Goal: Task Accomplishment & Management: Manage account settings

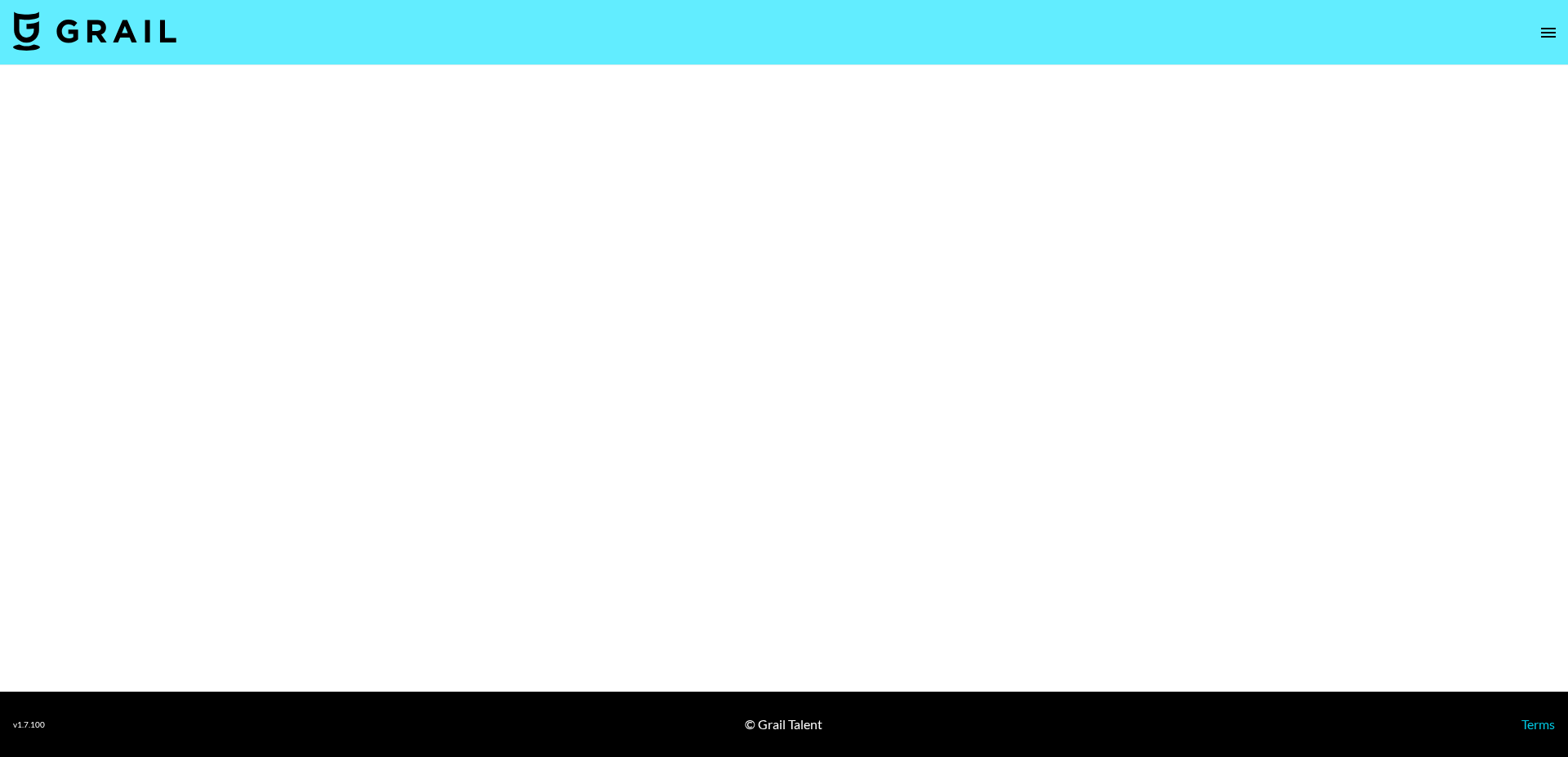
select select "Multi"
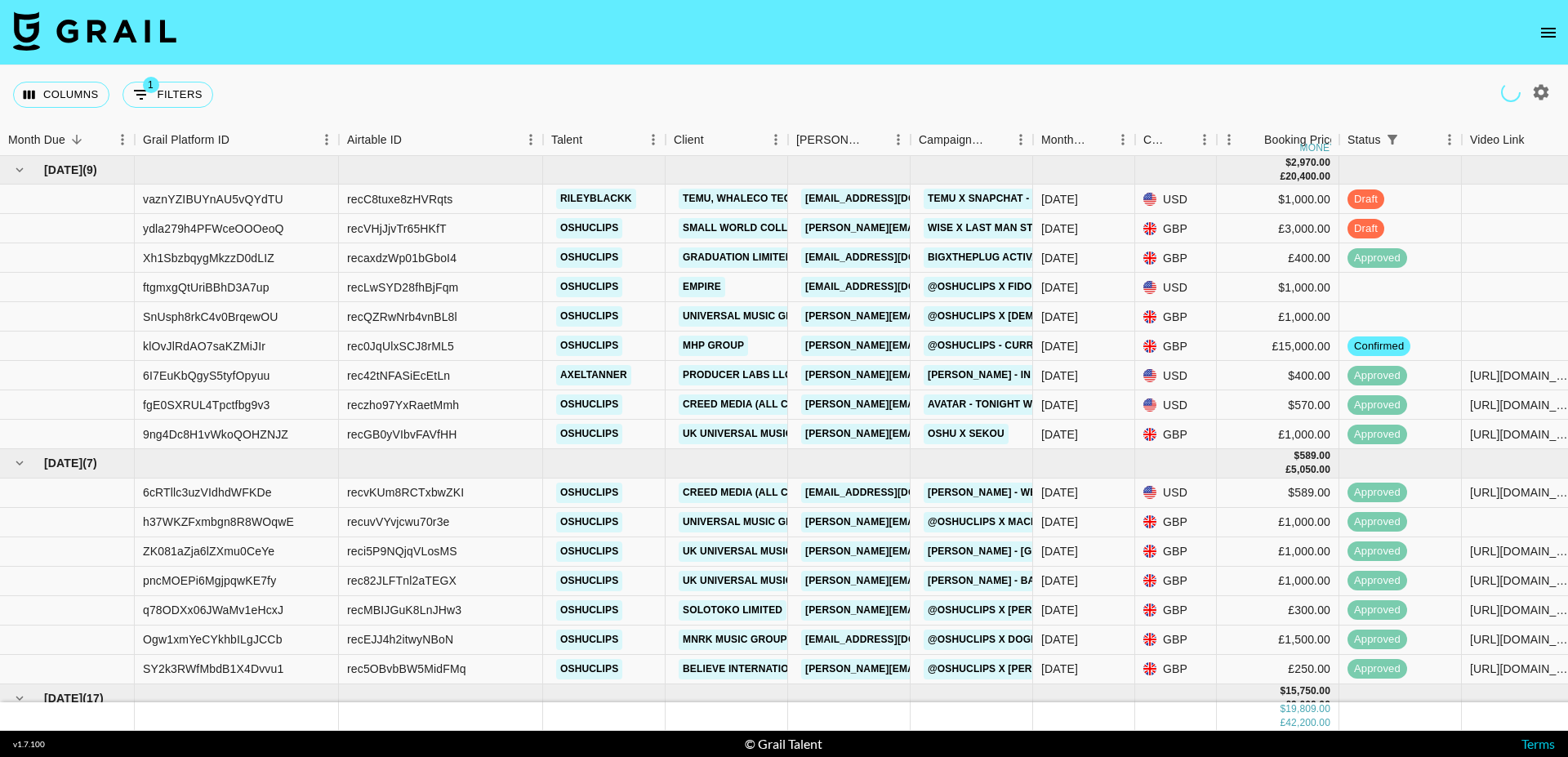
click at [1555, 37] on icon "open drawer" at bounding box center [1548, 33] width 20 height 20
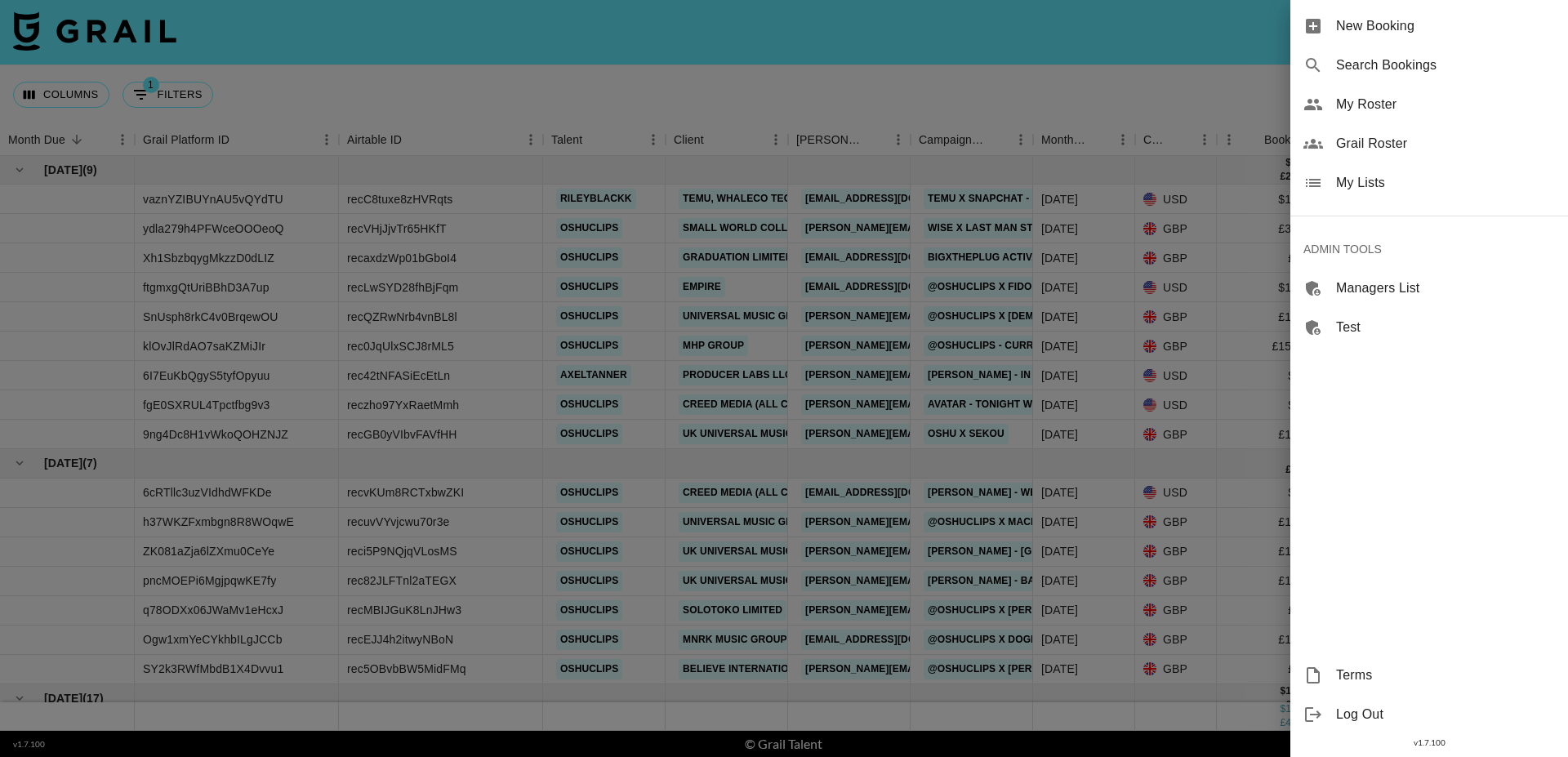
click at [1359, 185] on span "My Lists" at bounding box center [1444, 183] width 219 height 20
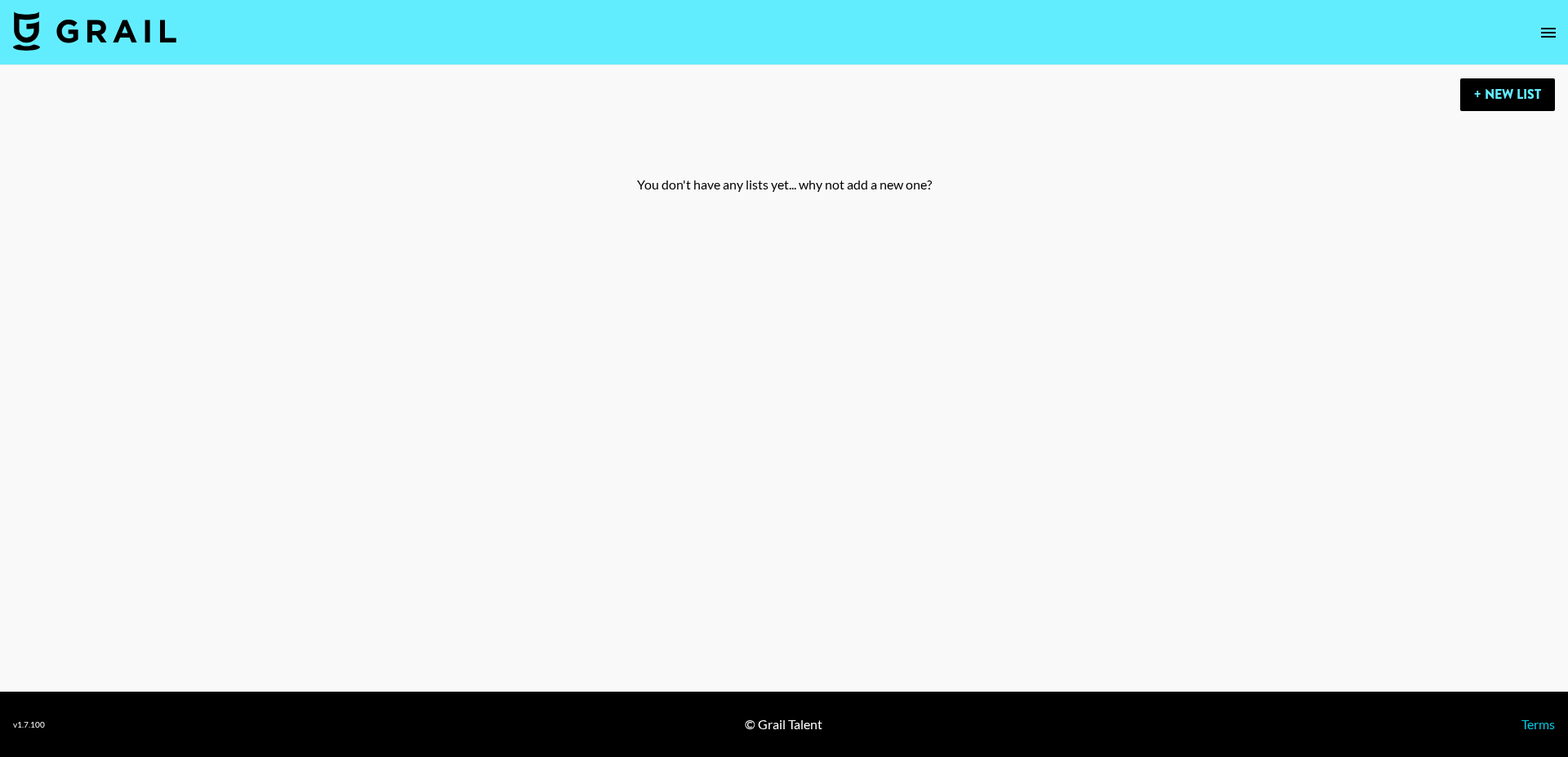
click at [1547, 37] on icon "open drawer" at bounding box center [1548, 33] width 15 height 10
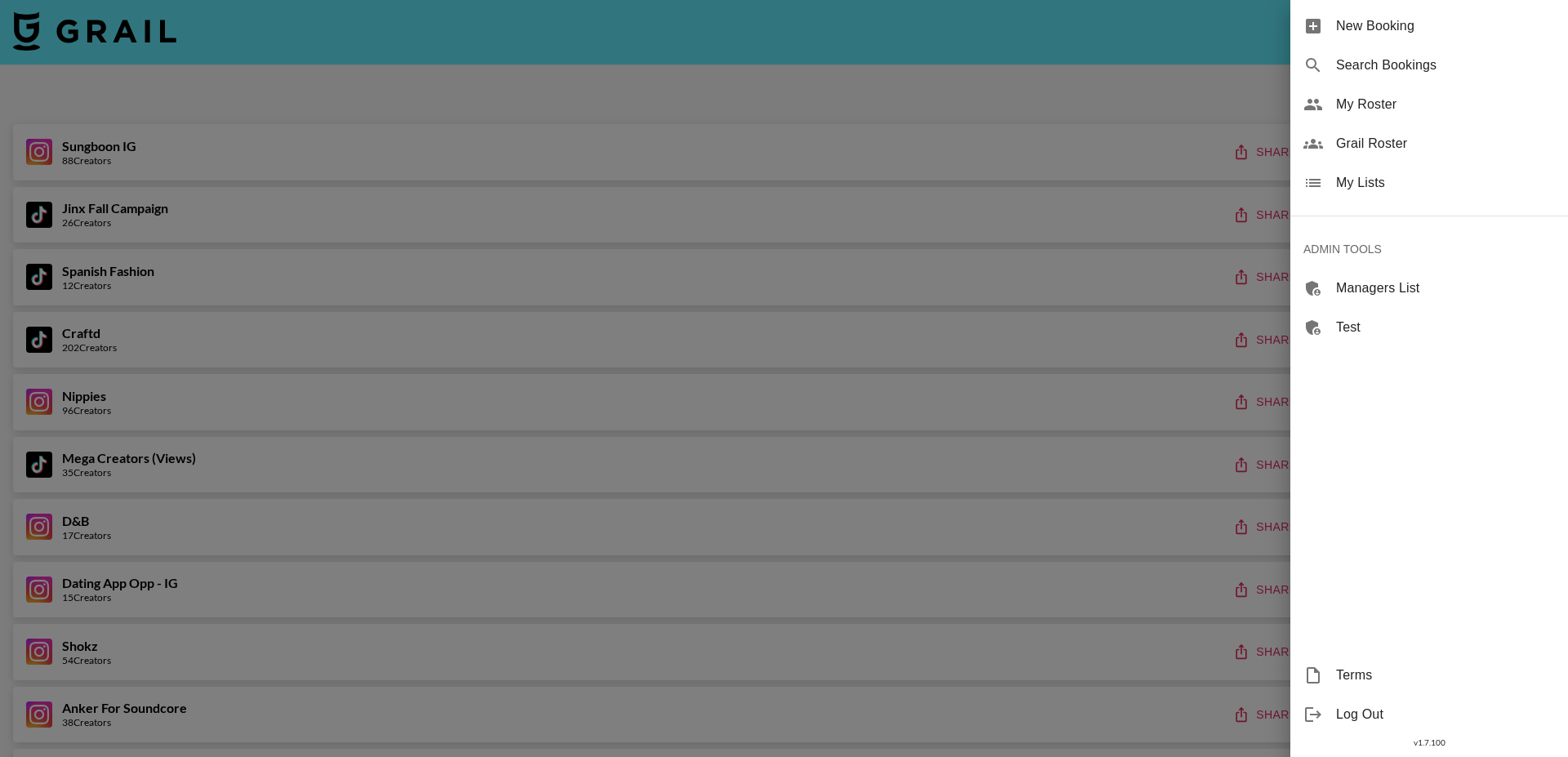
click at [1383, 151] on span "Grail Roster" at bounding box center [1444, 144] width 219 height 20
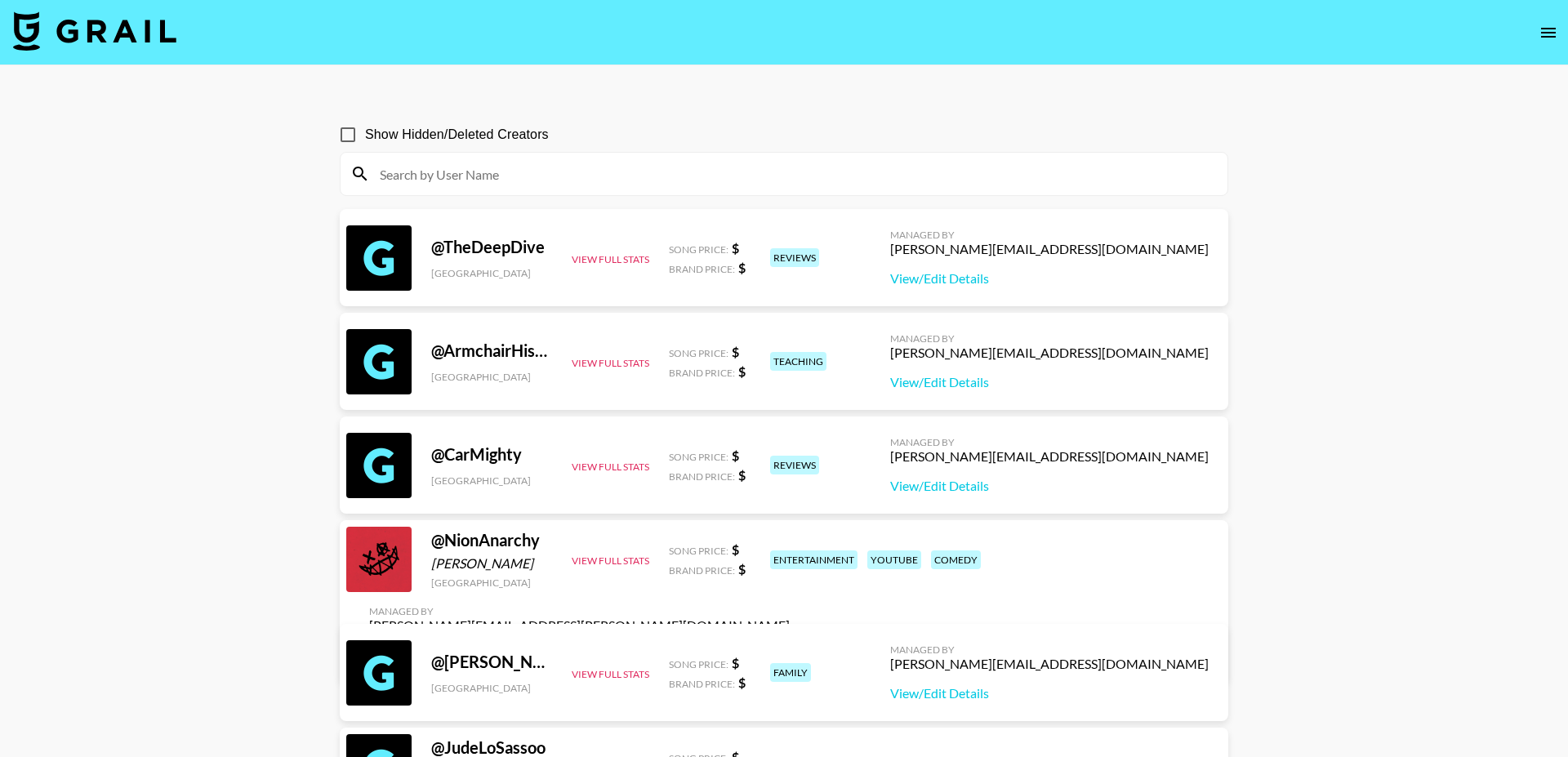
click at [446, 169] on input at bounding box center [793, 174] width 847 height 26
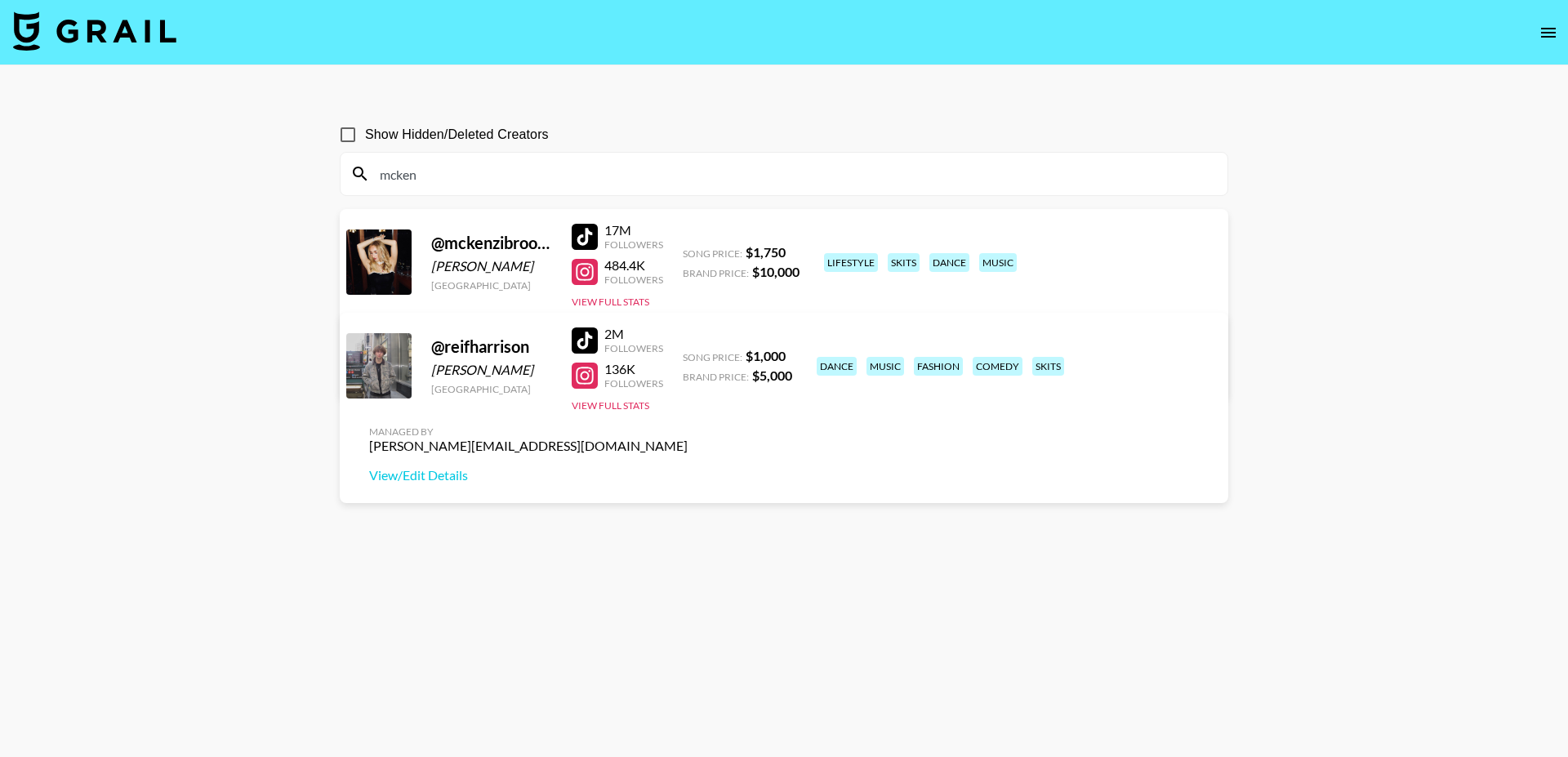
type input "mcken"
click at [688, 335] on div "[PERSON_NAME][EMAIL_ADDRESS][DOMAIN_NAME]" at bounding box center [528, 343] width 318 height 16
copy div "[PERSON_NAME][EMAIL_ADDRESS][DOMAIN_NAME]"
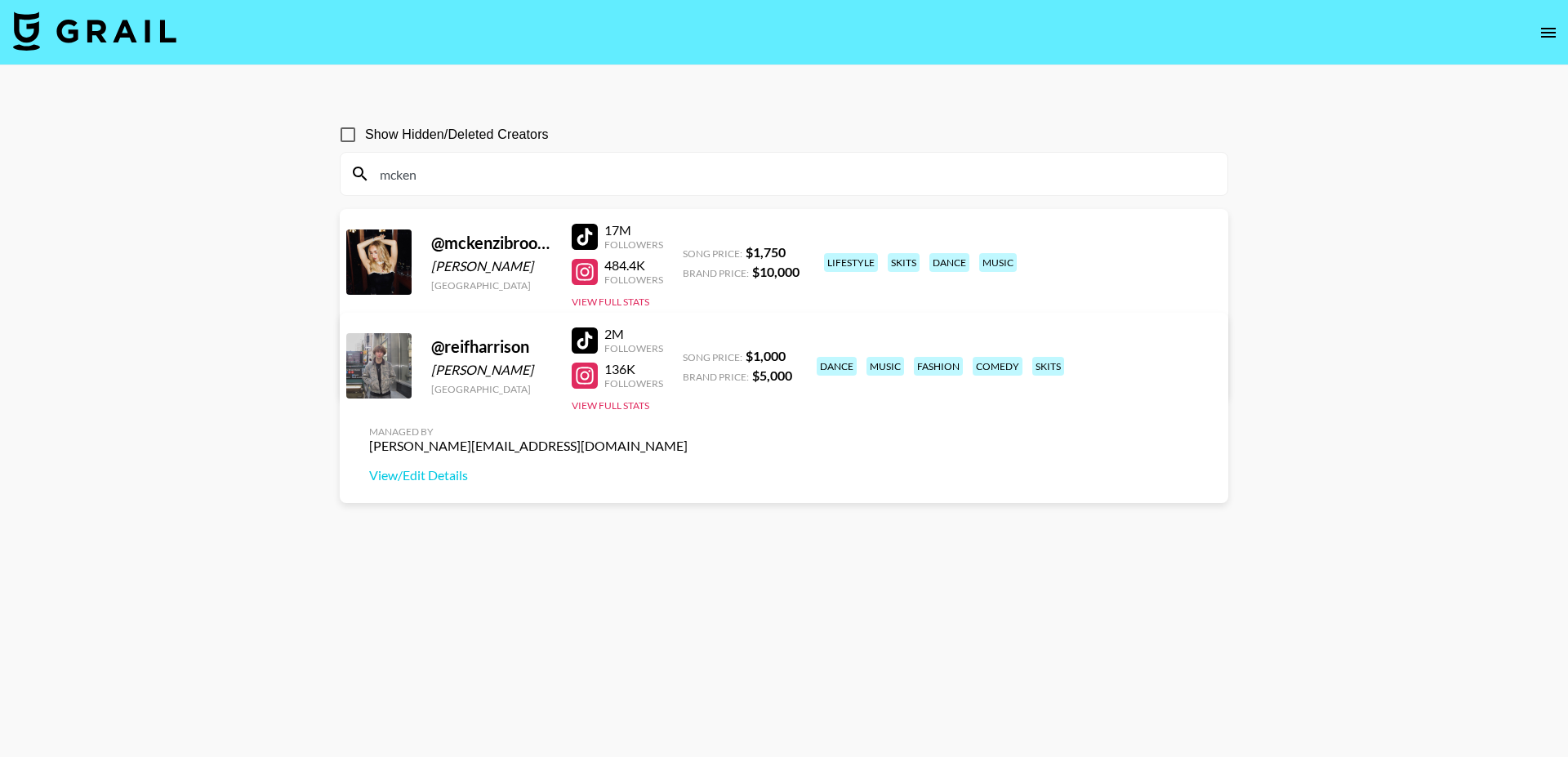
click at [541, 185] on input "mcken" at bounding box center [793, 174] width 847 height 26
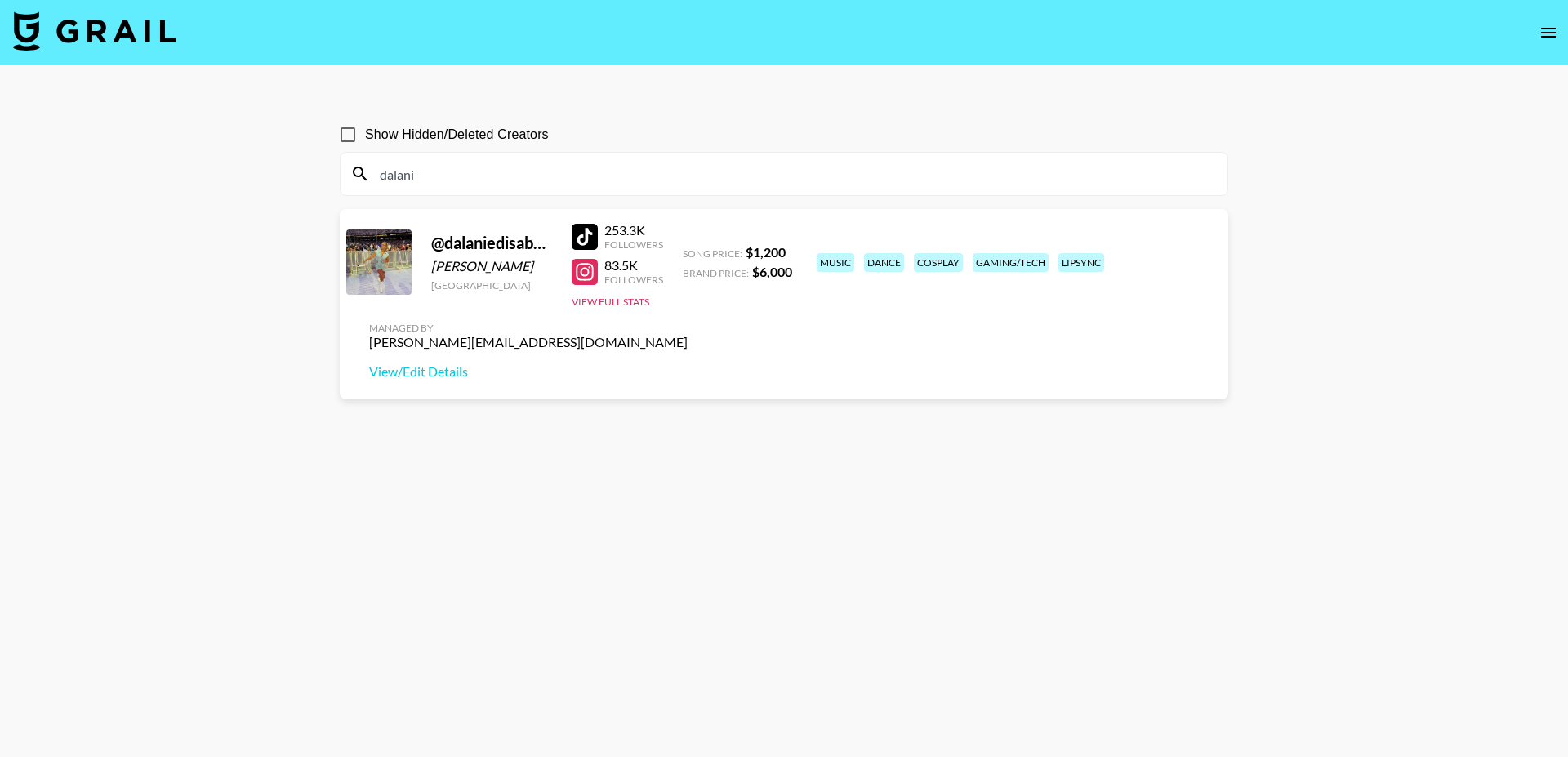
type input "dalani"
click at [688, 335] on div "[PERSON_NAME][EMAIL_ADDRESS][DOMAIN_NAME]" at bounding box center [528, 343] width 318 height 16
copy div "[PERSON_NAME][EMAIL_ADDRESS][DOMAIN_NAME]"
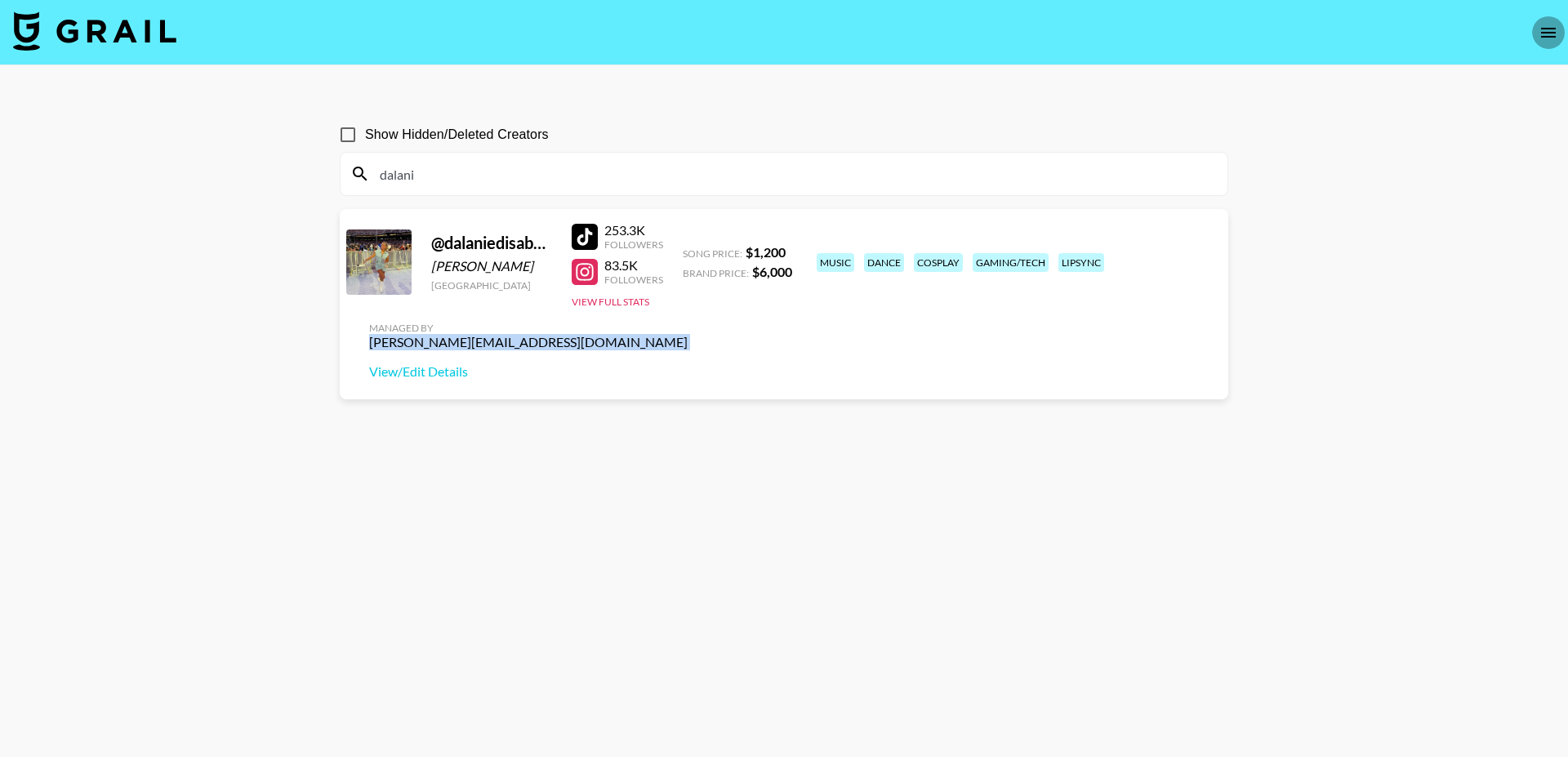
click at [1537, 25] on button "open drawer" at bounding box center [1548, 32] width 33 height 33
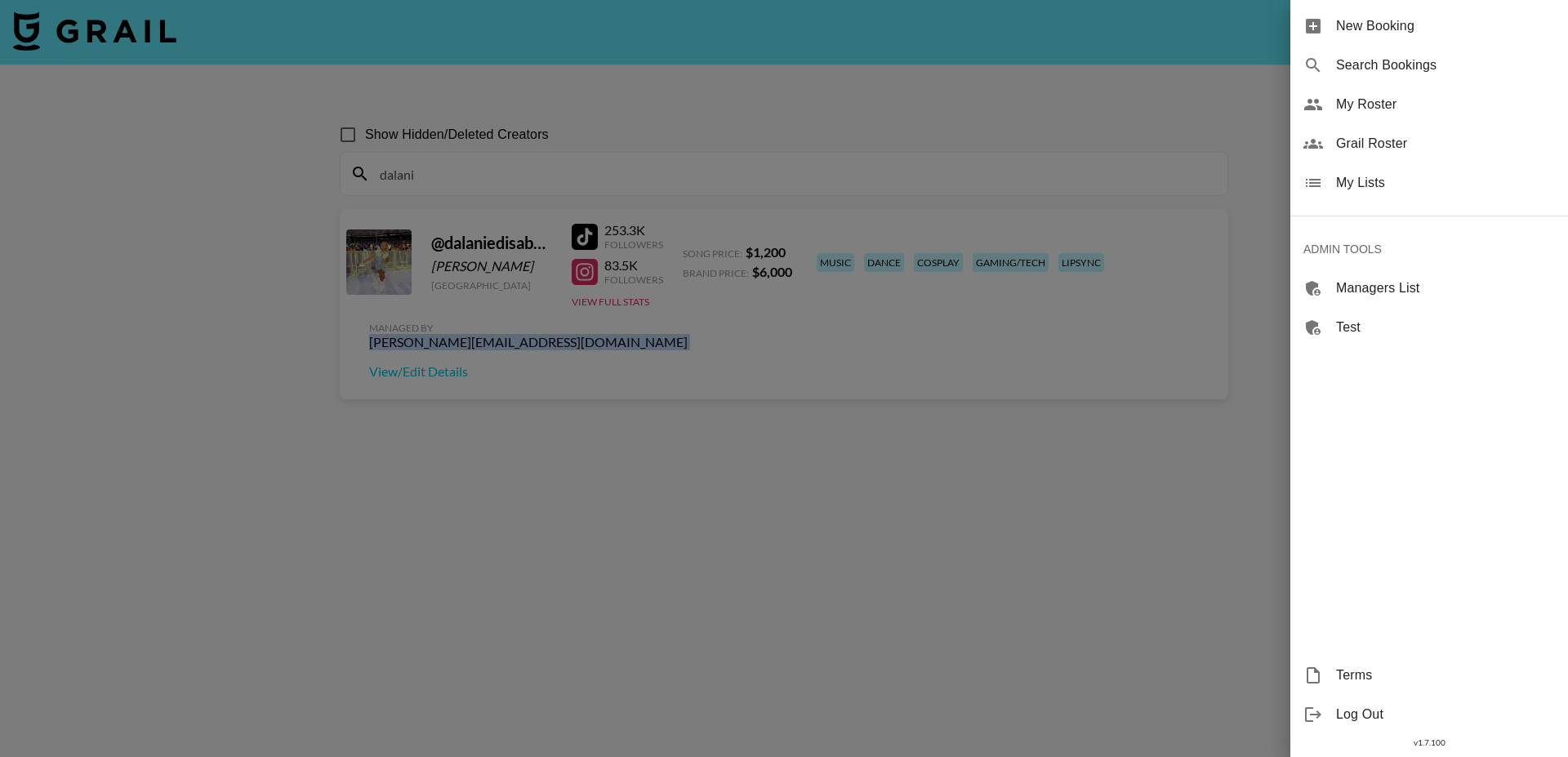
click at [1354, 296] on span "Managers List" at bounding box center [1444, 289] width 219 height 20
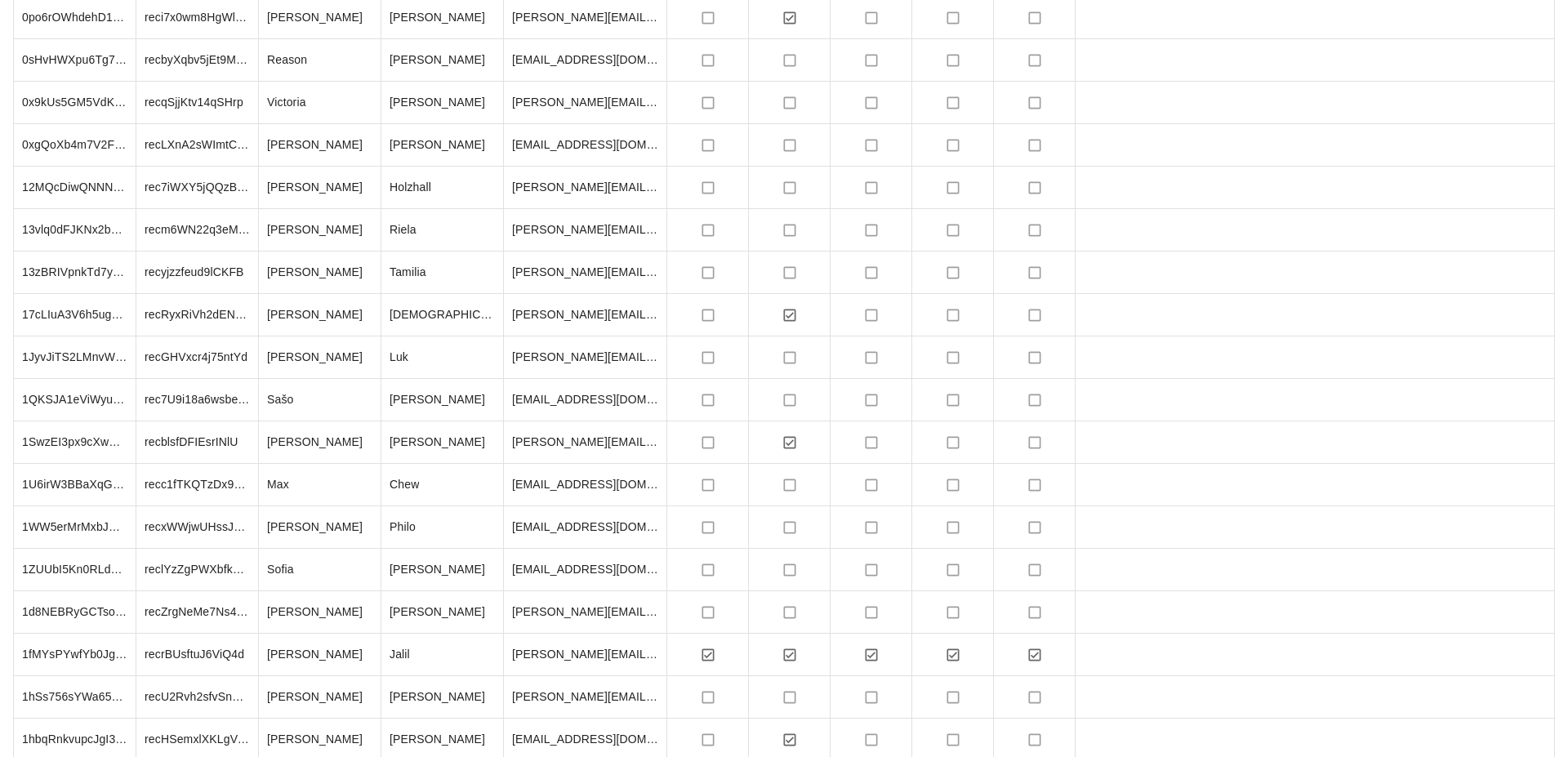
scroll to position [2025, 0]
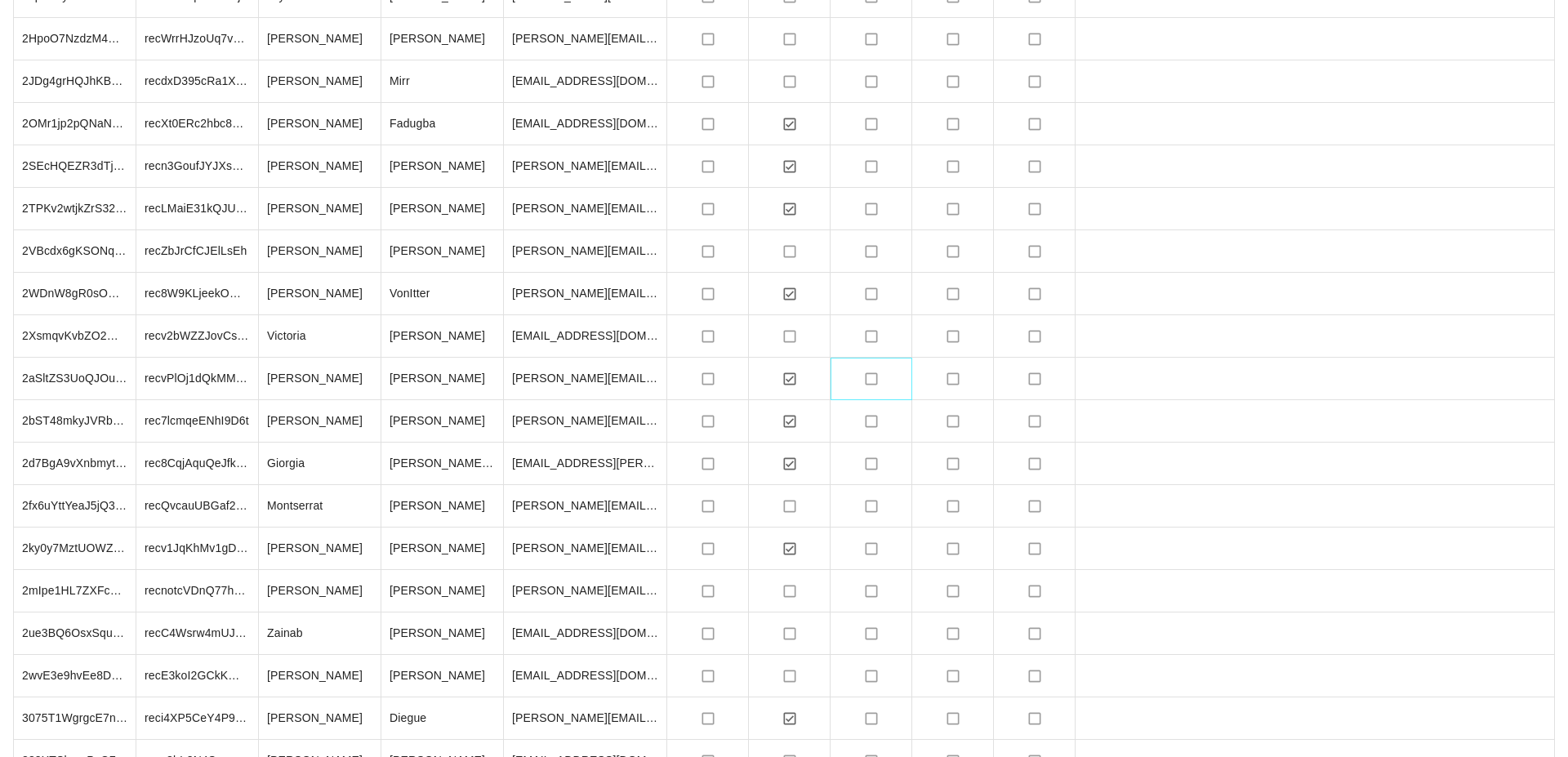
click at [878, 377] on icon "no" at bounding box center [871, 378] width 16 height 16
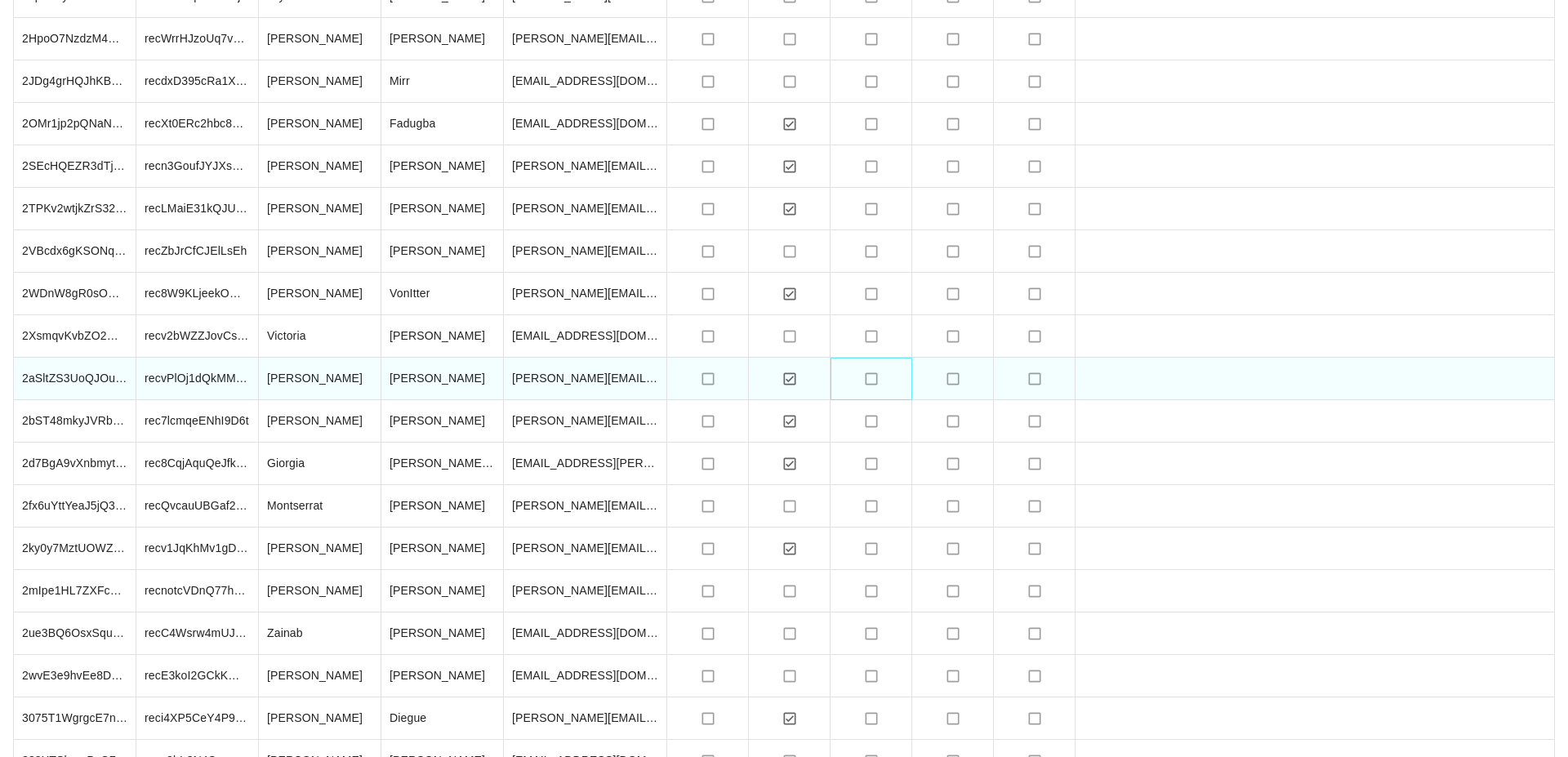
click at [878, 377] on icon "no" at bounding box center [871, 378] width 16 height 16
click at [872, 378] on input "checkbox" at bounding box center [870, 378] width 31 height 31
checkbox input "true"
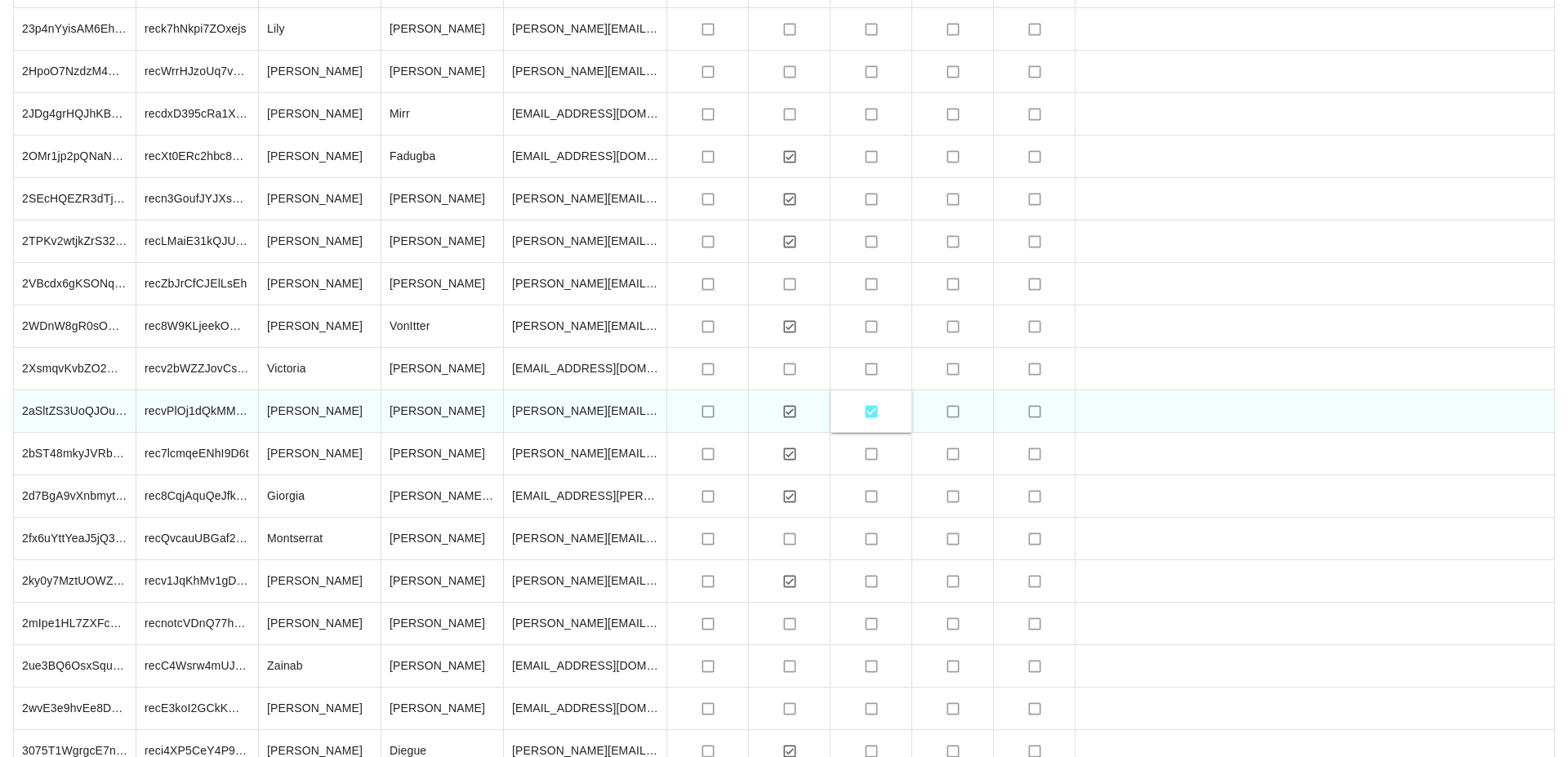
scroll to position [1987, 0]
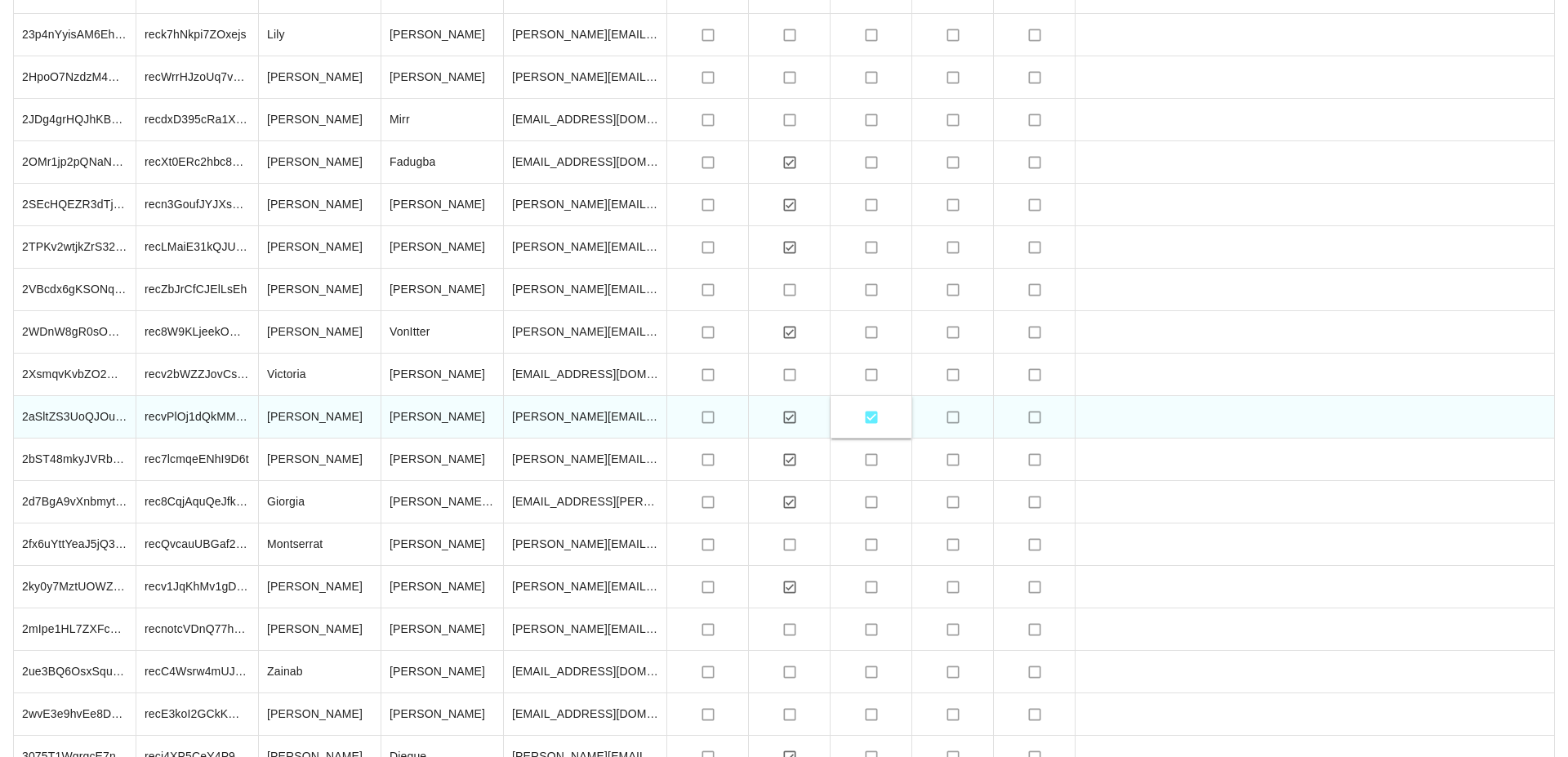
click at [1284, 245] on div at bounding box center [1314, 248] width 479 height 43
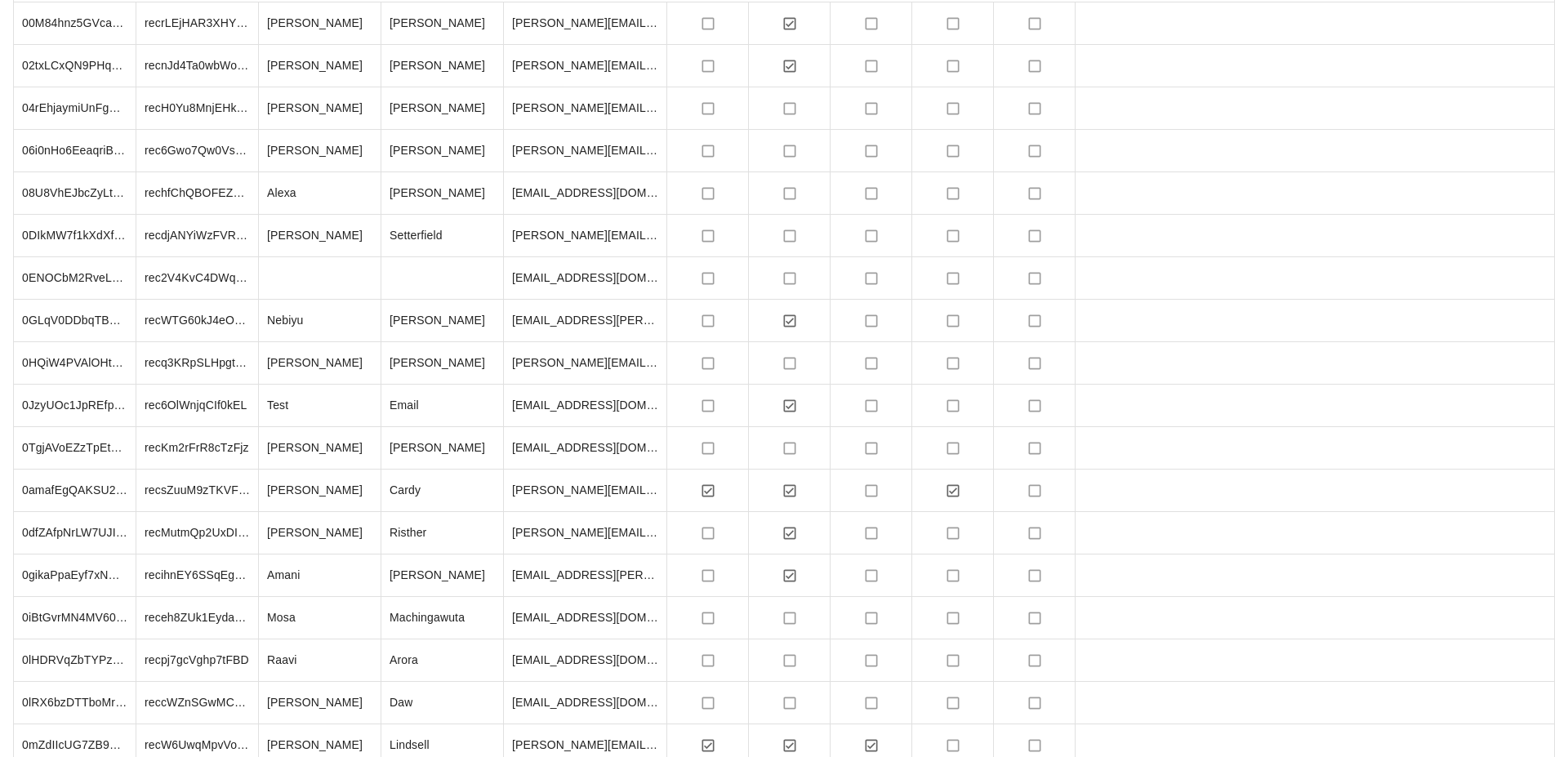
scroll to position [0, 0]
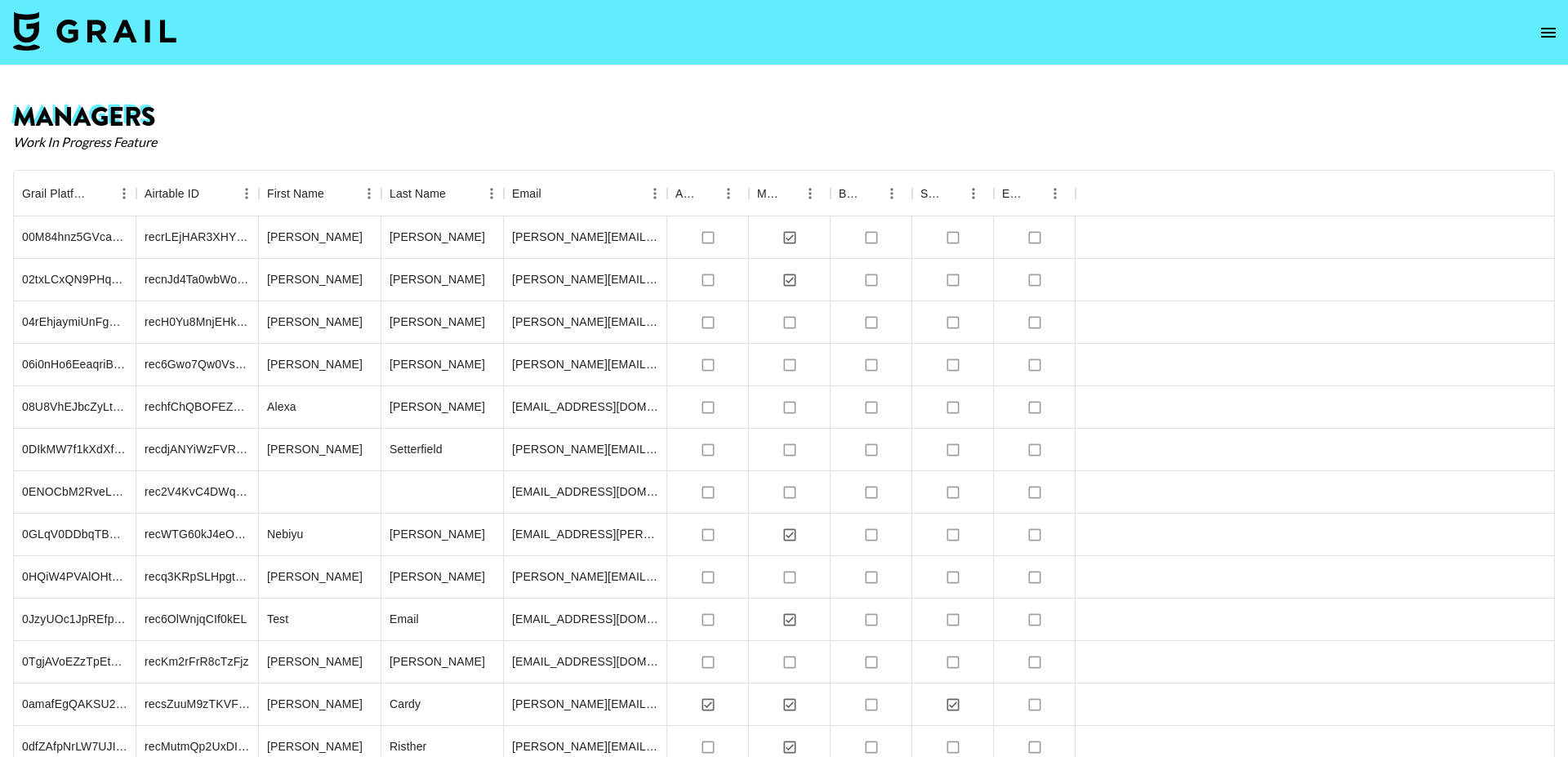
click at [74, 31] on img at bounding box center [95, 30] width 164 height 39
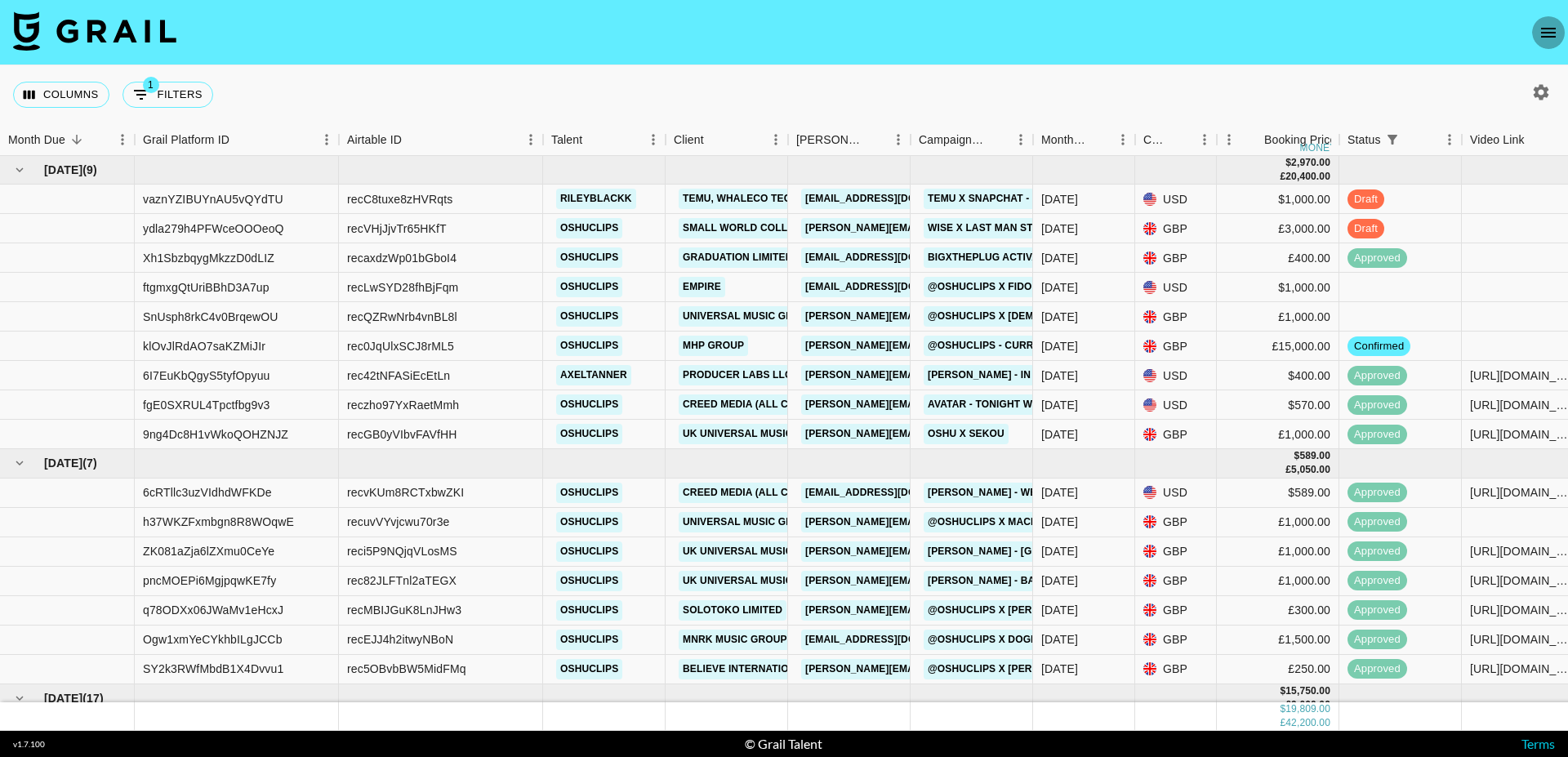
click at [1549, 34] on icon "open drawer" at bounding box center [1548, 33] width 20 height 20
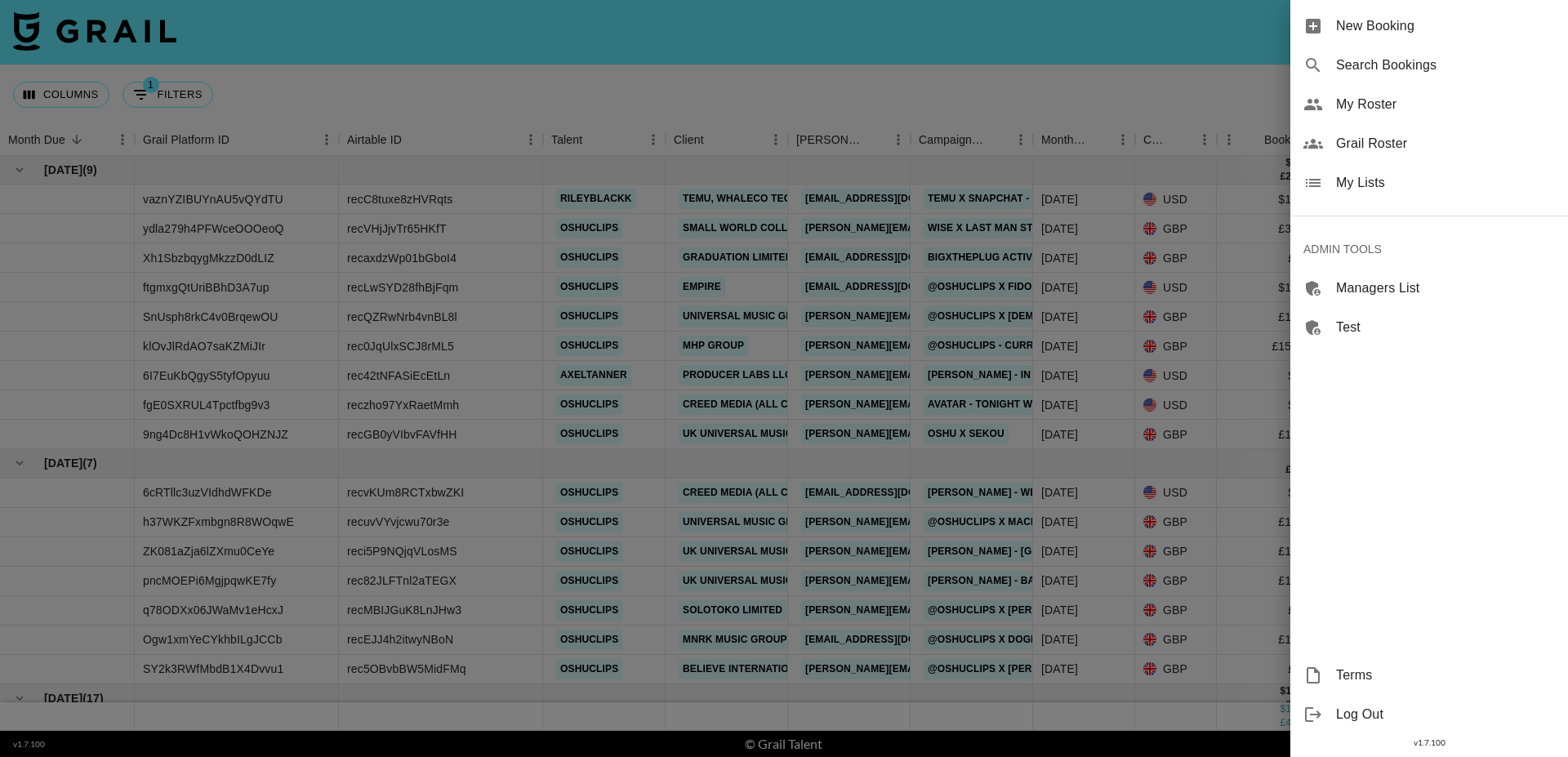
click at [1377, 177] on span "My Lists" at bounding box center [1444, 183] width 219 height 20
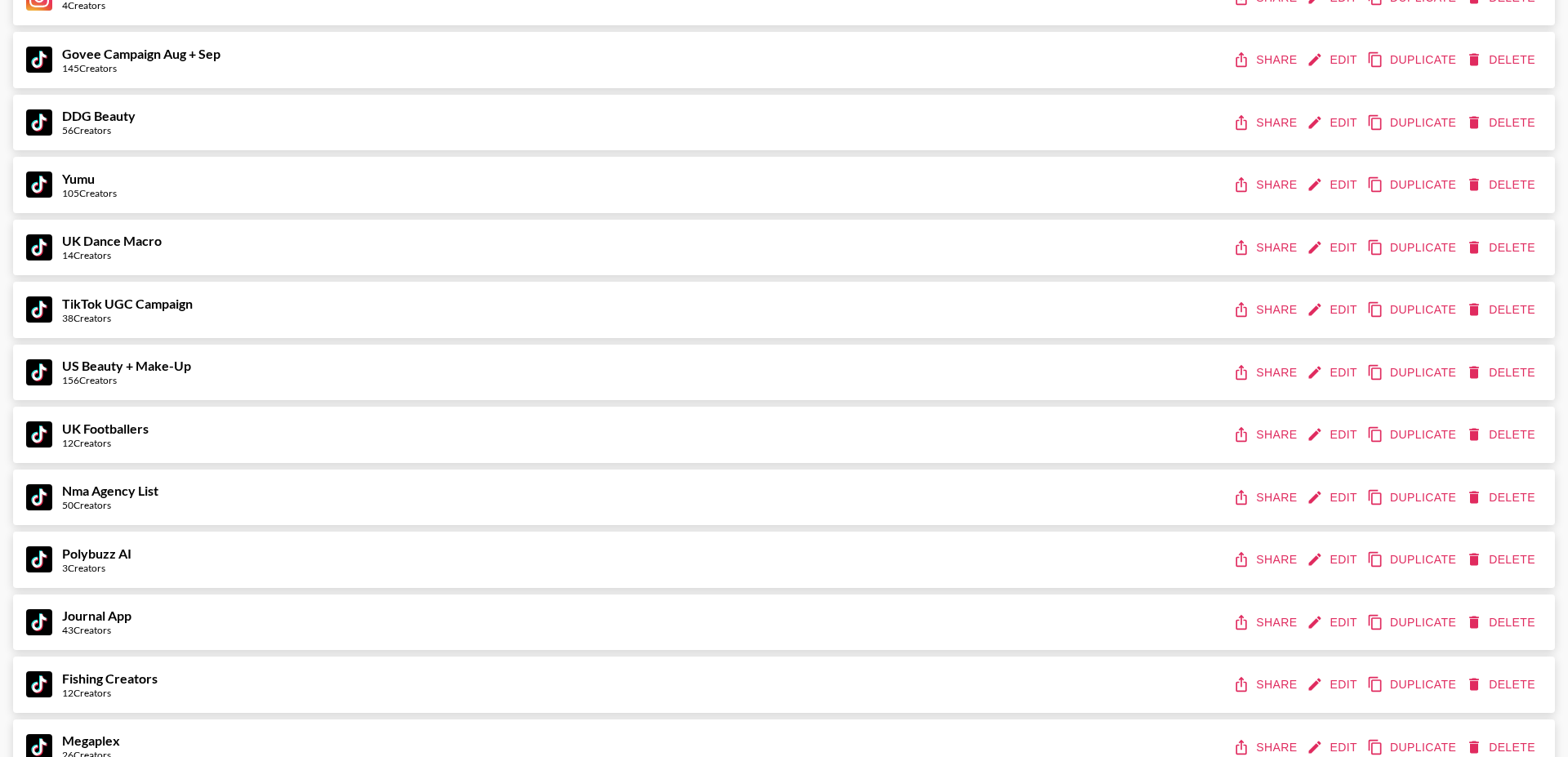
scroll to position [2631, 0]
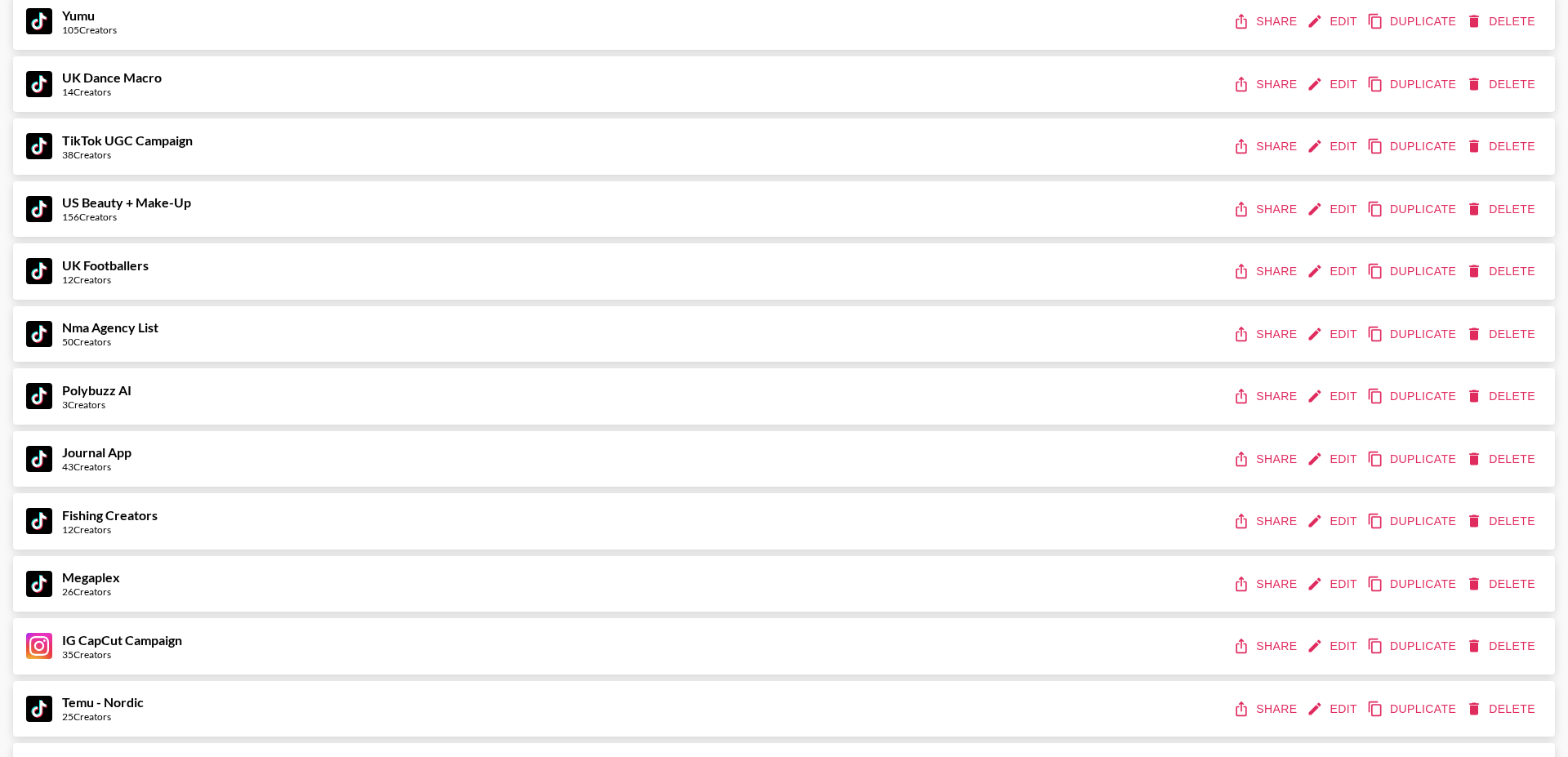
click at [1344, 391] on button "Edit" at bounding box center [1333, 396] width 61 height 30
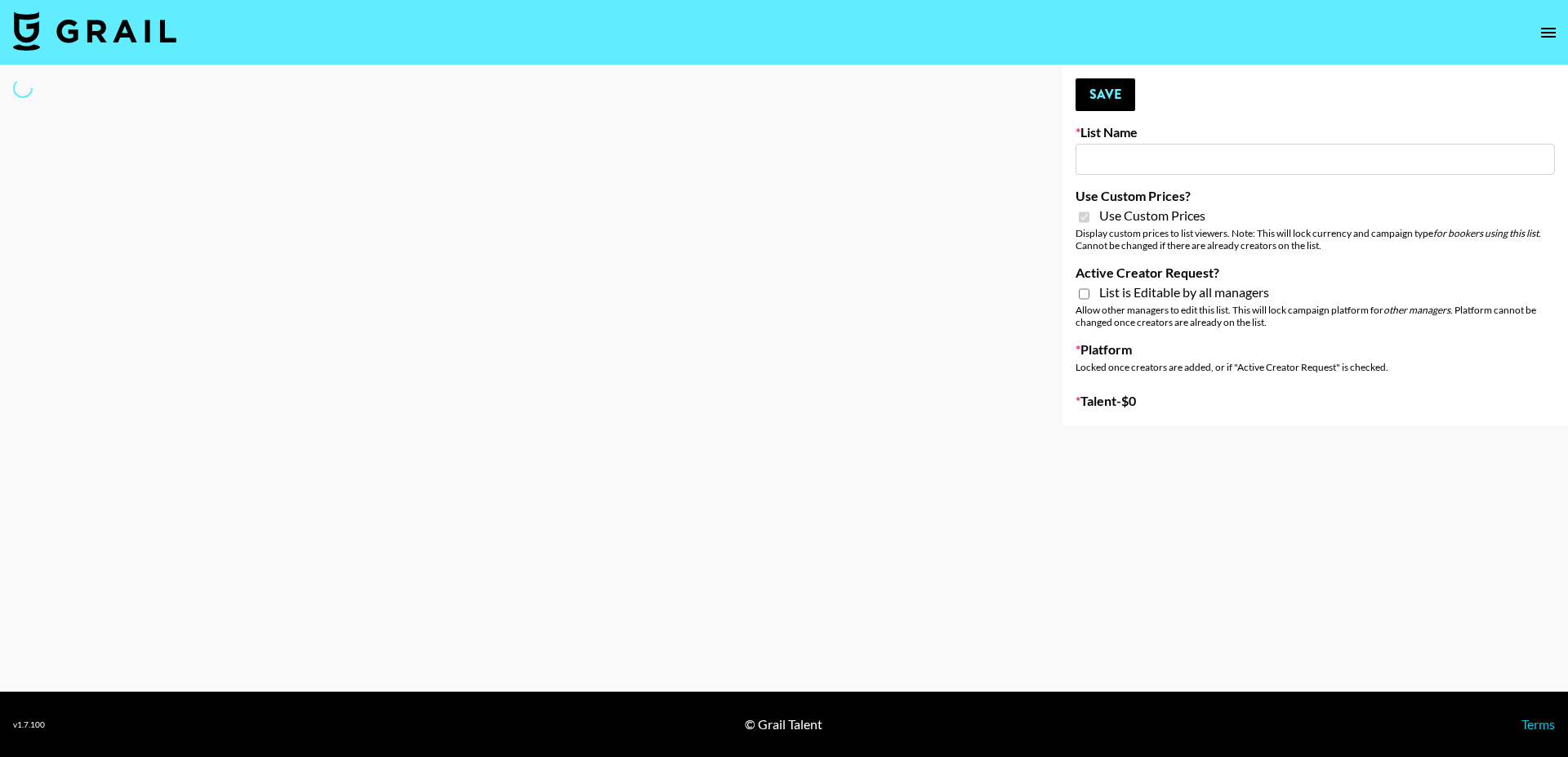
type input "Polybuzz AI"
checkbox input "true"
select select "Brand"
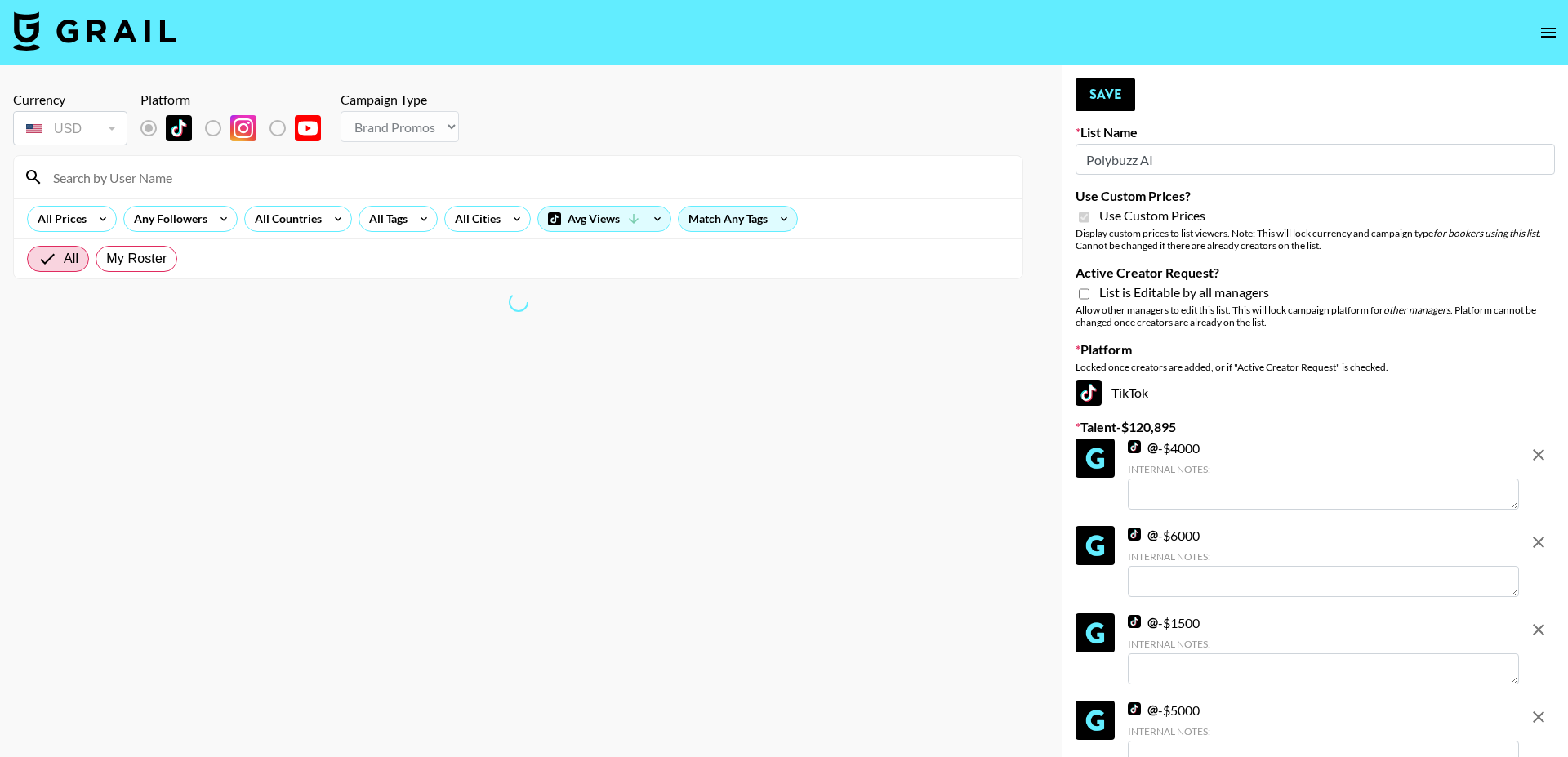
click at [1166, 155] on input "Polybuzz AI" at bounding box center [1314, 159] width 479 height 31
click at [1143, 156] on input "Polybuzz AI" at bounding box center [1314, 159] width 479 height 31
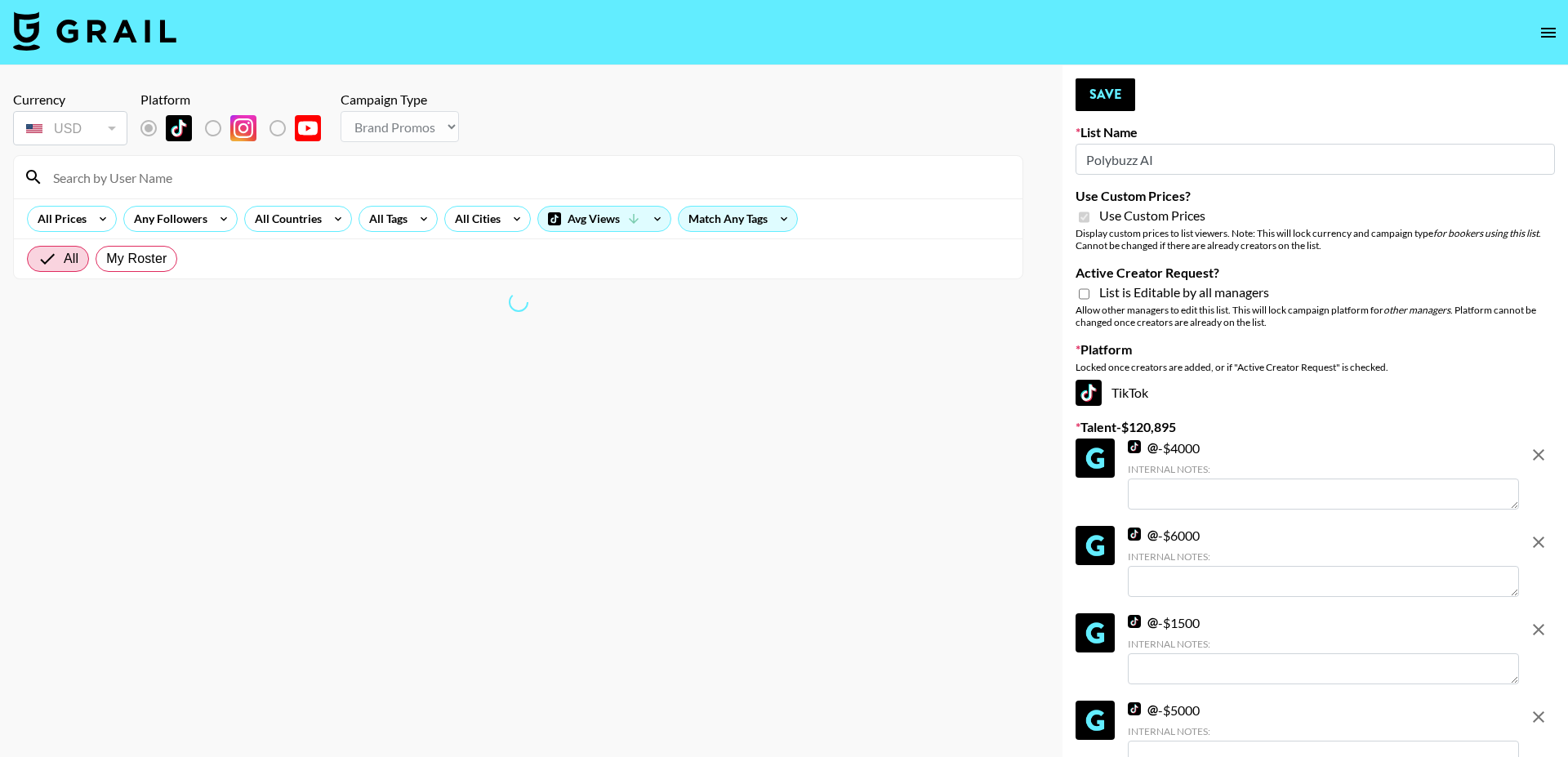
click at [1143, 156] on input "Polybuzz AI" at bounding box center [1314, 159] width 479 height 31
click at [1114, 157] on input "Polybuzz AI" at bounding box center [1314, 159] width 479 height 31
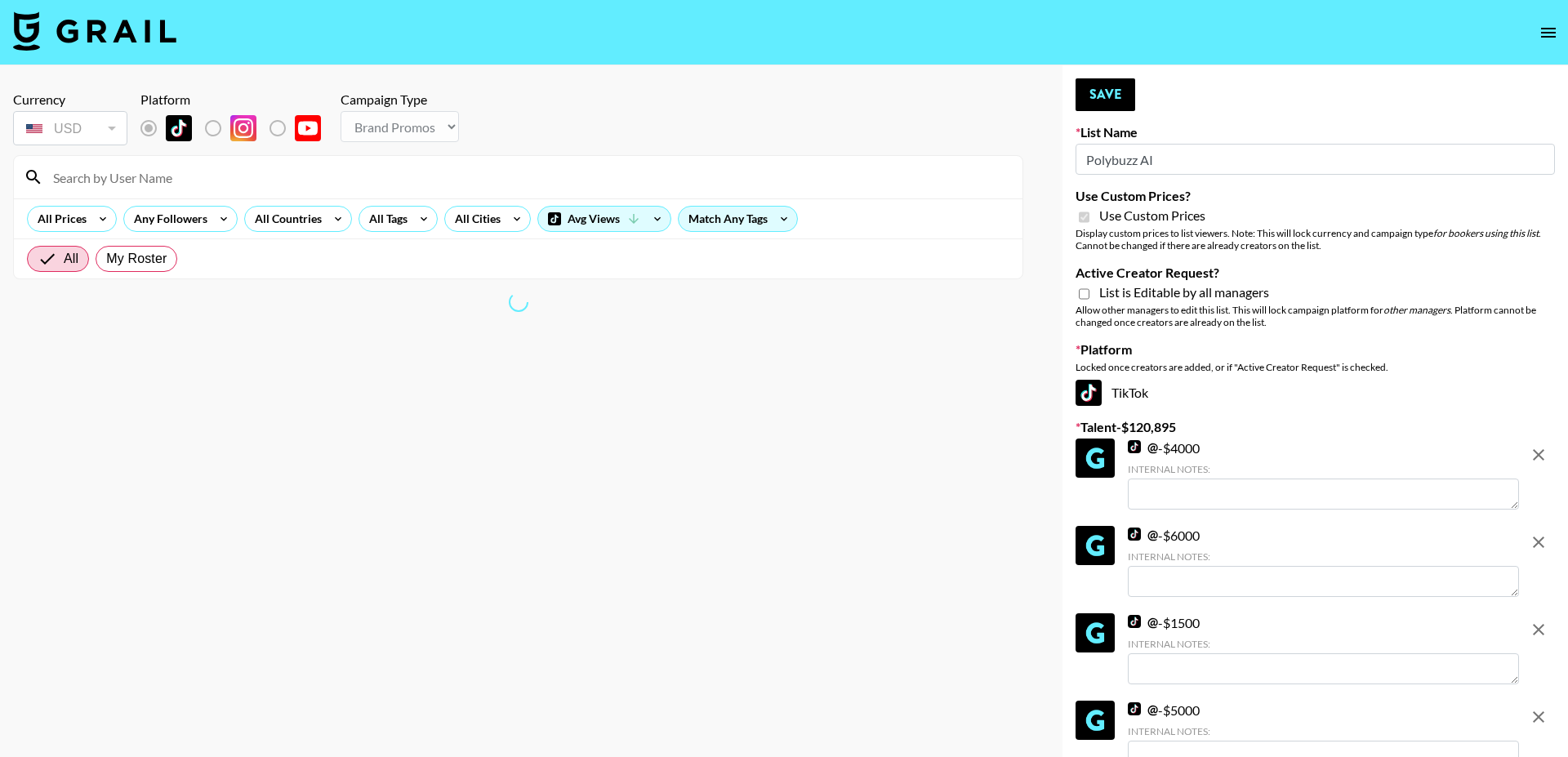
click at [1114, 157] on input "Polybuzz AI" at bounding box center [1314, 159] width 479 height 31
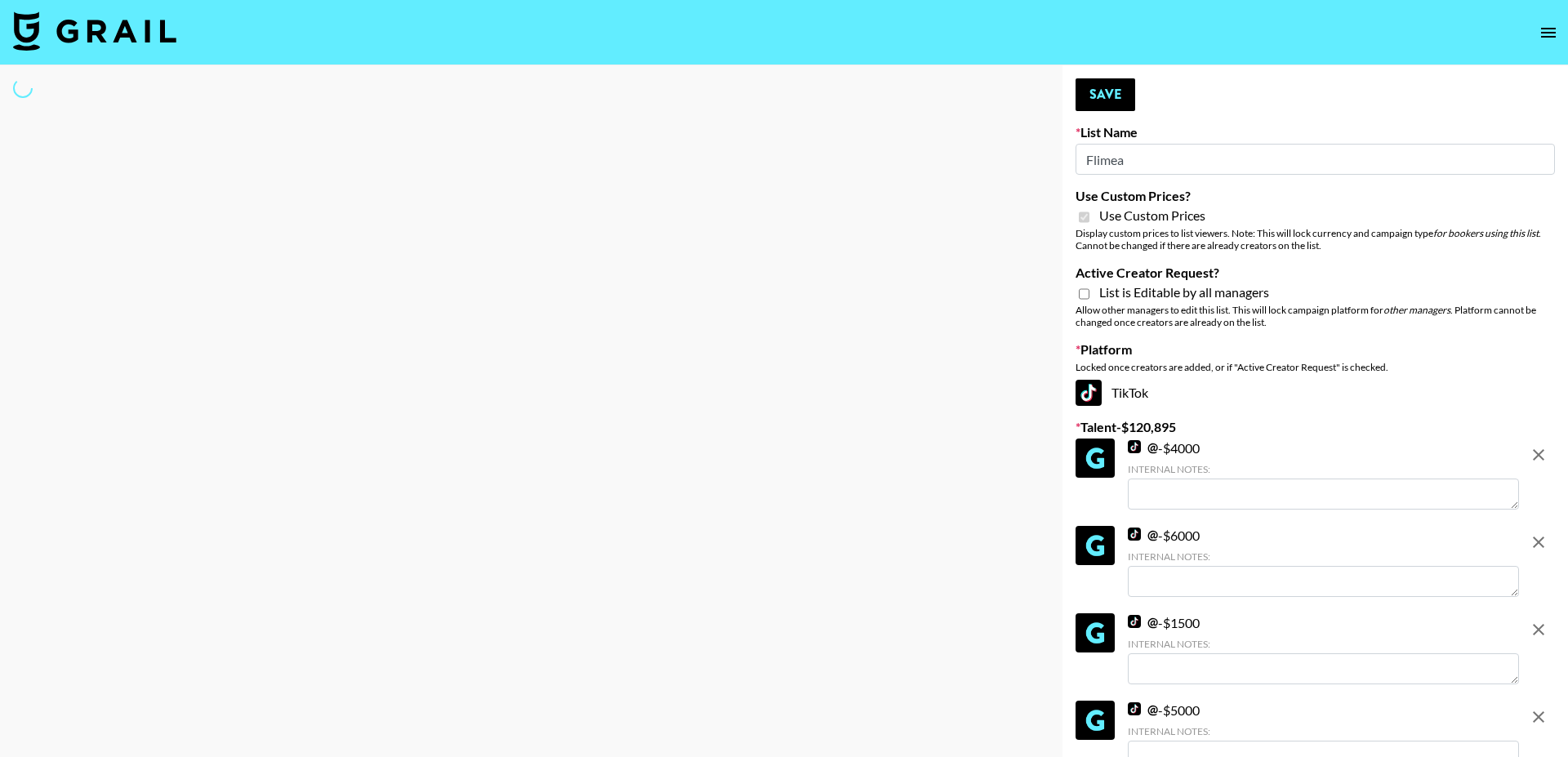
type input "Flimeal"
select select "Brand"
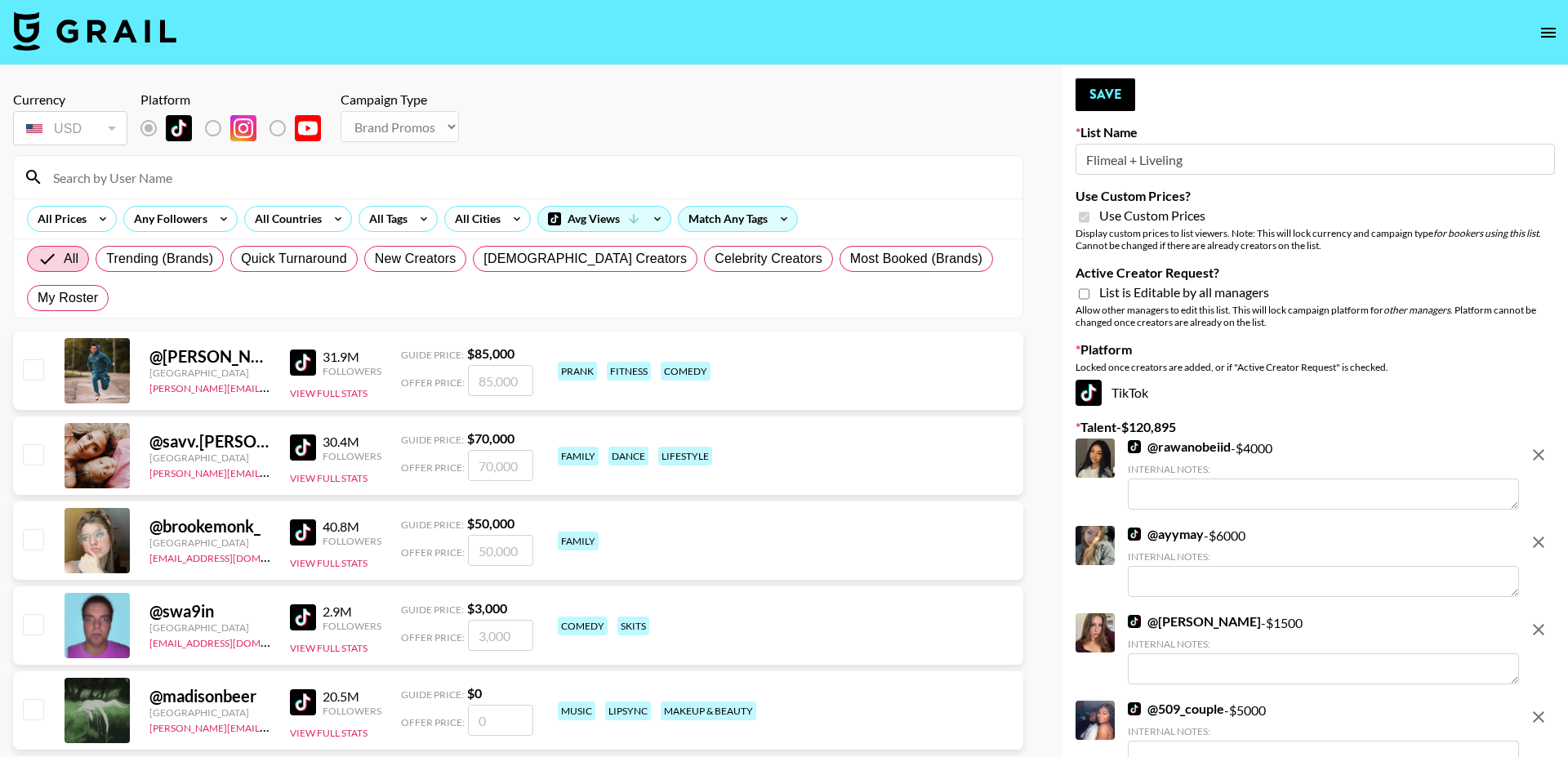
type input "Flimeal + Liveling"
click at [1081, 297] on input "Active Creator Request?" at bounding box center [1084, 294] width 11 height 15
checkbox input "true"
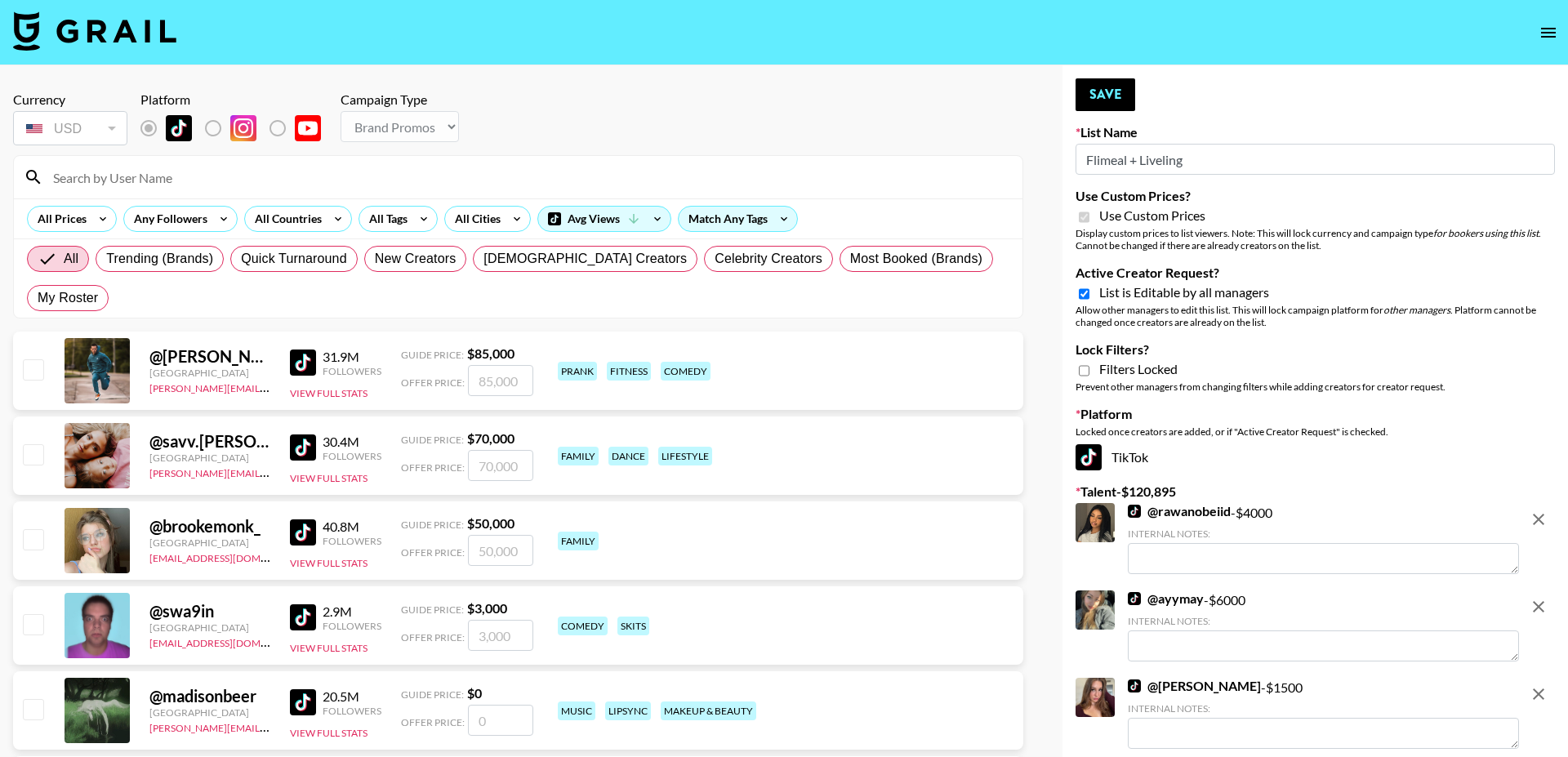
click at [1538, 521] on icon "remove" at bounding box center [1538, 519] width 20 height 20
click at [1538, 597] on icon "remove" at bounding box center [1538, 607] width 20 height 20
click at [1538, 521] on icon "remove" at bounding box center [1538, 519] width 20 height 20
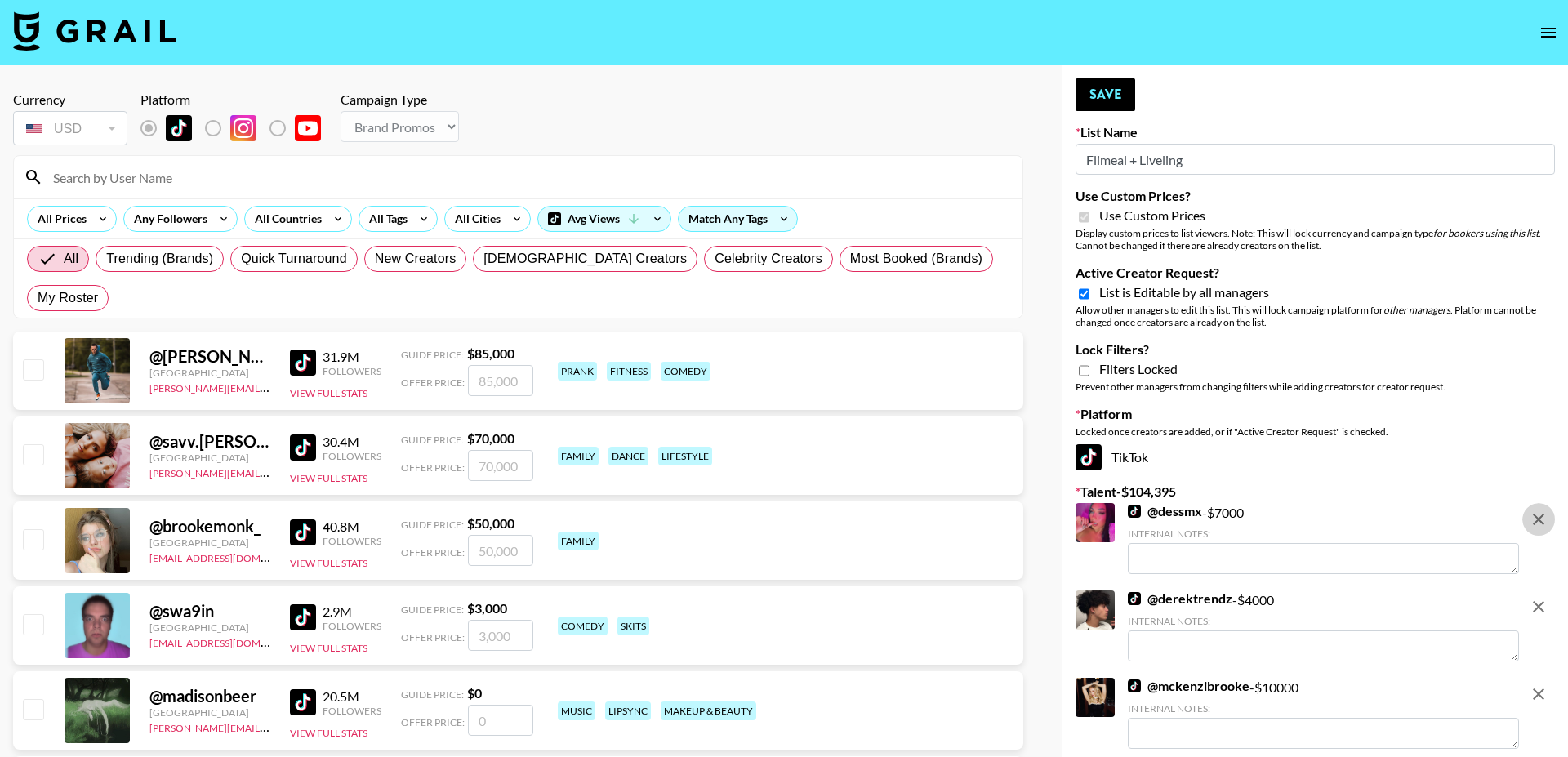
click at [1538, 597] on icon "remove" at bounding box center [1538, 607] width 20 height 20
click at [1538, 685] on icon "remove" at bounding box center [1538, 695] width 20 height 20
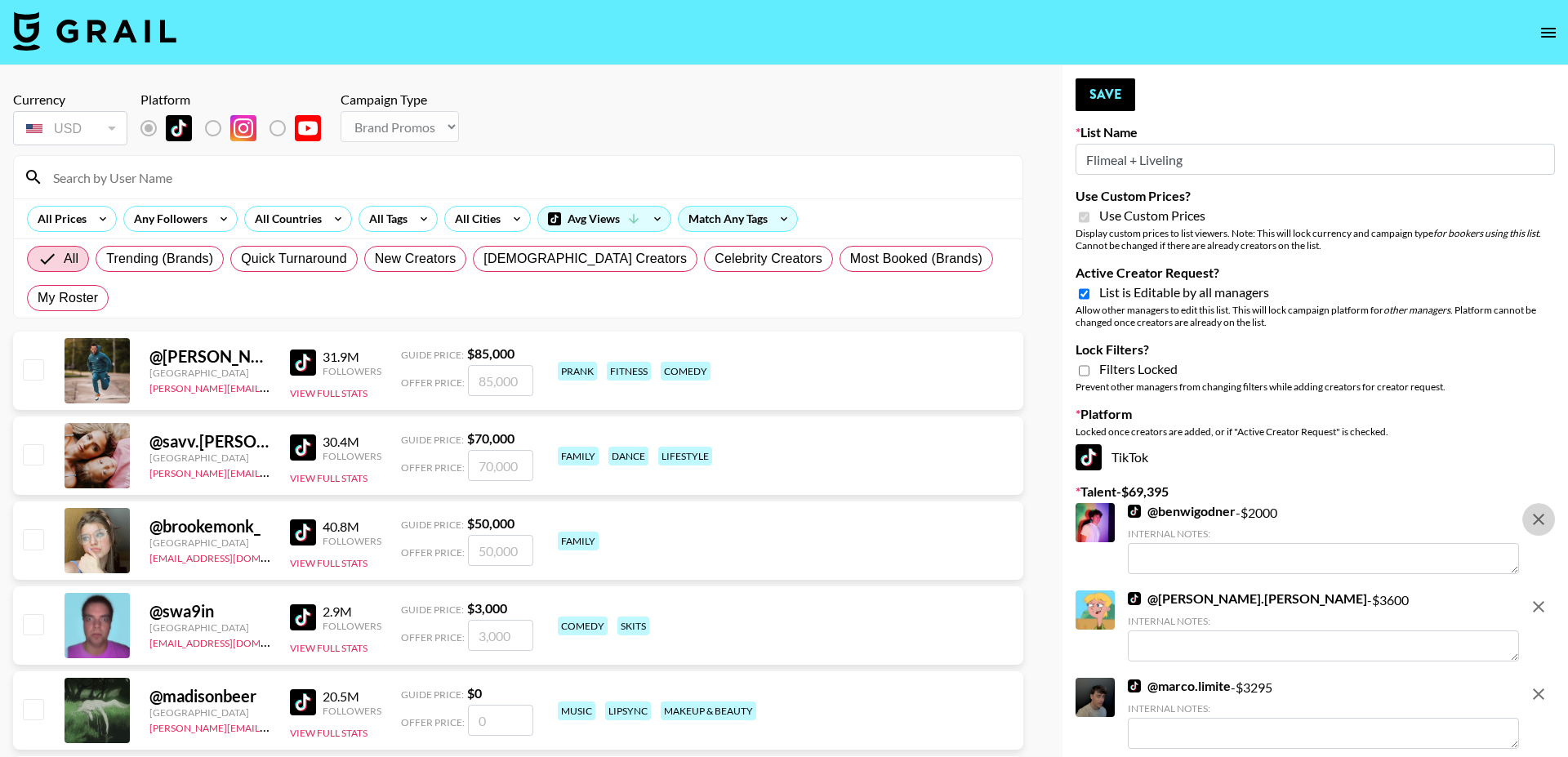
click at [1538, 521] on icon "remove" at bounding box center [1538, 519] width 20 height 20
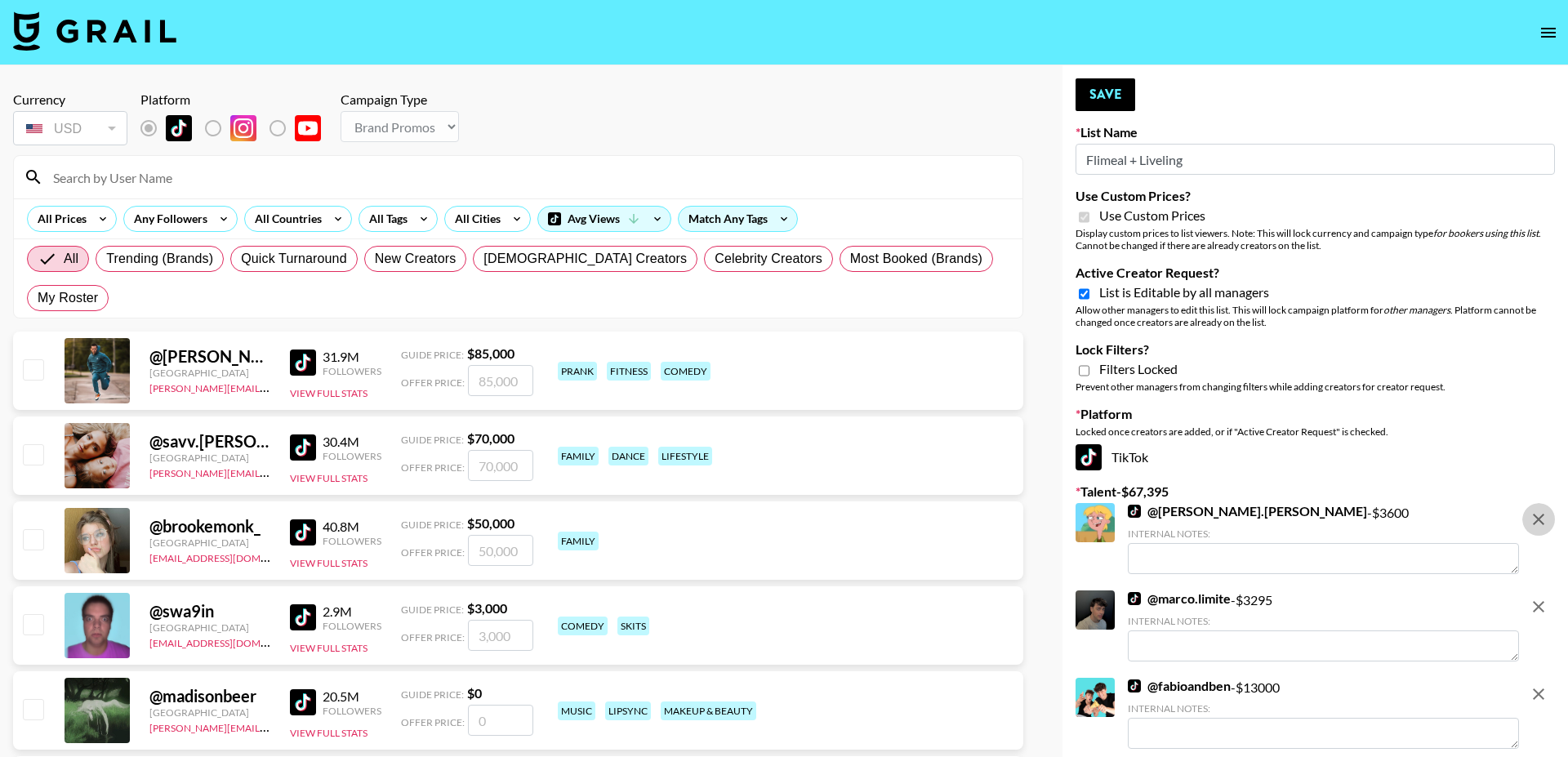
click at [1538, 521] on icon "remove" at bounding box center [1538, 519] width 20 height 20
click at [1538, 597] on icon "remove" at bounding box center [1538, 607] width 20 height 20
click at [1538, 521] on icon "remove" at bounding box center [1538, 519] width 20 height 20
click at [1538, 597] on icon "remove" at bounding box center [1538, 607] width 20 height 20
click at [1538, 521] on icon "remove" at bounding box center [1538, 519] width 20 height 20
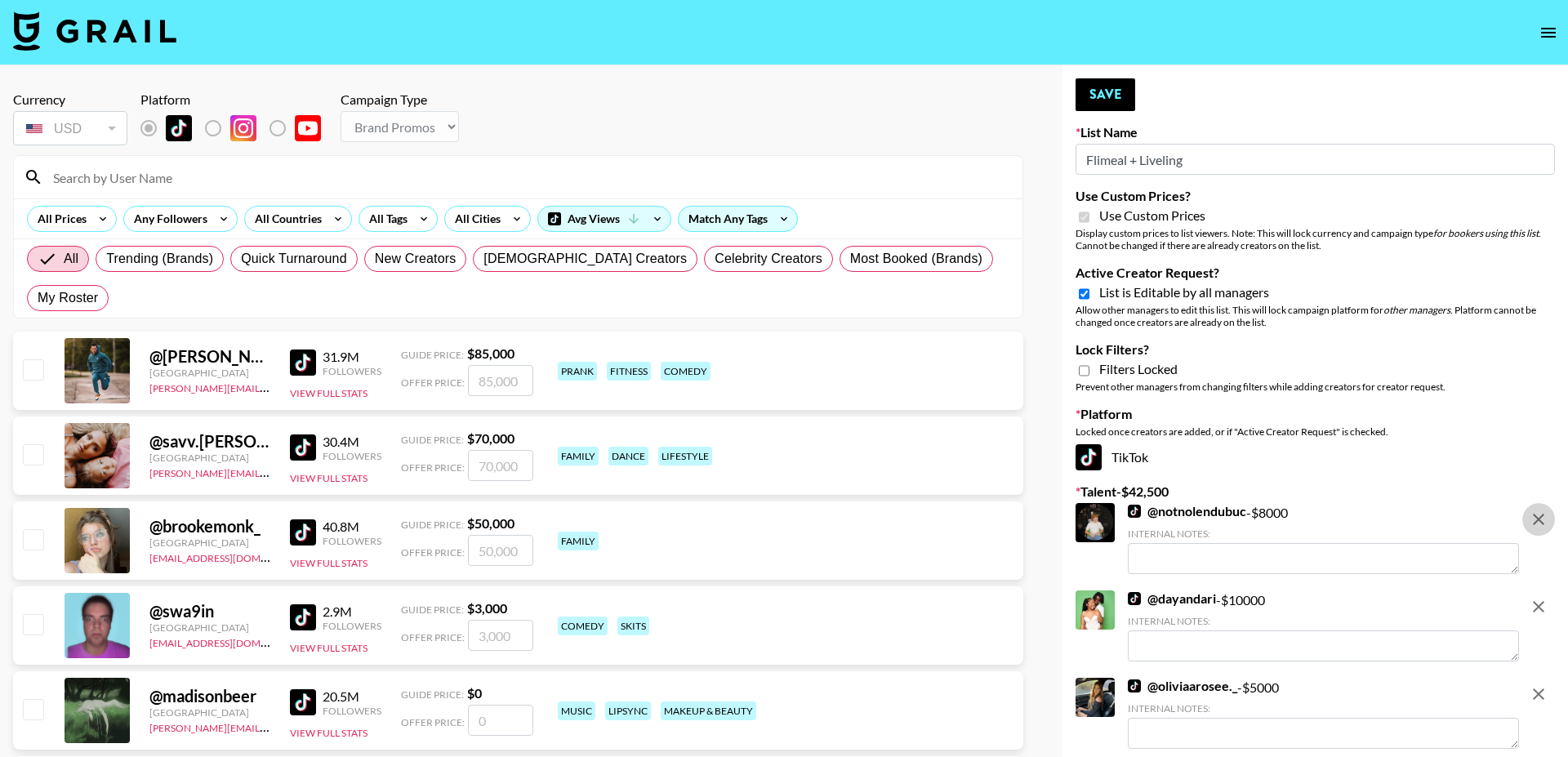
click at [1538, 597] on icon "remove" at bounding box center [1538, 607] width 20 height 20
click at [1538, 685] on icon "remove" at bounding box center [1538, 695] width 20 height 20
click at [1538, 521] on icon "remove" at bounding box center [1538, 519] width 20 height 20
click at [1538, 597] on icon "remove" at bounding box center [1538, 607] width 20 height 20
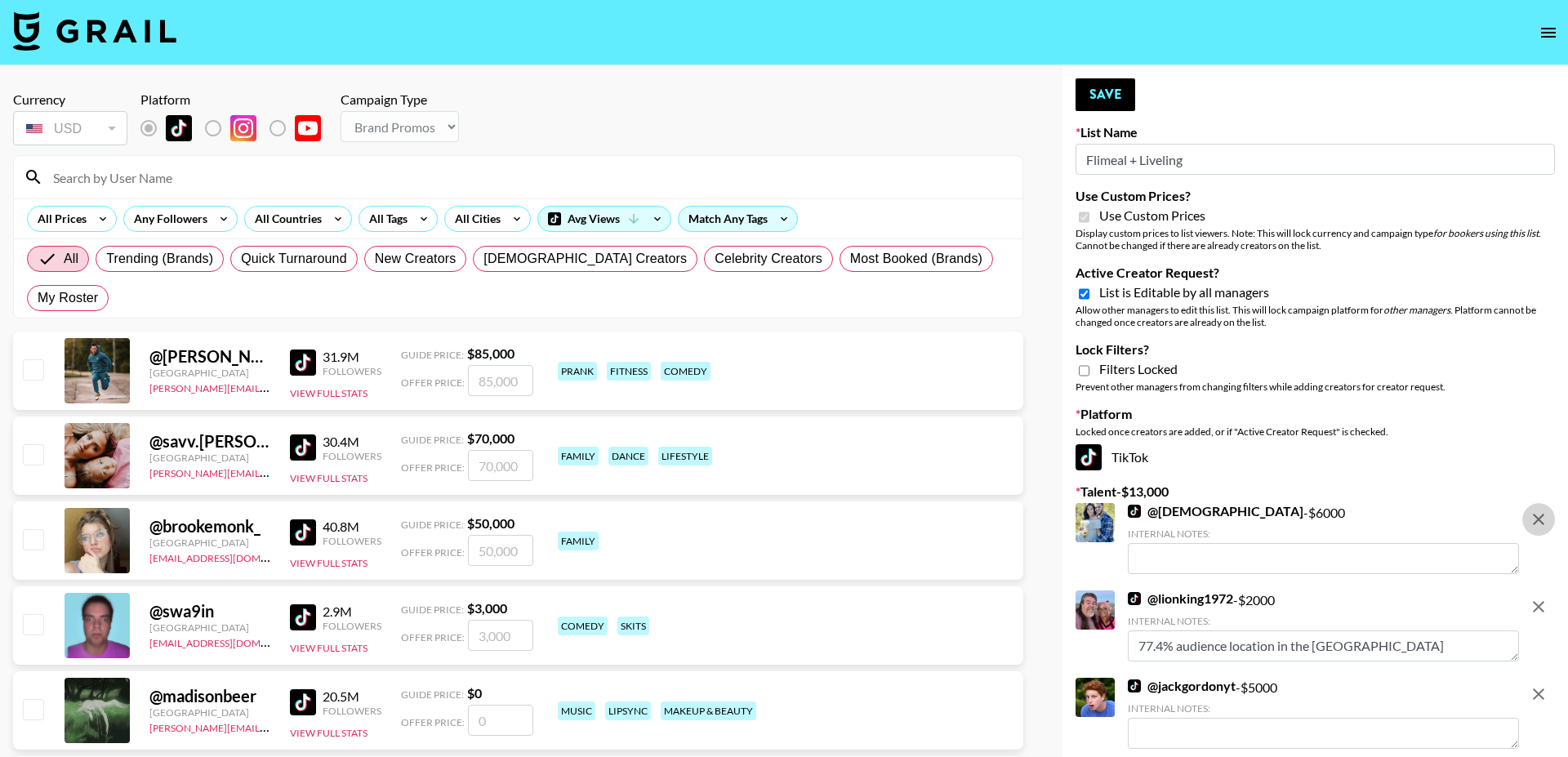
click at [1538, 521] on icon "remove" at bounding box center [1538, 519] width 20 height 20
click at [1538, 597] on icon "remove" at bounding box center [1538, 607] width 20 height 20
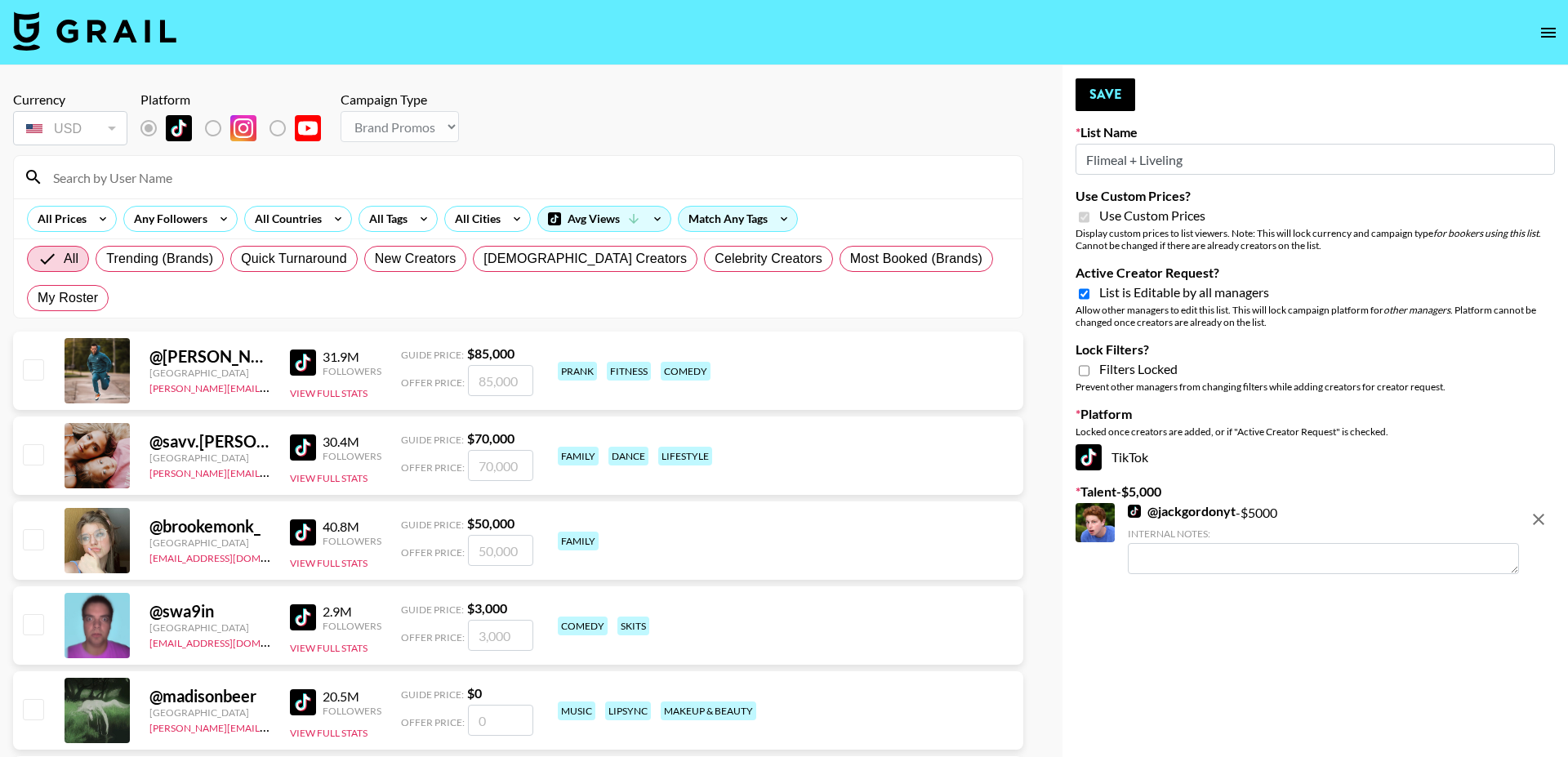
click at [1538, 521] on icon "remove" at bounding box center [1538, 519] width 20 height 20
click at [1094, 96] on button "Save" at bounding box center [1105, 95] width 60 height 33
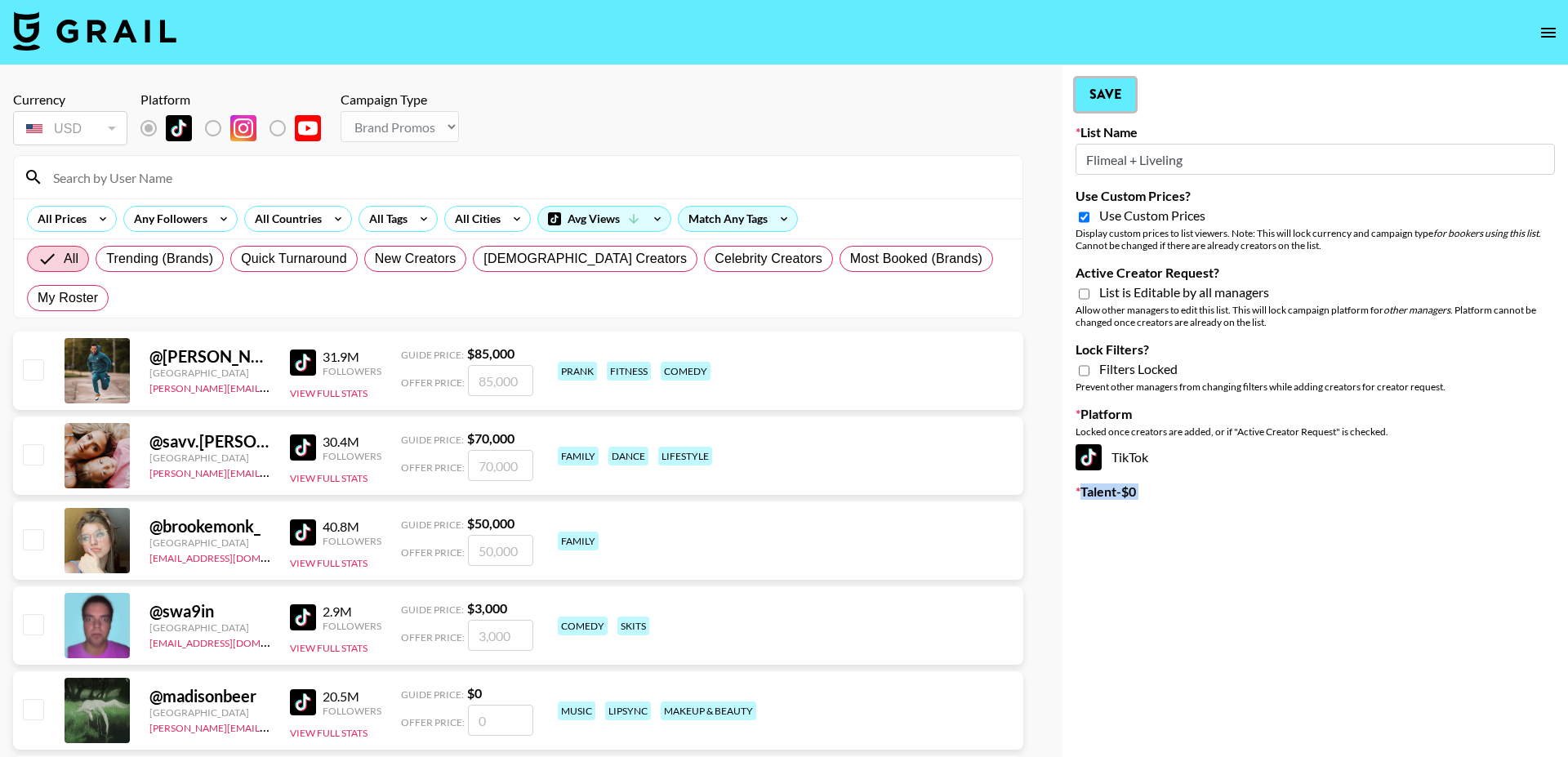
type input "Polybuzz AI"
checkbox input "false"
type input "Flimeal + Liveling"
checkbox input "true"
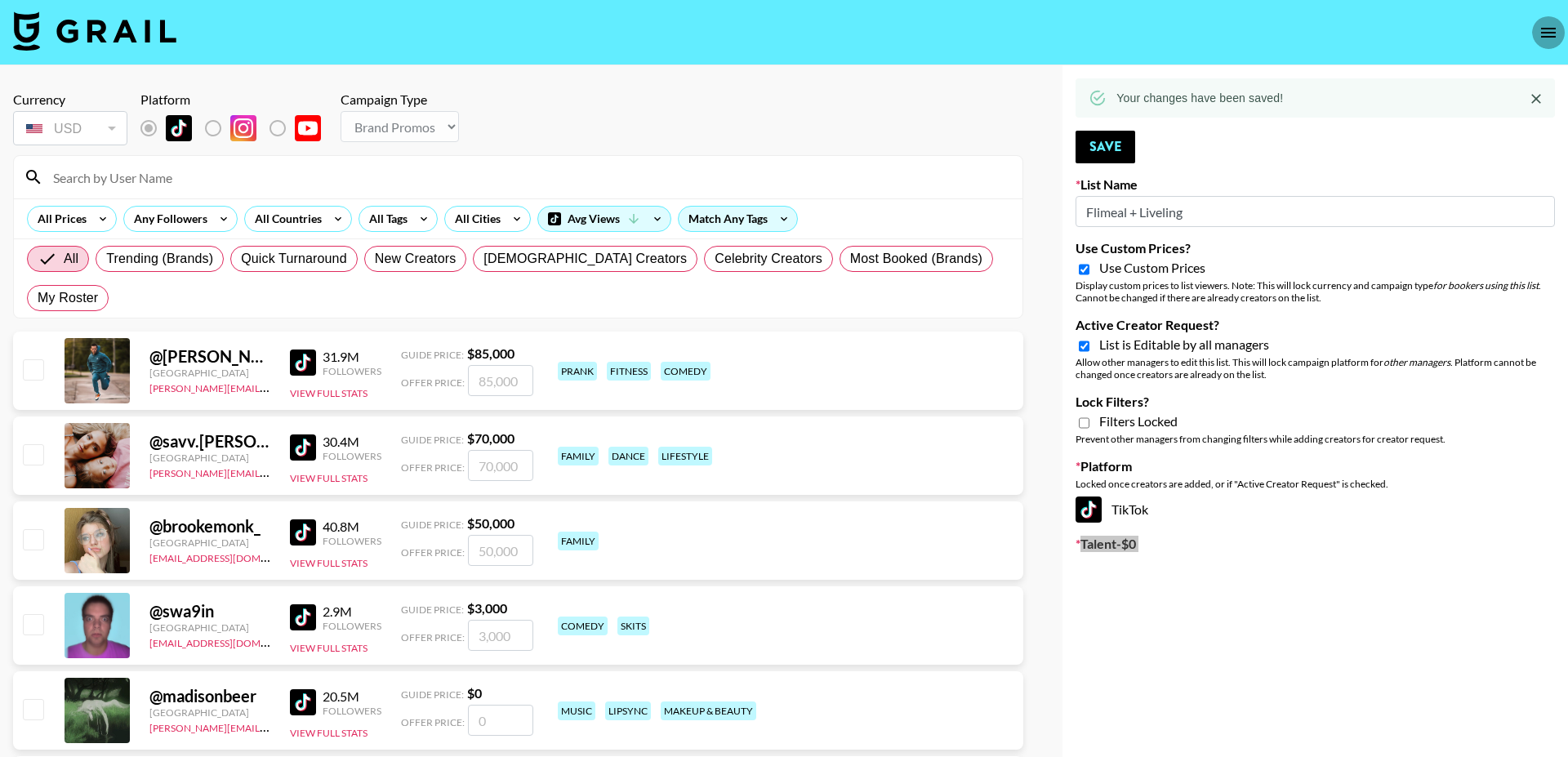
click at [1553, 39] on icon "open drawer" at bounding box center [1548, 33] width 20 height 20
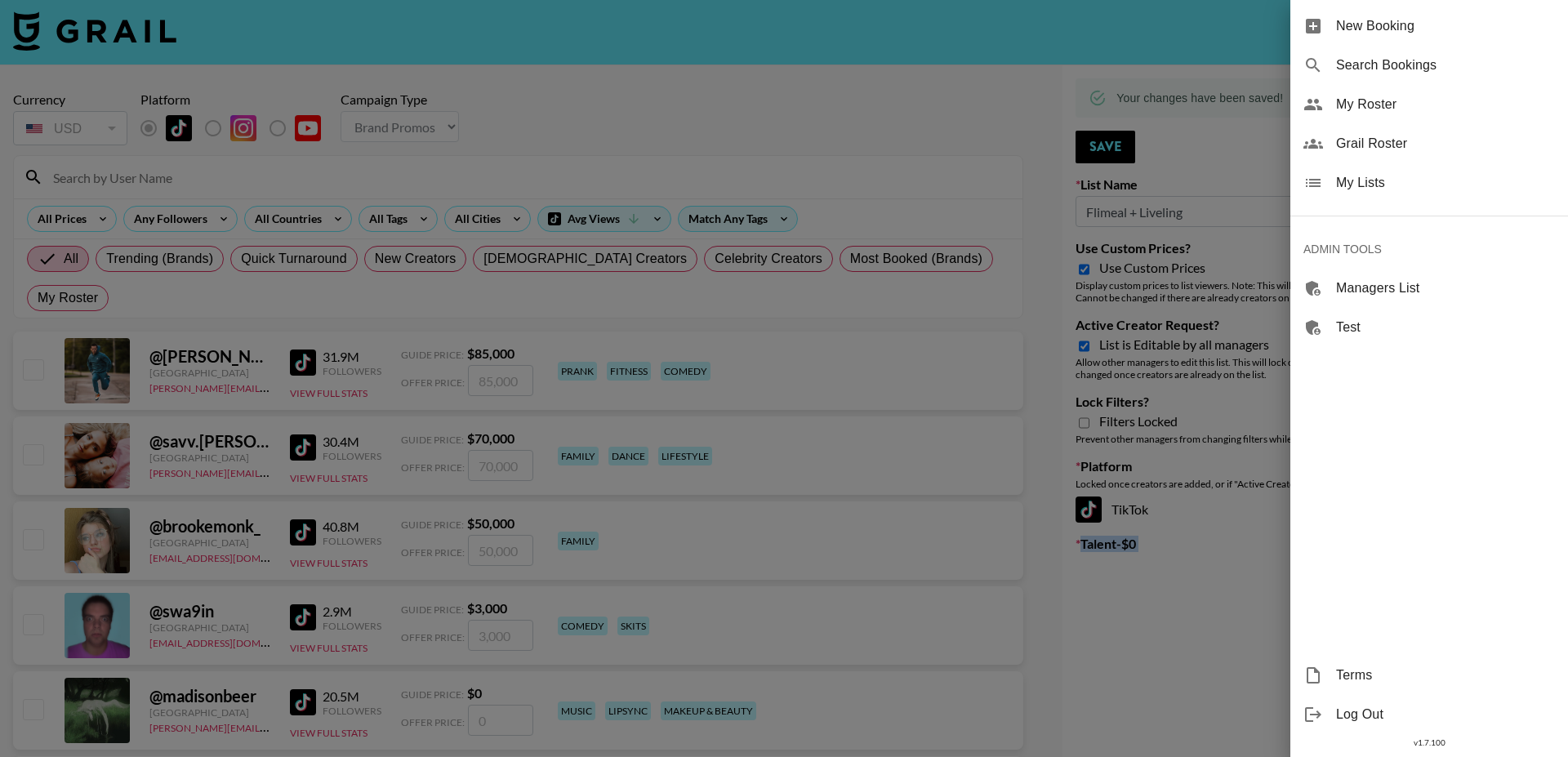
click at [1370, 183] on span "My Lists" at bounding box center [1444, 183] width 219 height 20
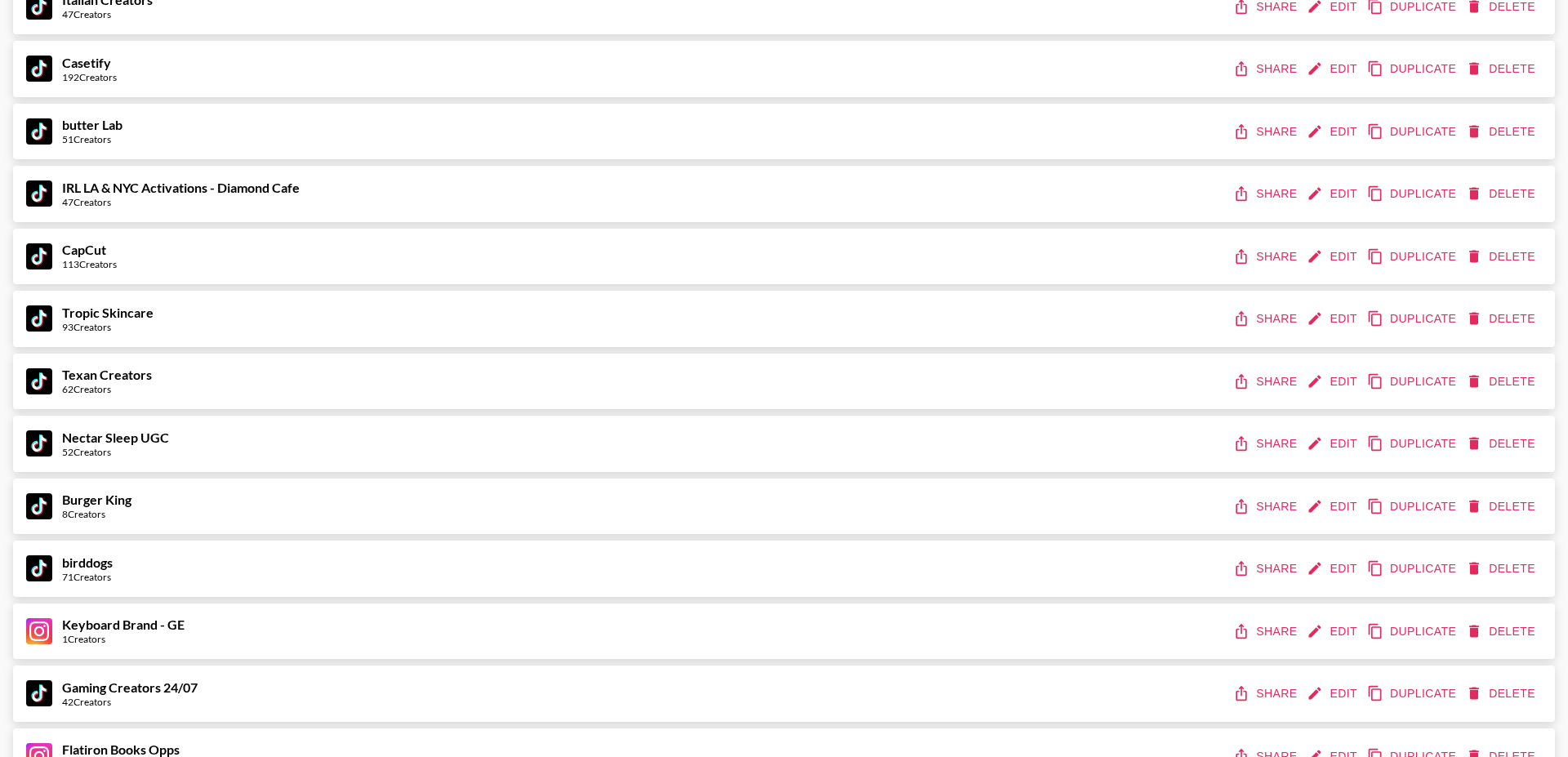
scroll to position [5462, 0]
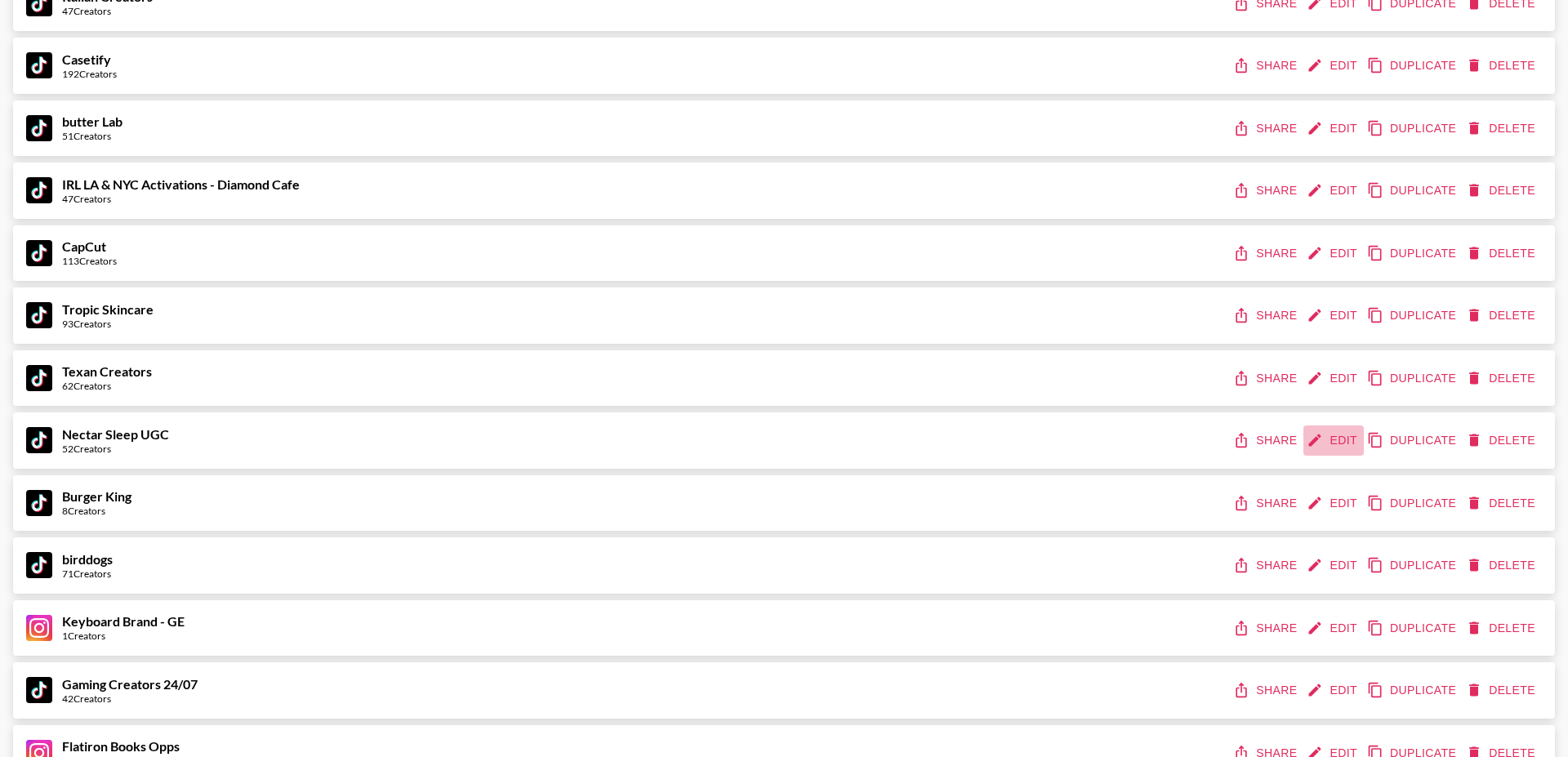
click at [1330, 433] on button "Edit" at bounding box center [1333, 440] width 61 height 30
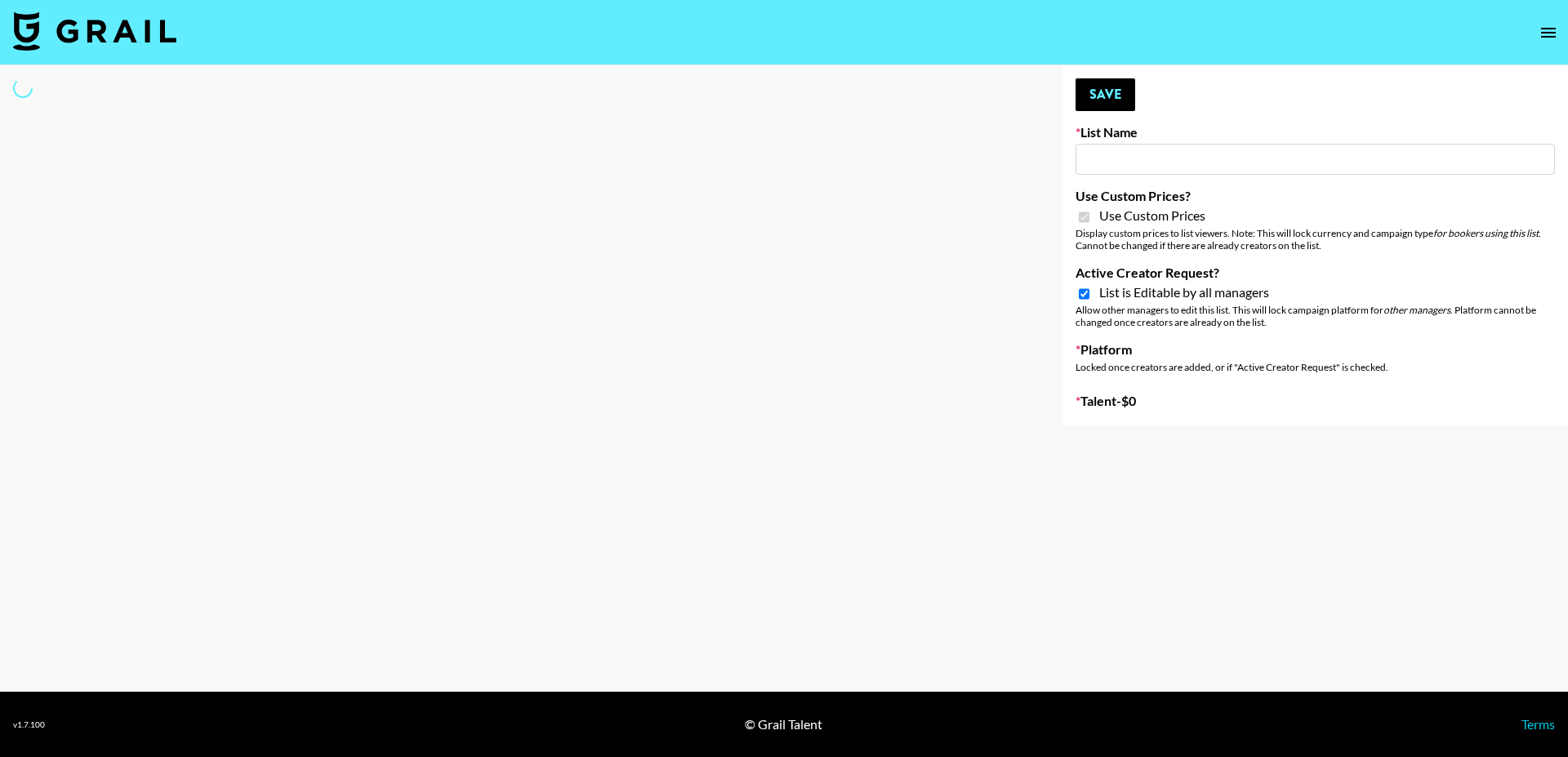
type input "Nectar Sleep UGC"
checkbox input "true"
select select "Brand"
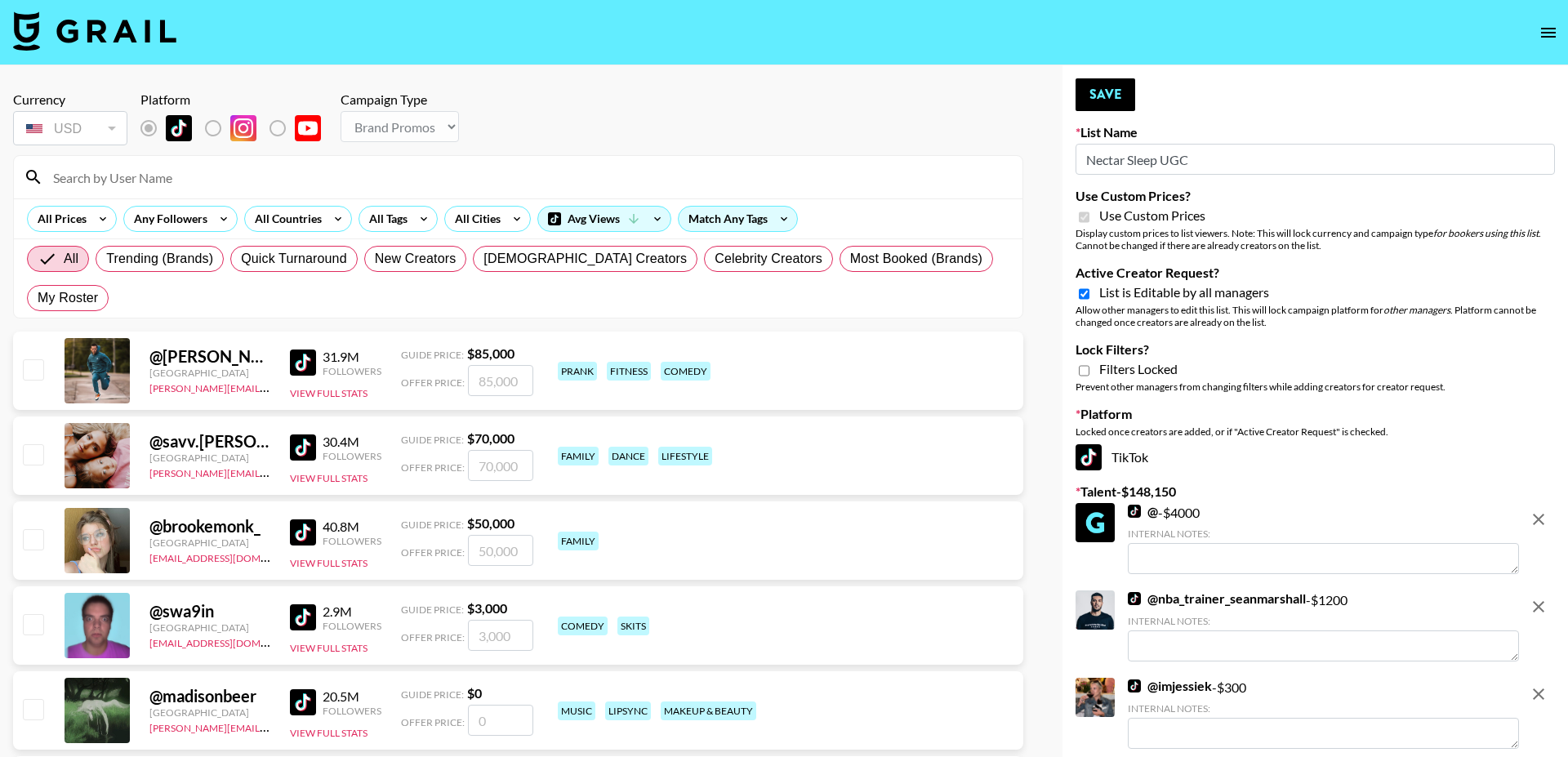
click at [1130, 156] on input "Nectar Sleep UGC" at bounding box center [1314, 159] width 479 height 31
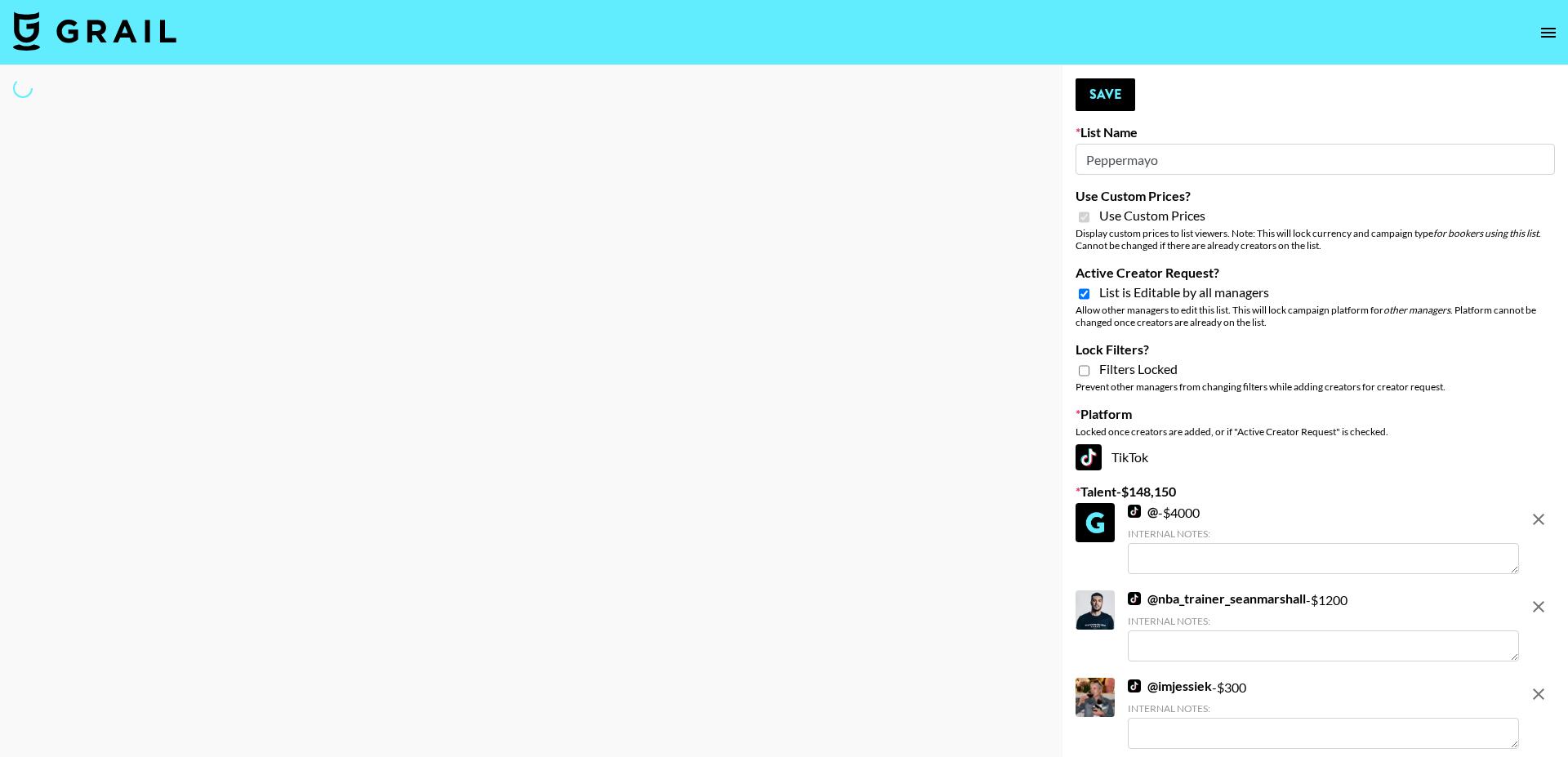
type input "Peppermayo"
select select "Brand"
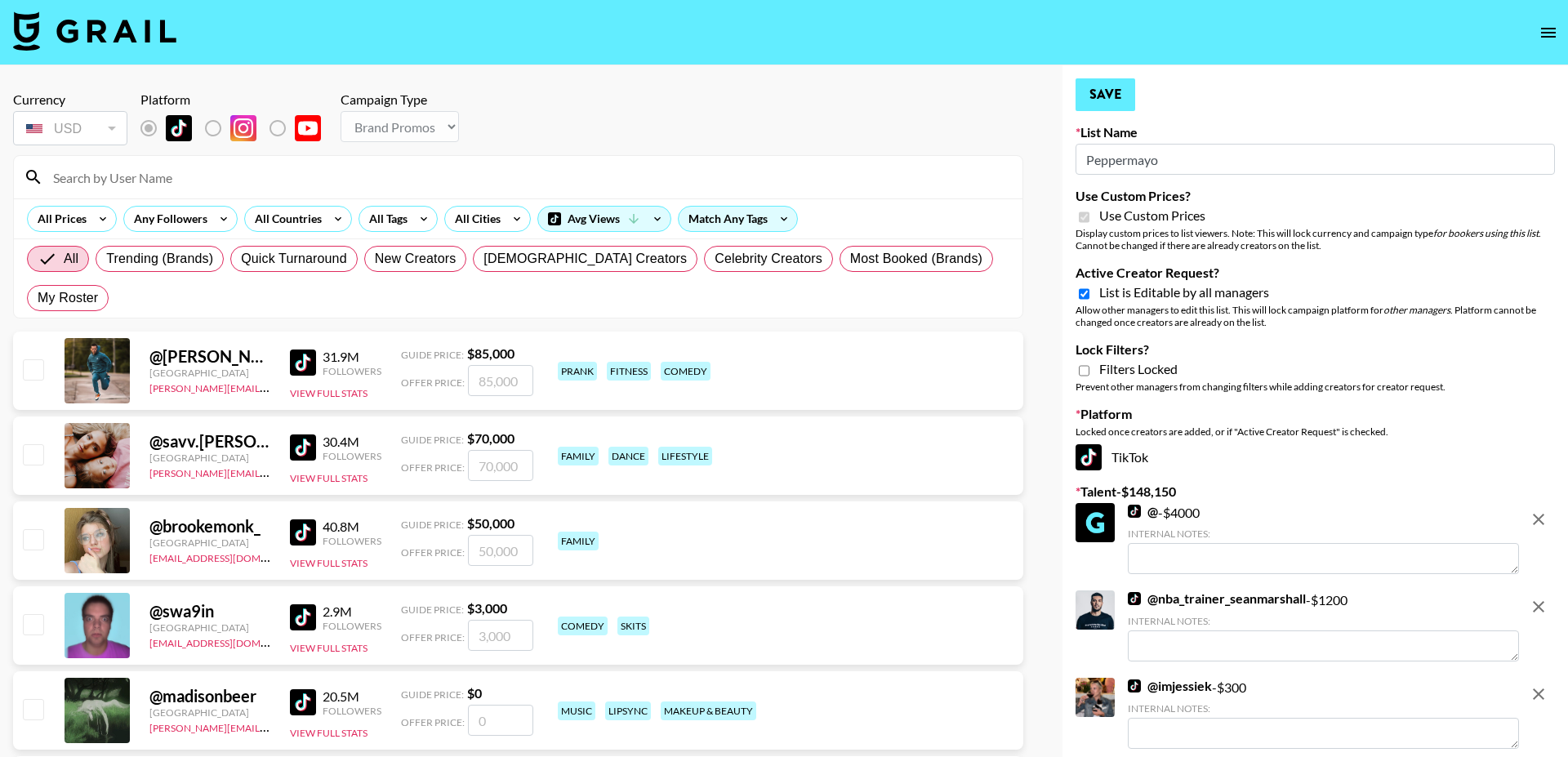
type input "Peppermayo"
click at [1104, 101] on button "Save" at bounding box center [1105, 95] width 60 height 33
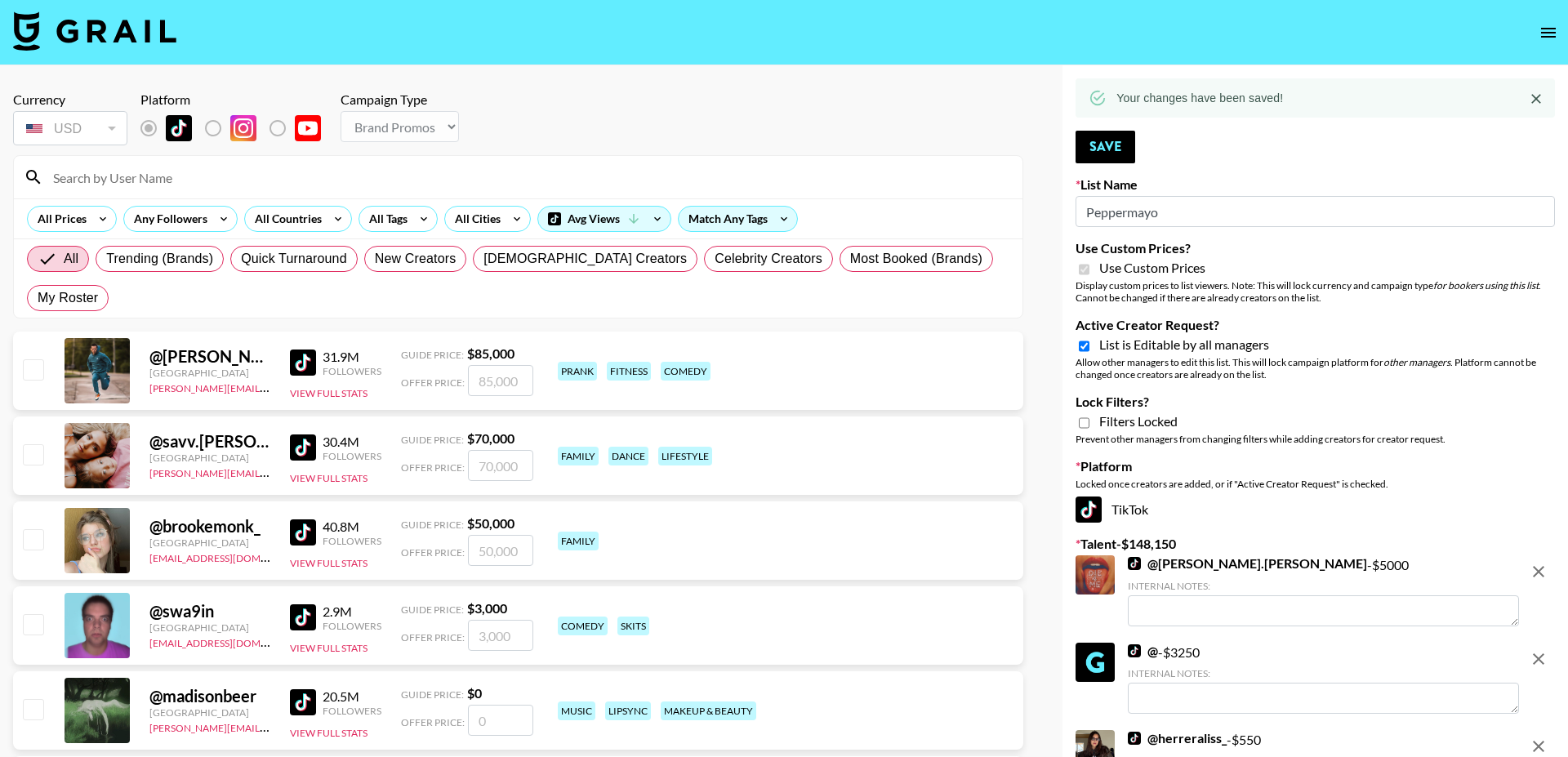
click at [1538, 563] on icon "remove" at bounding box center [1538, 572] width 20 height 20
click at [1538, 643] on div at bounding box center [1538, 680] width 33 height 74
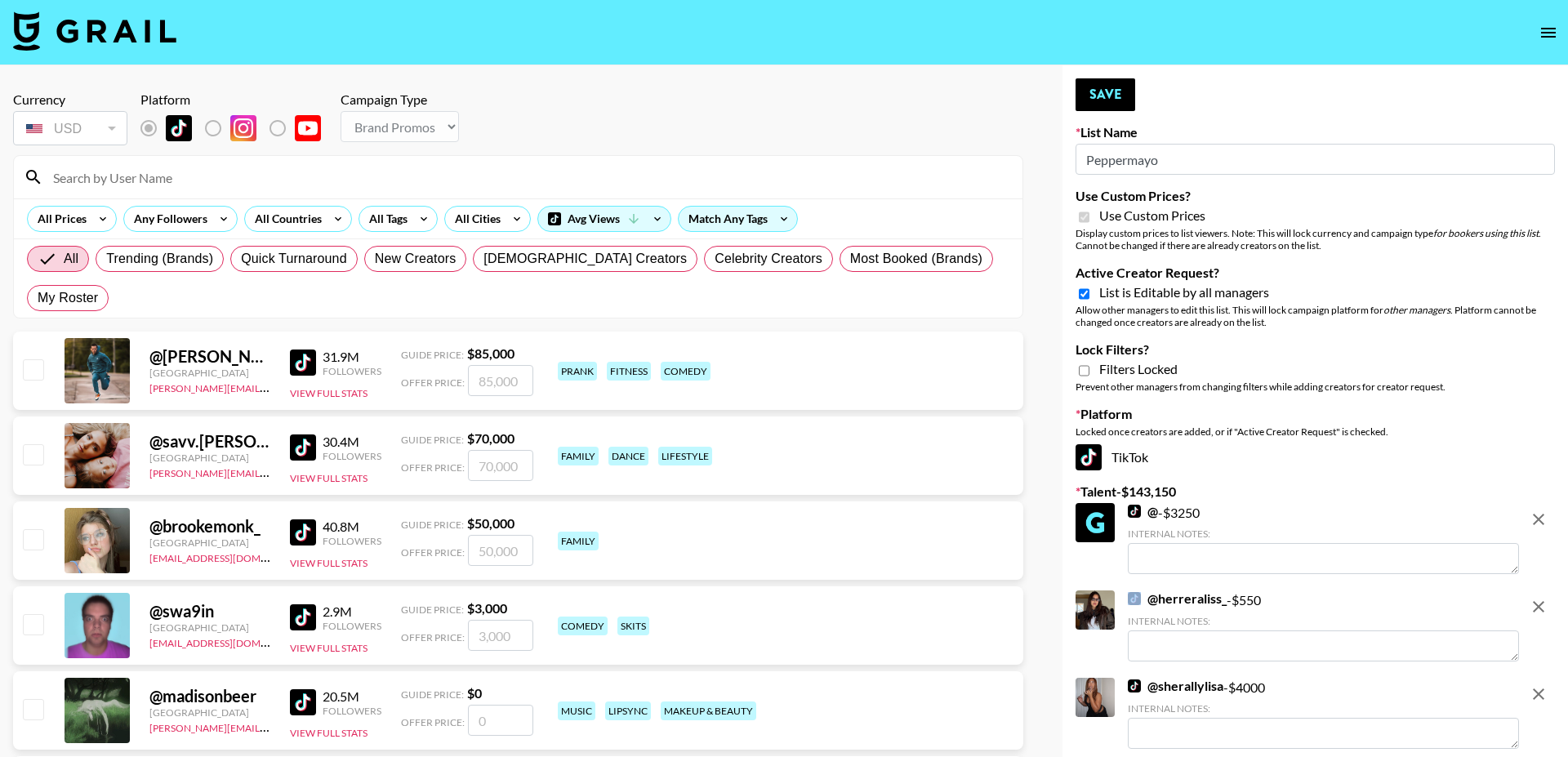
click at [1538, 563] on div at bounding box center [1538, 540] width 33 height 74
click at [1538, 505] on button "remove" at bounding box center [1538, 519] width 33 height 33
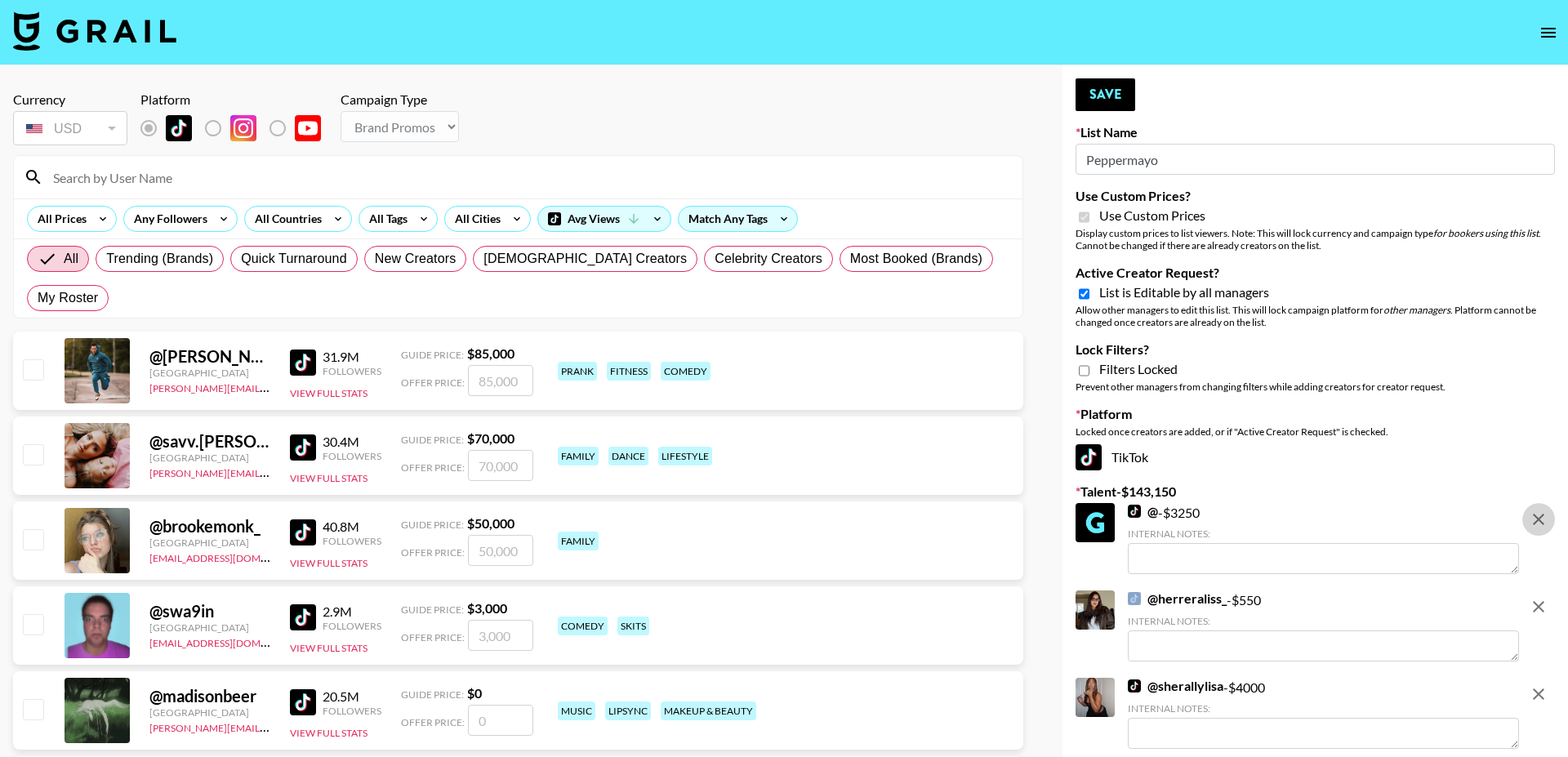
click at [1538, 590] on button "remove" at bounding box center [1538, 606] width 33 height 33
click at [1538, 678] on button "remove" at bounding box center [1538, 694] width 33 height 33
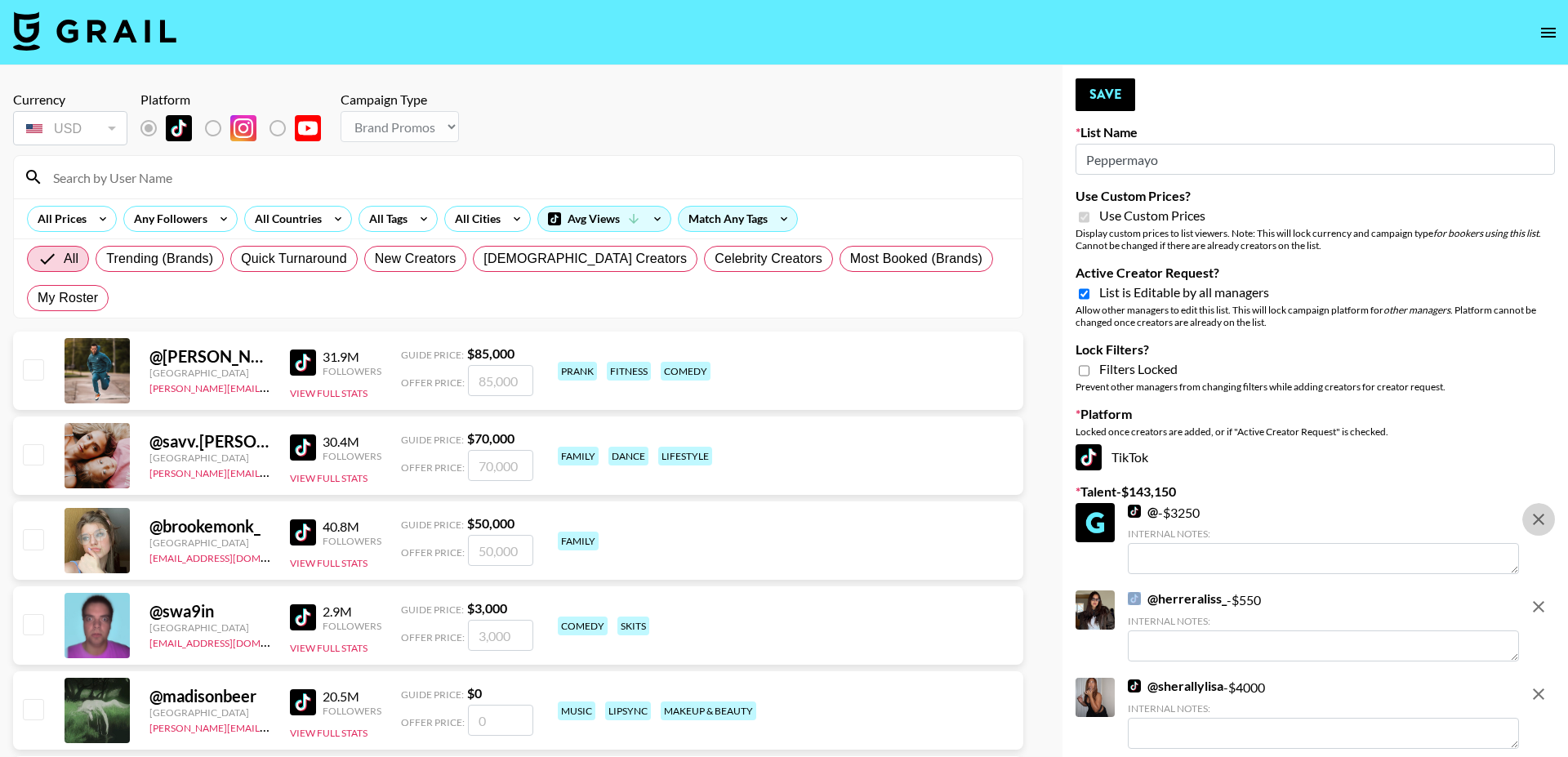
click at [1538, 505] on button "remove" at bounding box center [1538, 519] width 33 height 33
click at [1538, 590] on button "remove" at bounding box center [1538, 606] width 33 height 33
click at [1538, 678] on button "remove" at bounding box center [1538, 694] width 33 height 33
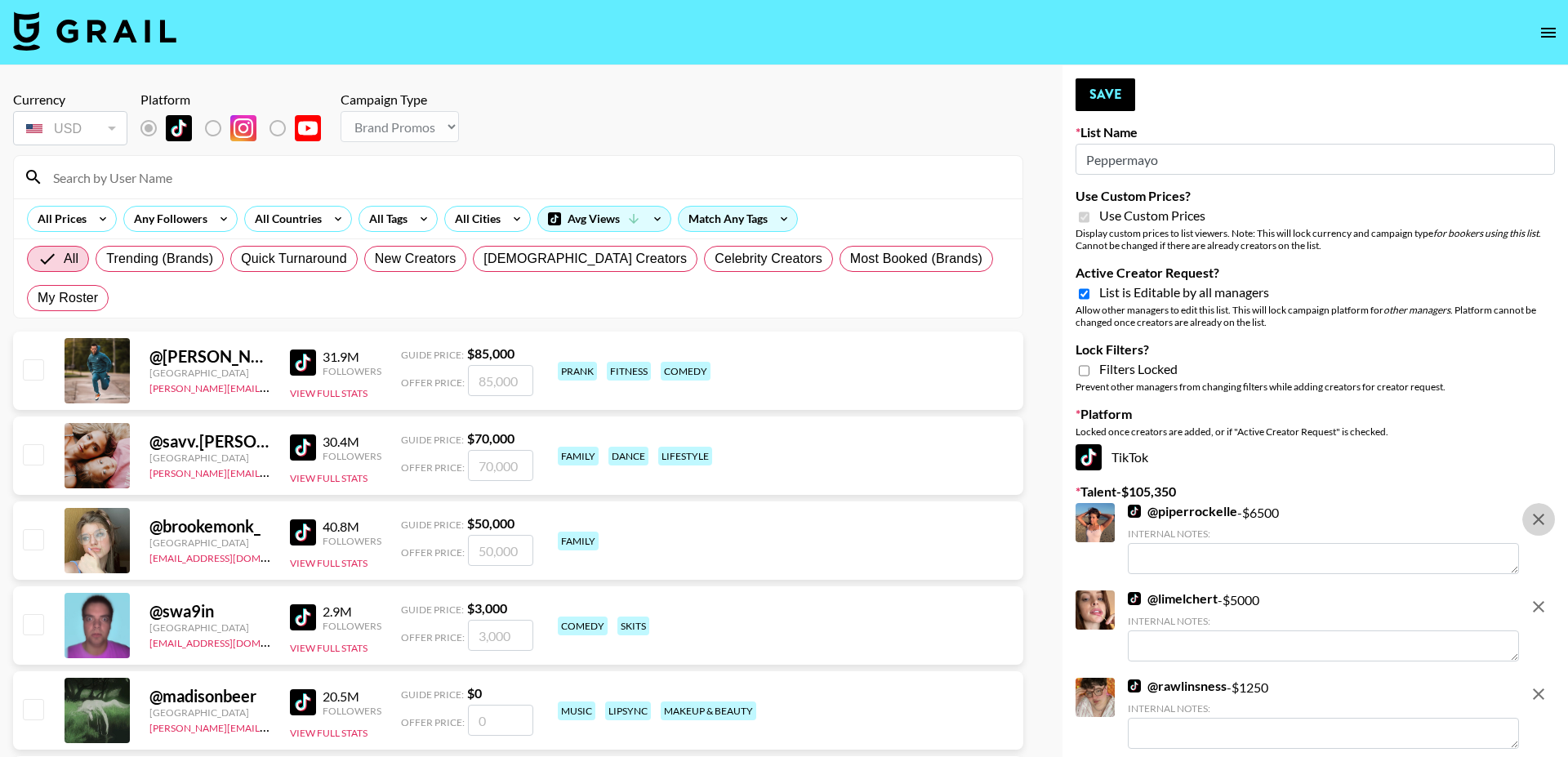
click at [1538, 505] on button "remove" at bounding box center [1538, 519] width 33 height 33
click at [1538, 590] on button "remove" at bounding box center [1538, 606] width 33 height 33
click at [1538, 678] on button "remove" at bounding box center [1538, 694] width 33 height 33
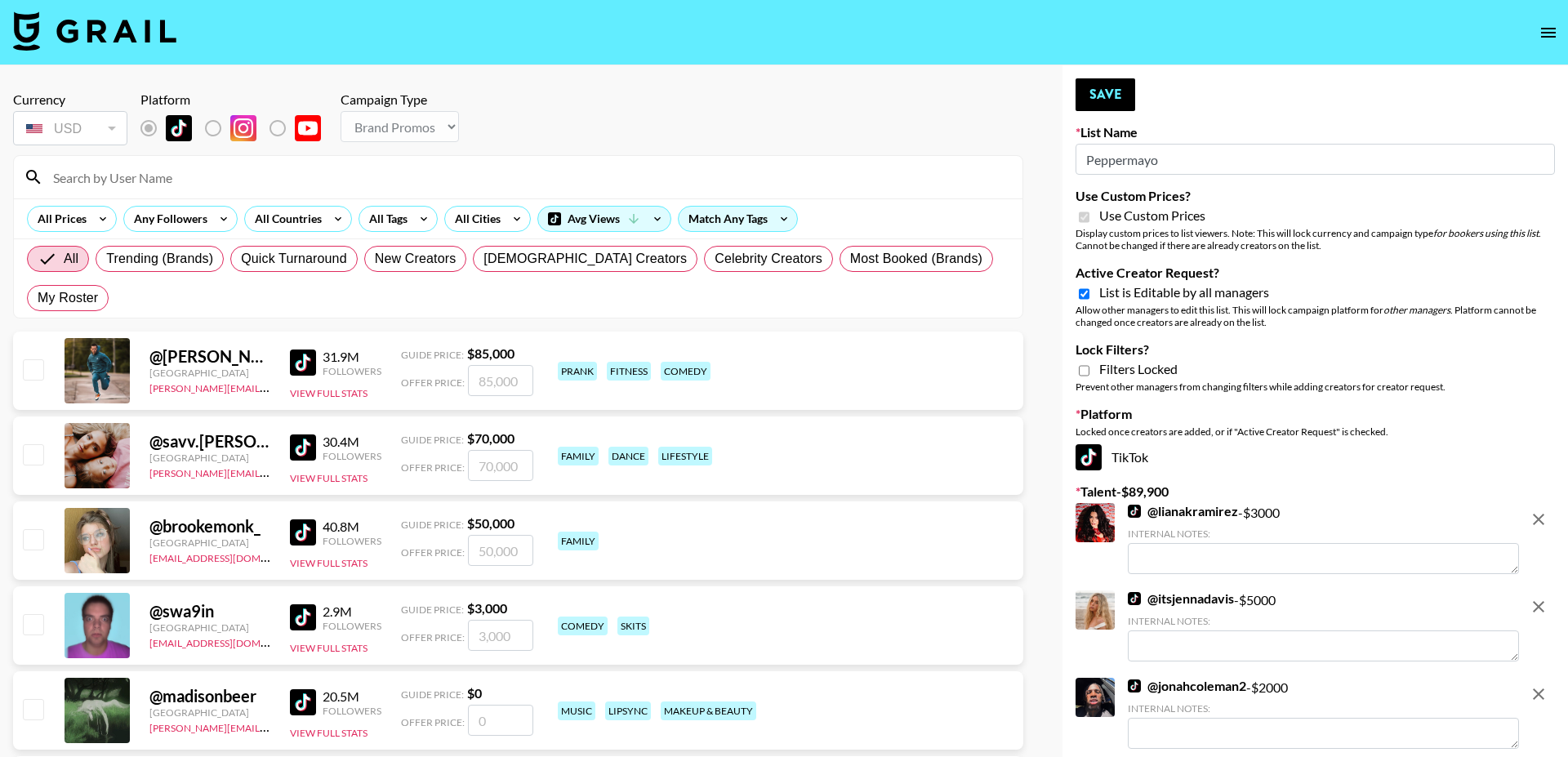
click at [1538, 505] on button "remove" at bounding box center [1538, 519] width 33 height 33
click at [1538, 590] on button "remove" at bounding box center [1538, 606] width 33 height 33
click at [1538, 505] on button "remove" at bounding box center [1538, 519] width 33 height 33
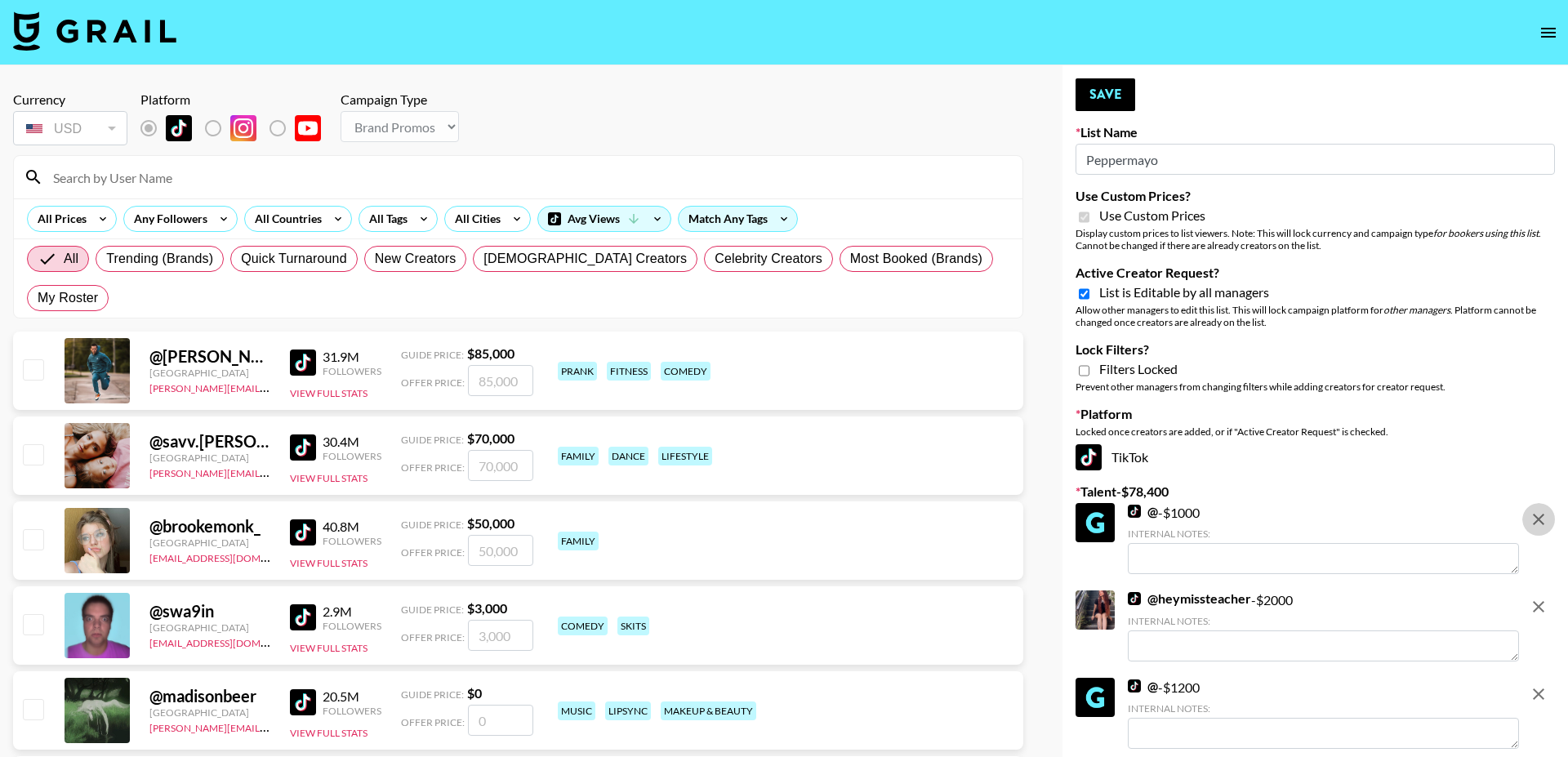
click at [1538, 505] on button "remove" at bounding box center [1538, 519] width 33 height 33
click at [1538, 590] on button "remove" at bounding box center [1538, 606] width 33 height 33
click at [1538, 678] on button "remove" at bounding box center [1538, 694] width 33 height 33
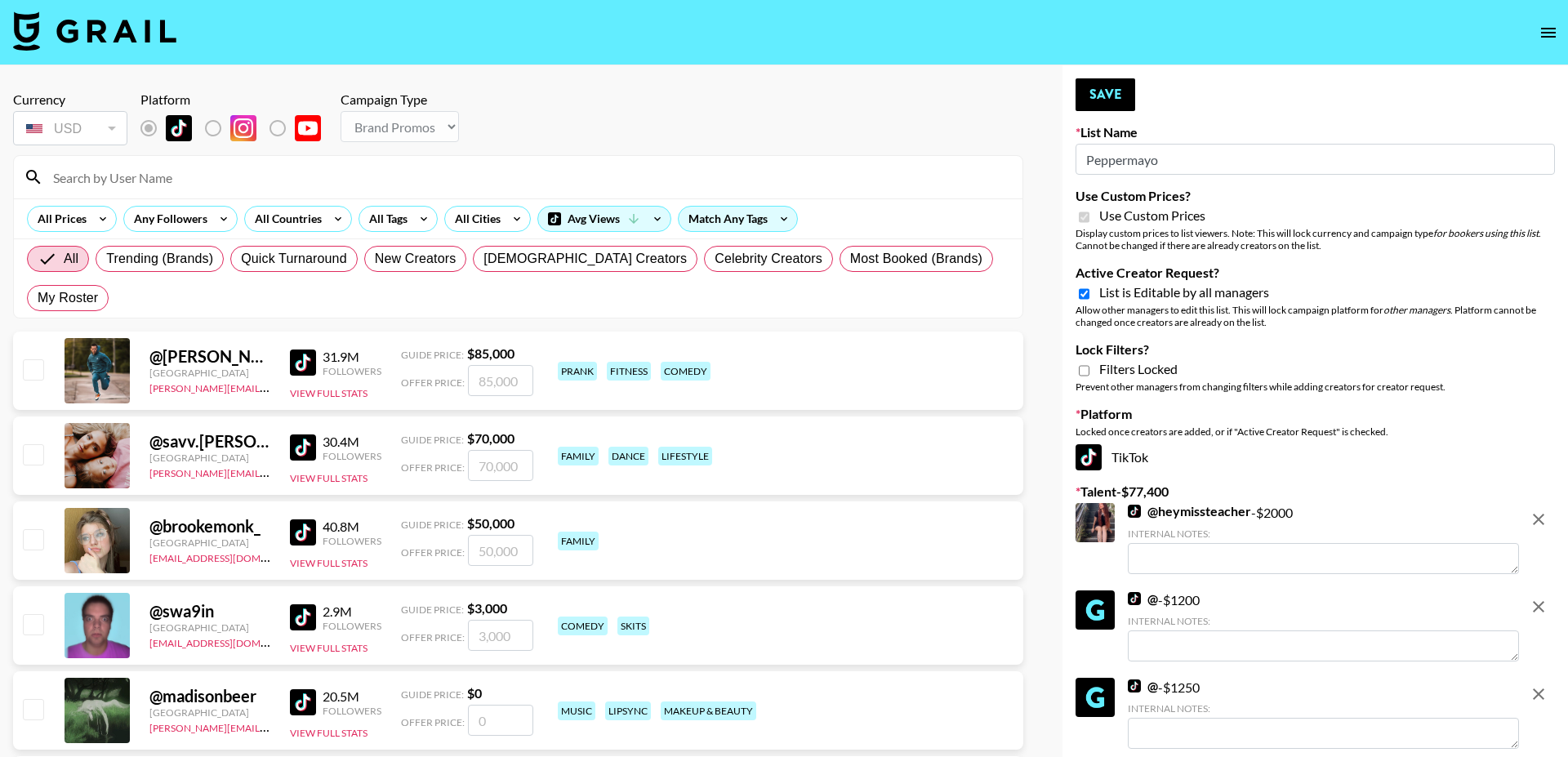
click at [1538, 505] on button "remove" at bounding box center [1538, 519] width 33 height 33
click at [1538, 590] on button "remove" at bounding box center [1538, 606] width 33 height 33
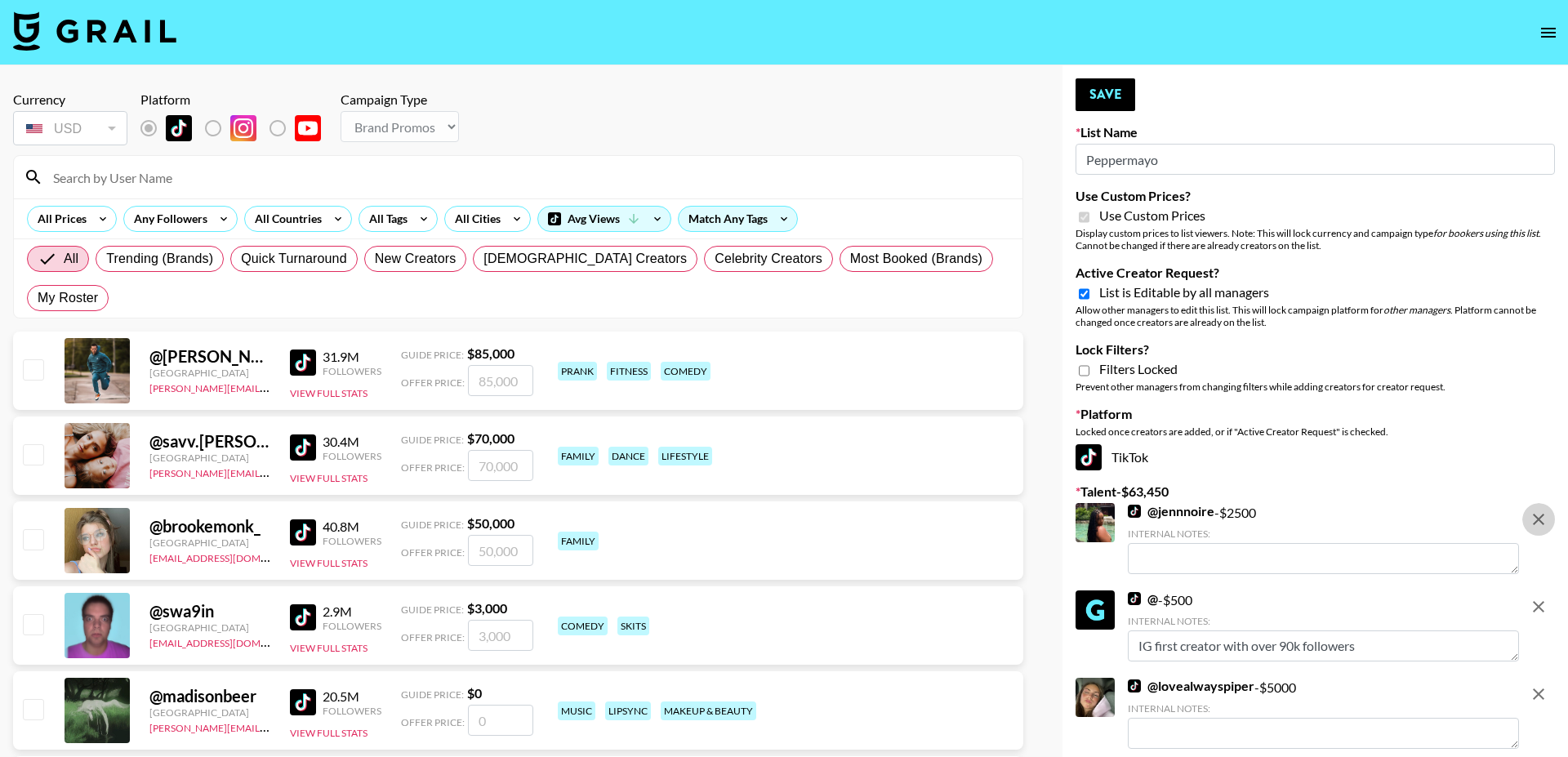
click at [1538, 505] on button "remove" at bounding box center [1538, 519] width 33 height 33
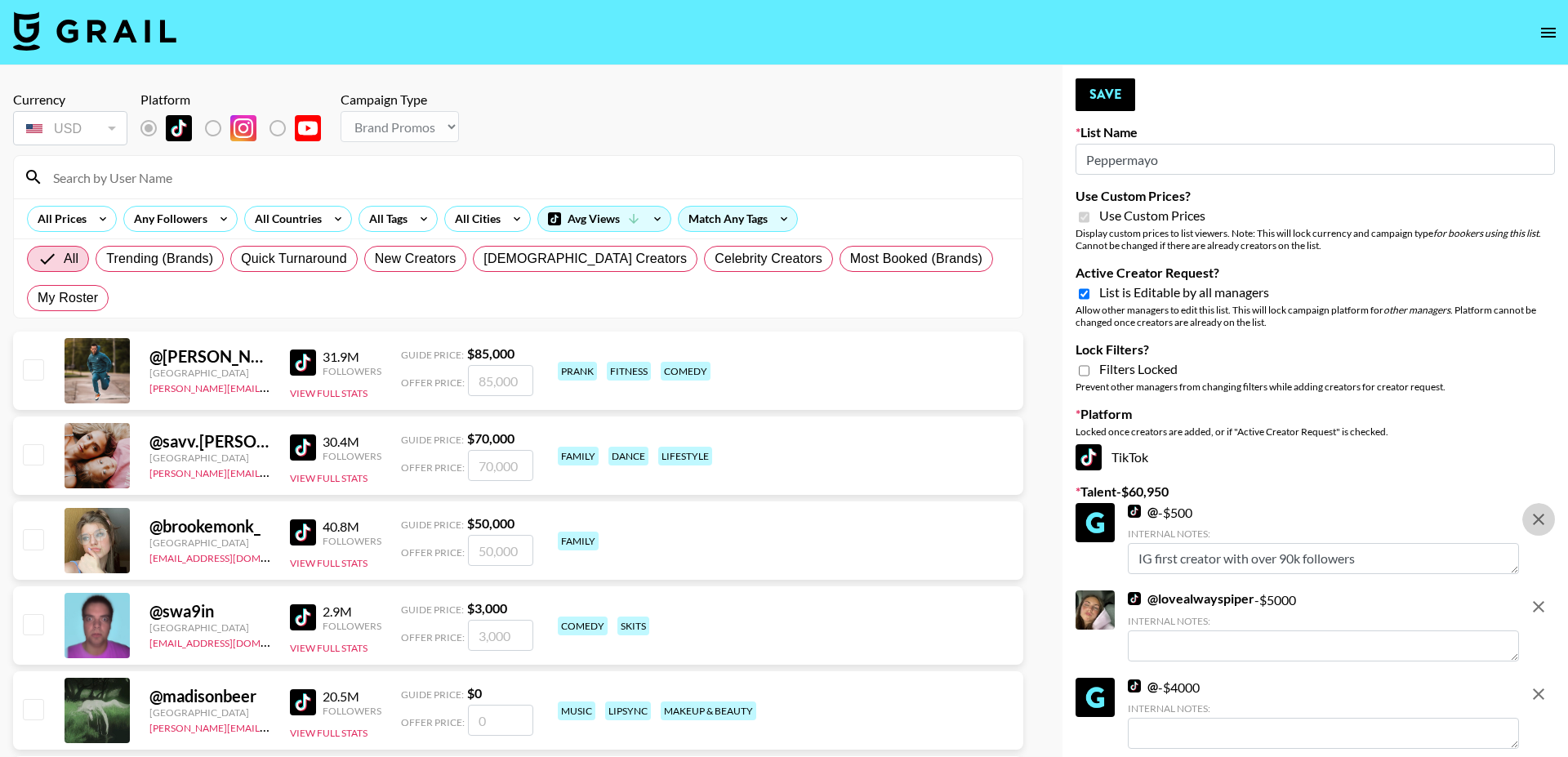
click at [1538, 505] on button "remove" at bounding box center [1538, 519] width 33 height 33
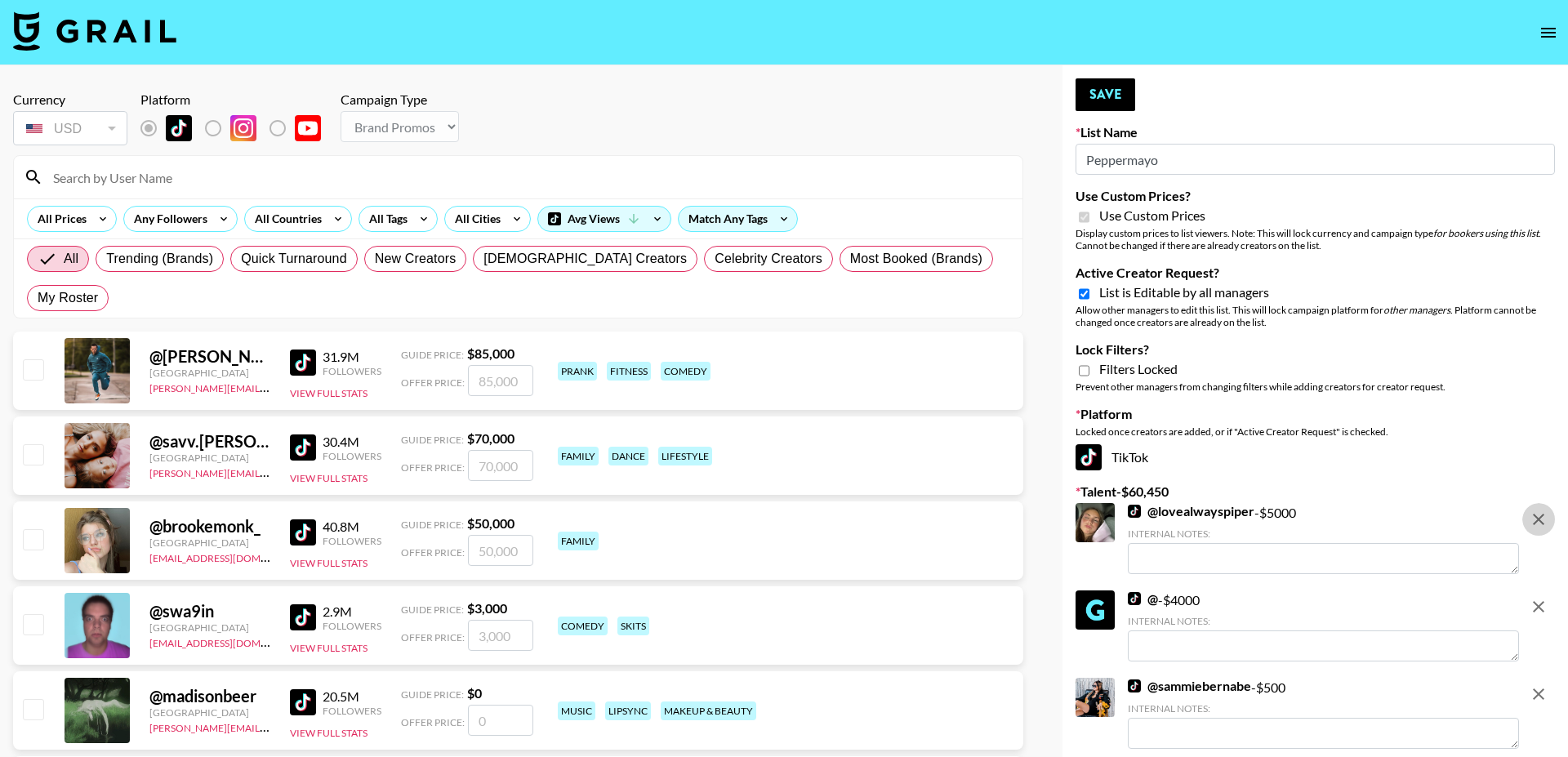
click at [1538, 505] on button "remove" at bounding box center [1538, 519] width 33 height 33
click at [1538, 590] on button "remove" at bounding box center [1538, 606] width 33 height 33
click at [1538, 505] on button "remove" at bounding box center [1538, 519] width 33 height 33
click at [1538, 590] on button "remove" at bounding box center [1538, 606] width 33 height 33
click at [1538, 505] on button "remove" at bounding box center [1538, 519] width 33 height 33
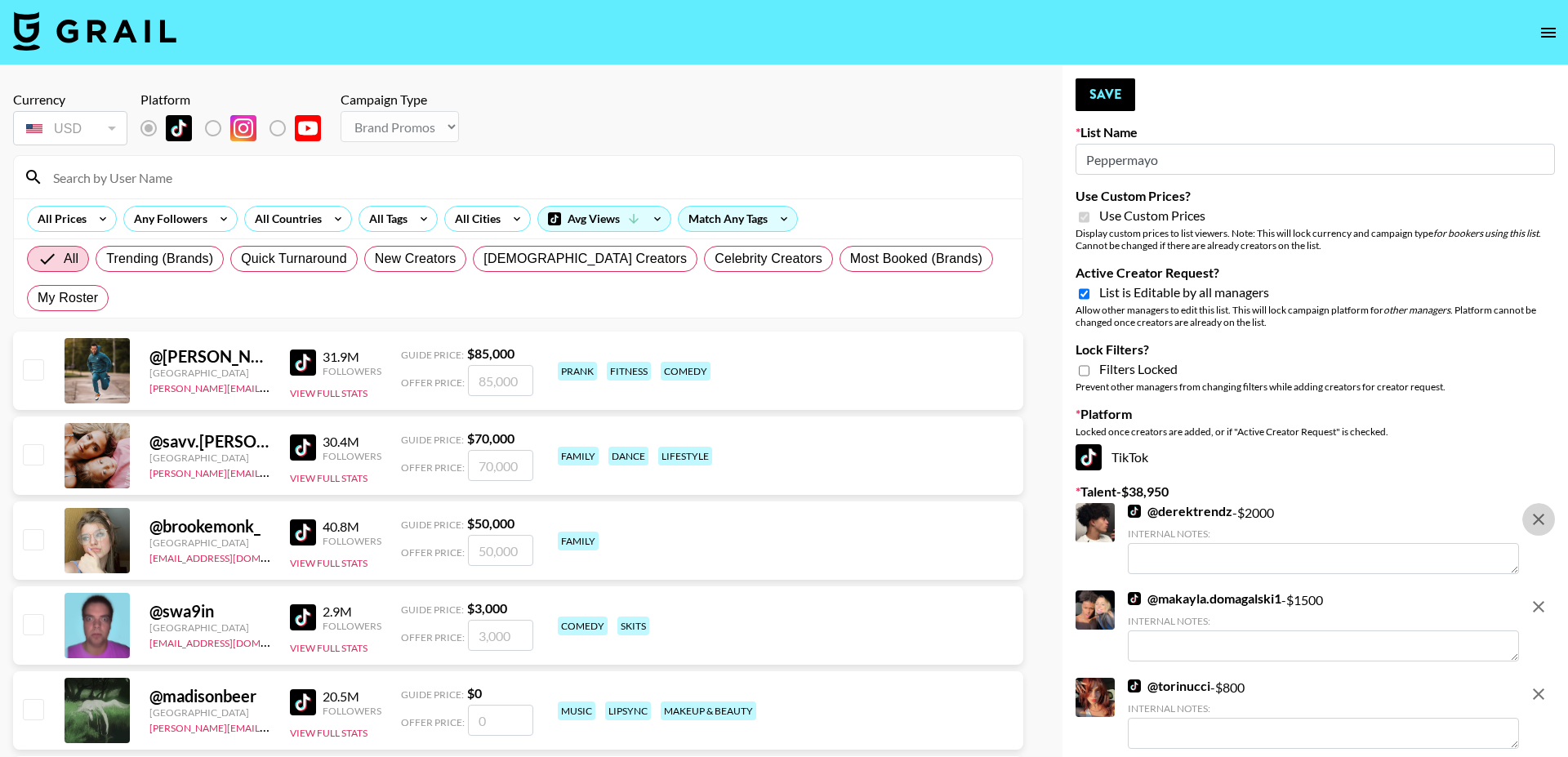
click at [1538, 505] on button "remove" at bounding box center [1538, 519] width 33 height 33
click at [1538, 590] on button "remove" at bounding box center [1538, 606] width 33 height 33
click at [1538, 505] on button "remove" at bounding box center [1538, 519] width 33 height 33
click at [1538, 590] on button "remove" at bounding box center [1538, 606] width 33 height 33
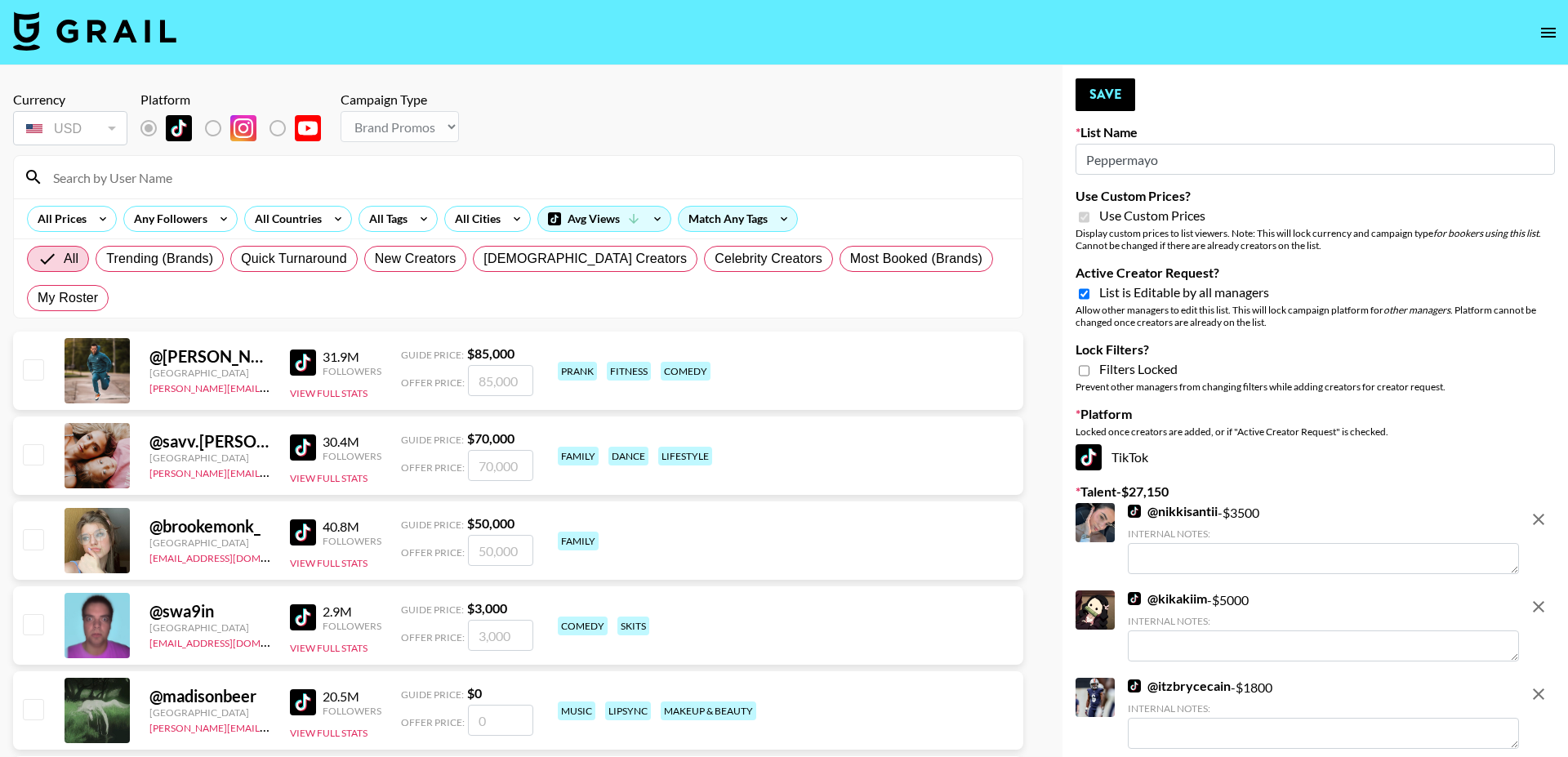
click at [1538, 505] on button "remove" at bounding box center [1538, 519] width 33 height 33
click at [1538, 590] on button "remove" at bounding box center [1538, 606] width 33 height 33
click at [1538, 505] on button "remove" at bounding box center [1538, 519] width 33 height 33
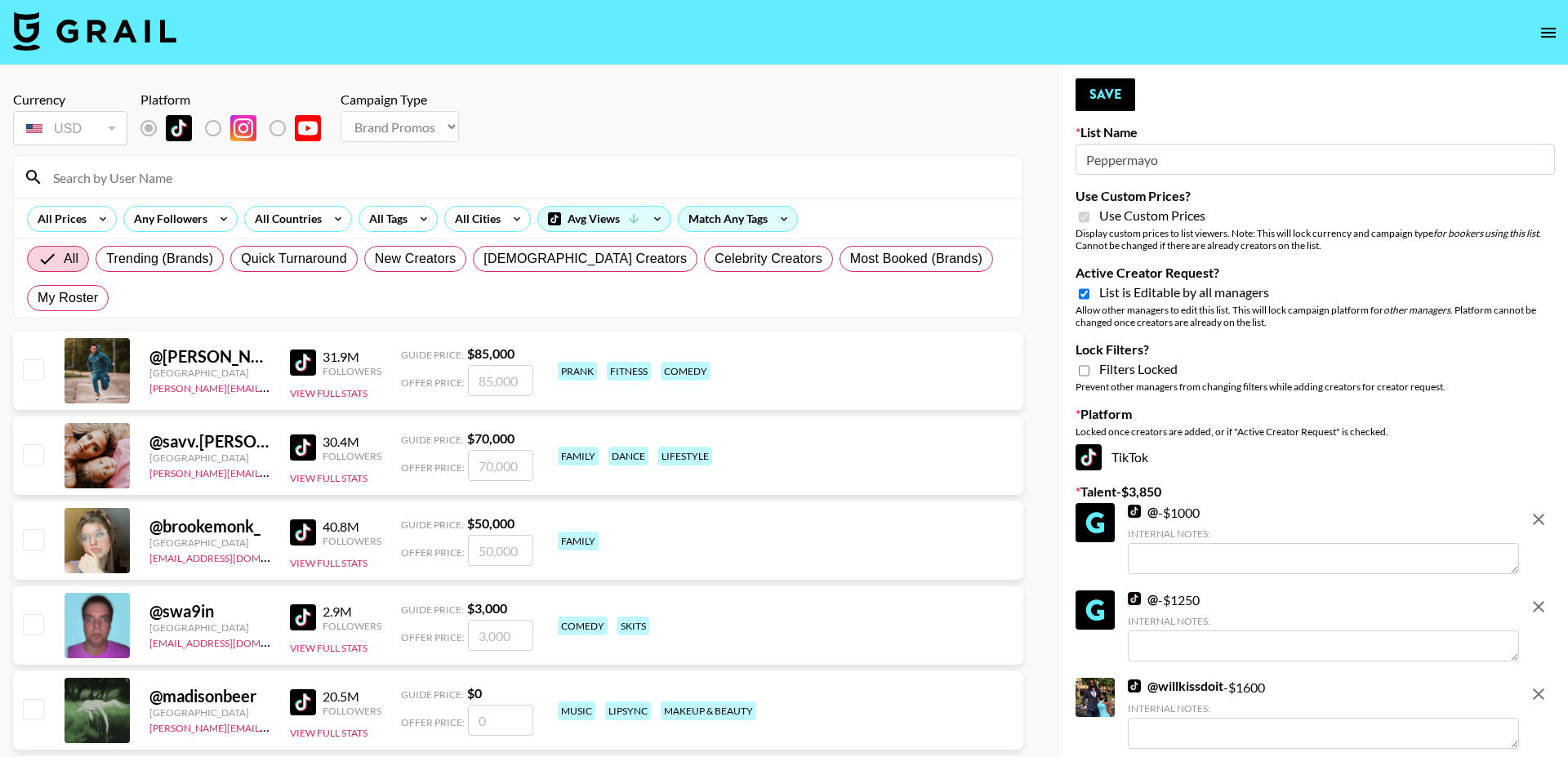
click at [1538, 505] on button "remove" at bounding box center [1538, 519] width 33 height 33
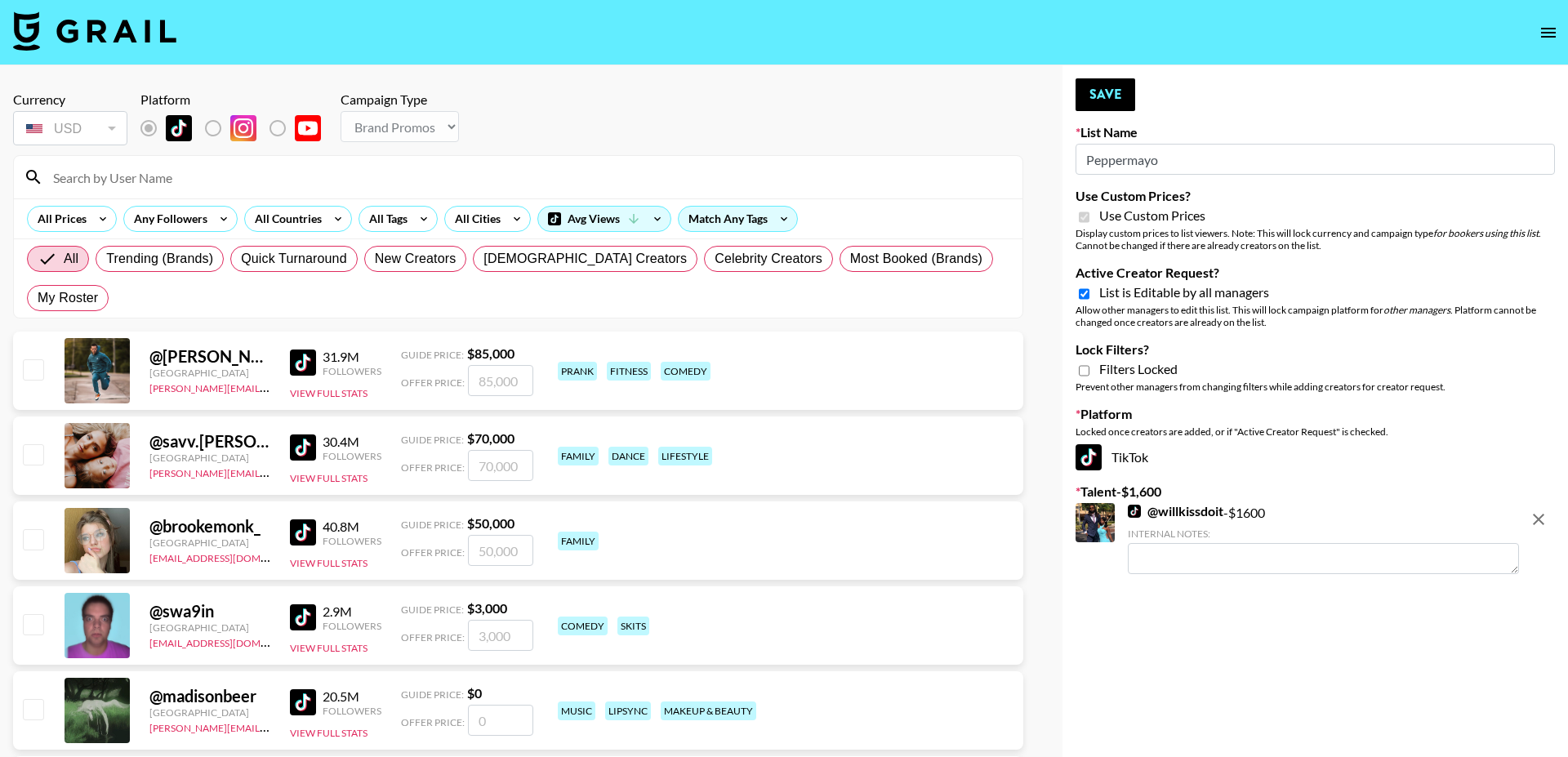
click at [1538, 505] on button "remove" at bounding box center [1538, 519] width 33 height 33
click at [1111, 105] on button "Save" at bounding box center [1105, 95] width 60 height 33
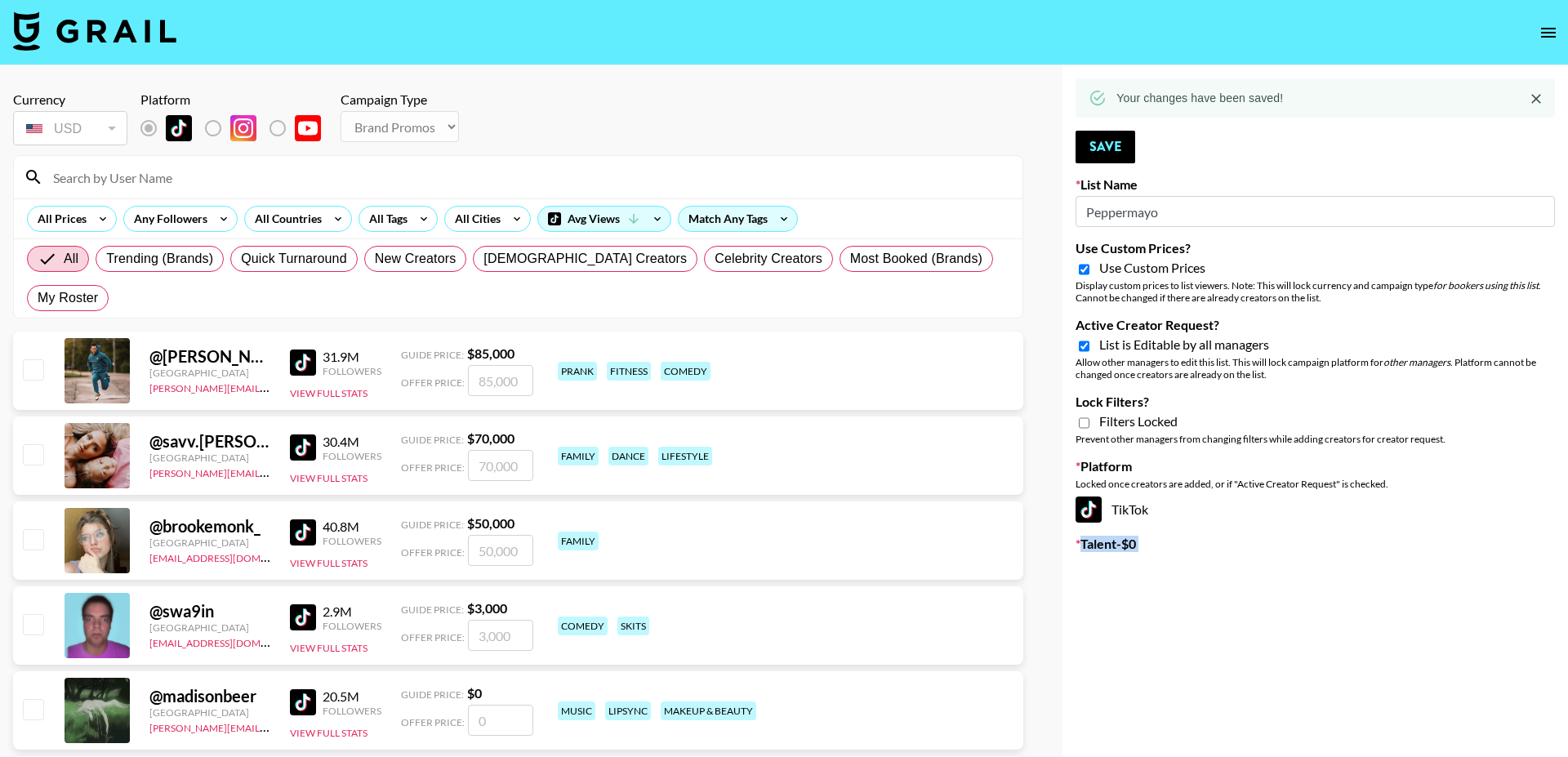
click at [1551, 37] on icon "open drawer" at bounding box center [1548, 33] width 15 height 10
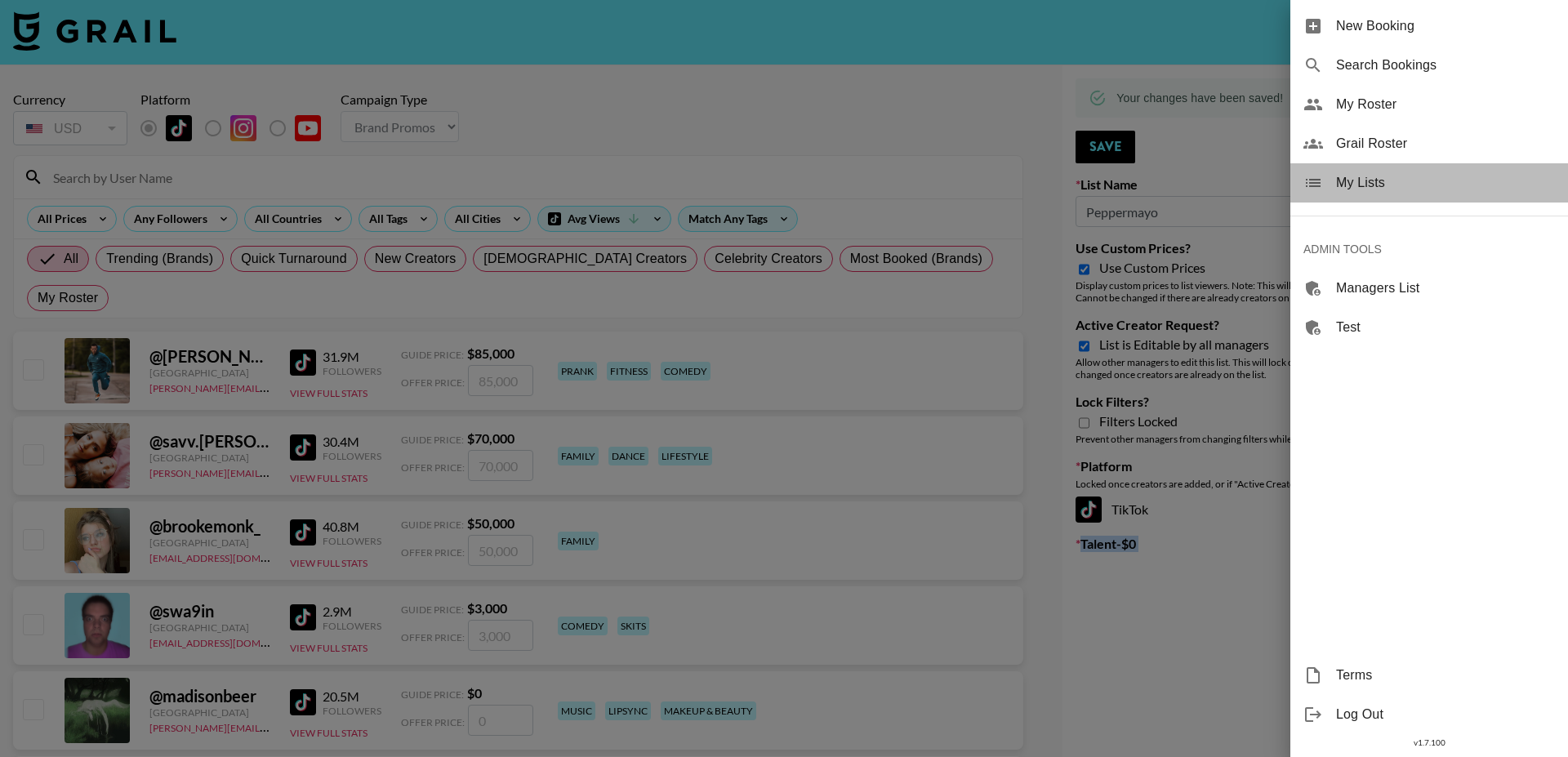
click at [1362, 193] on div "My Lists" at bounding box center [1429, 183] width 277 height 39
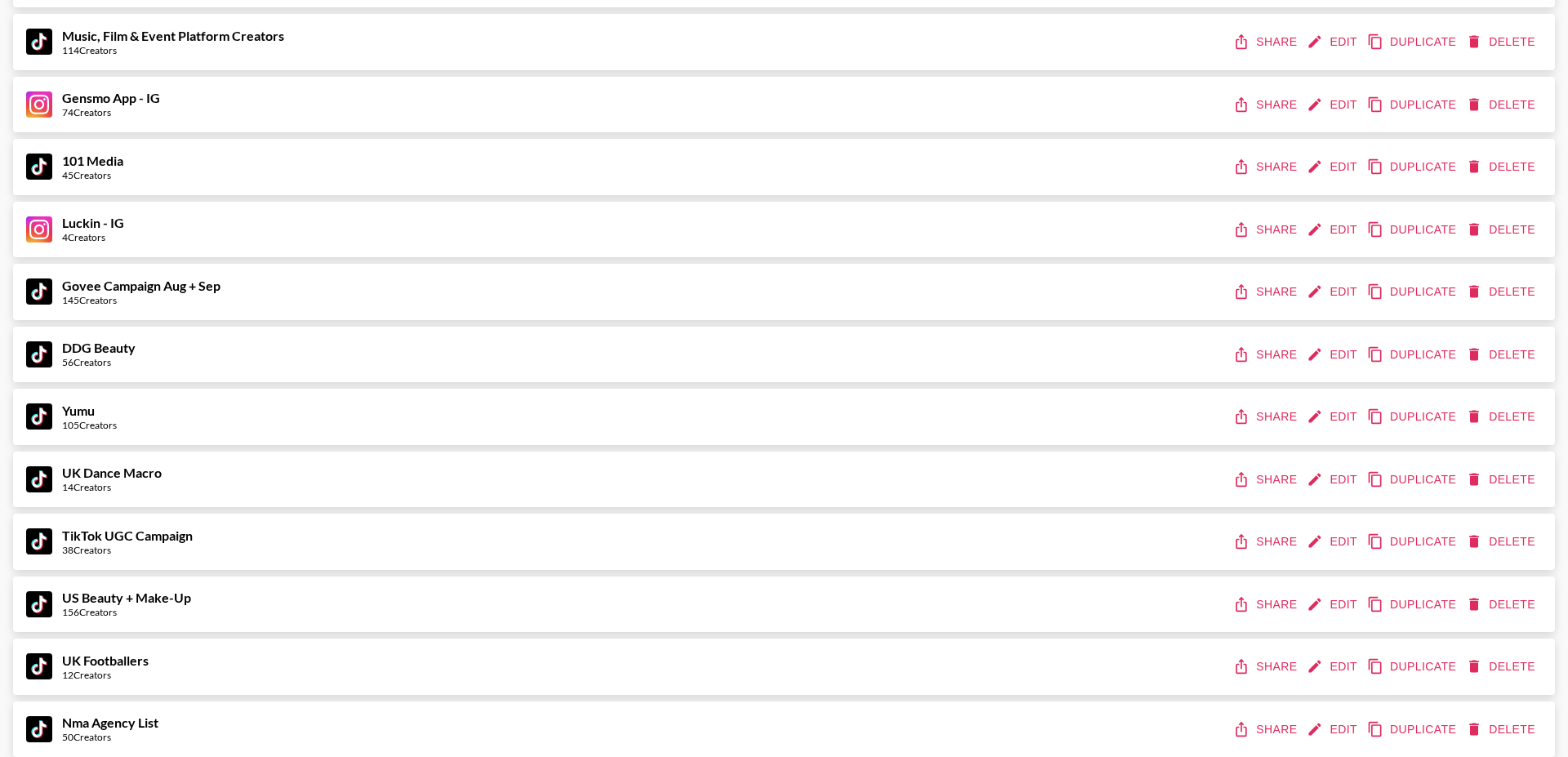
scroll to position [2185, 0]
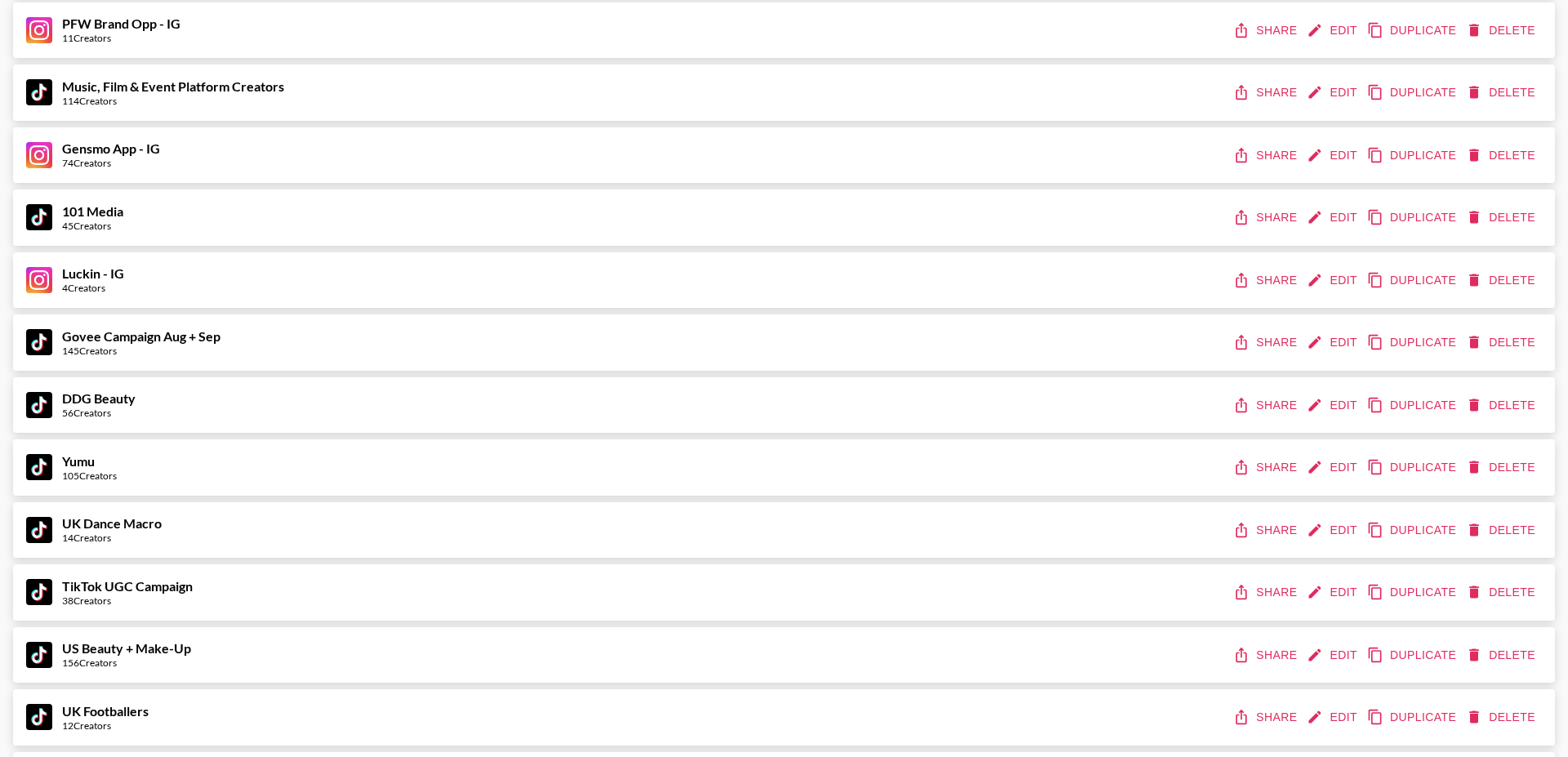
click at [1325, 280] on button "Edit" at bounding box center [1333, 281] width 61 height 30
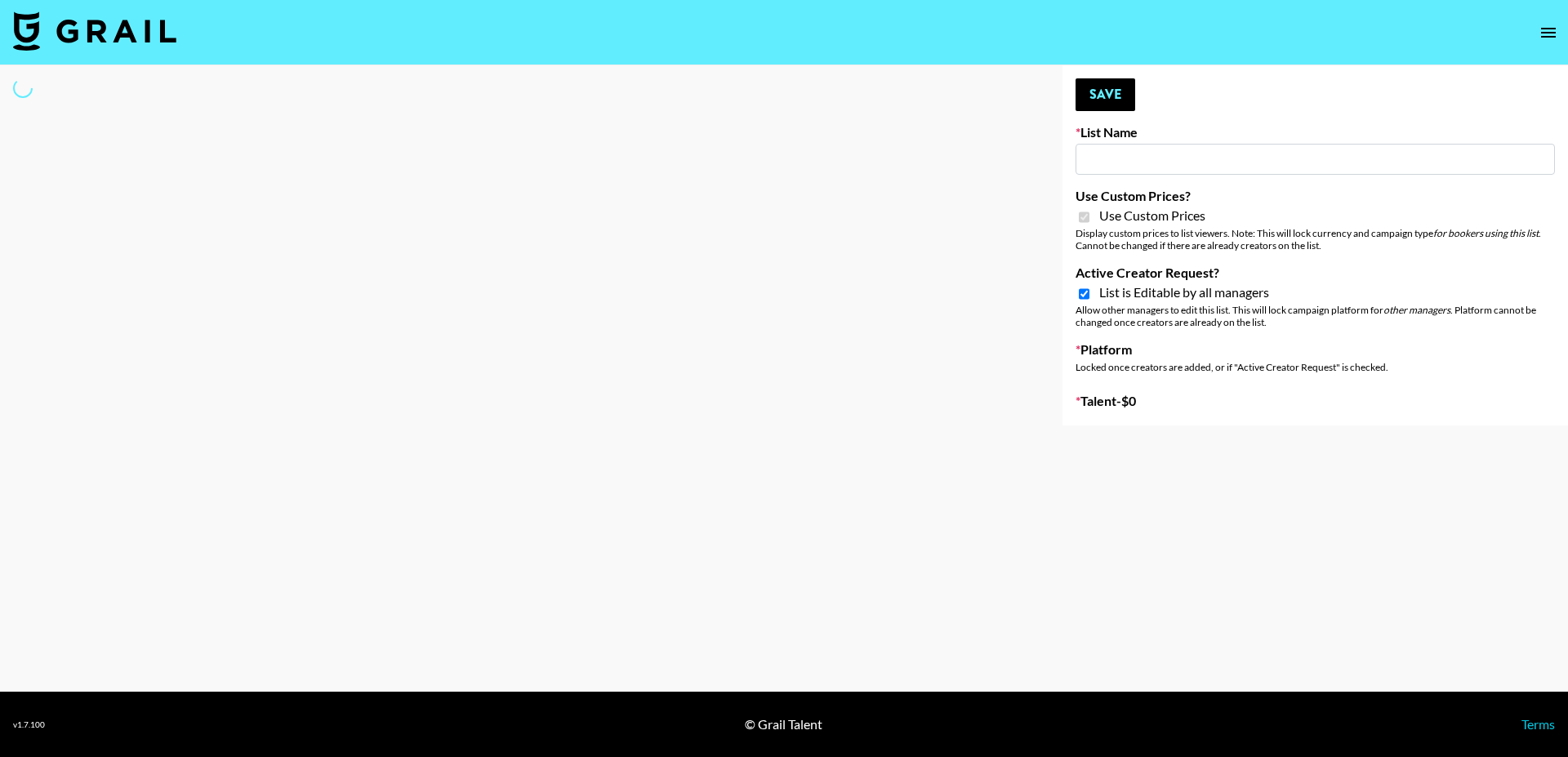
type input "Luckin - IG"
checkbox input "true"
select select "Brand"
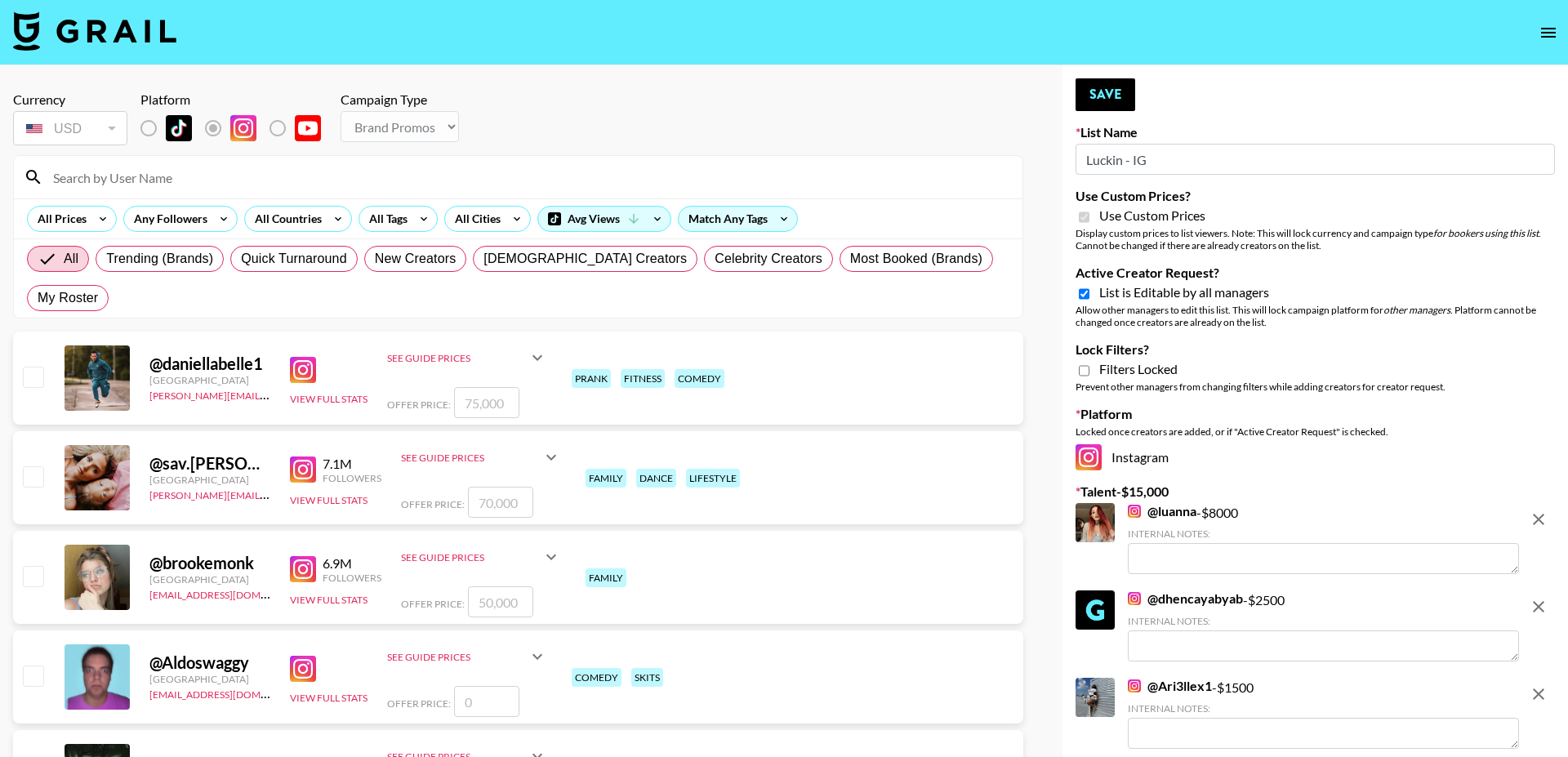
click at [1144, 169] on input "Luckin - IG" at bounding box center [1314, 159] width 479 height 31
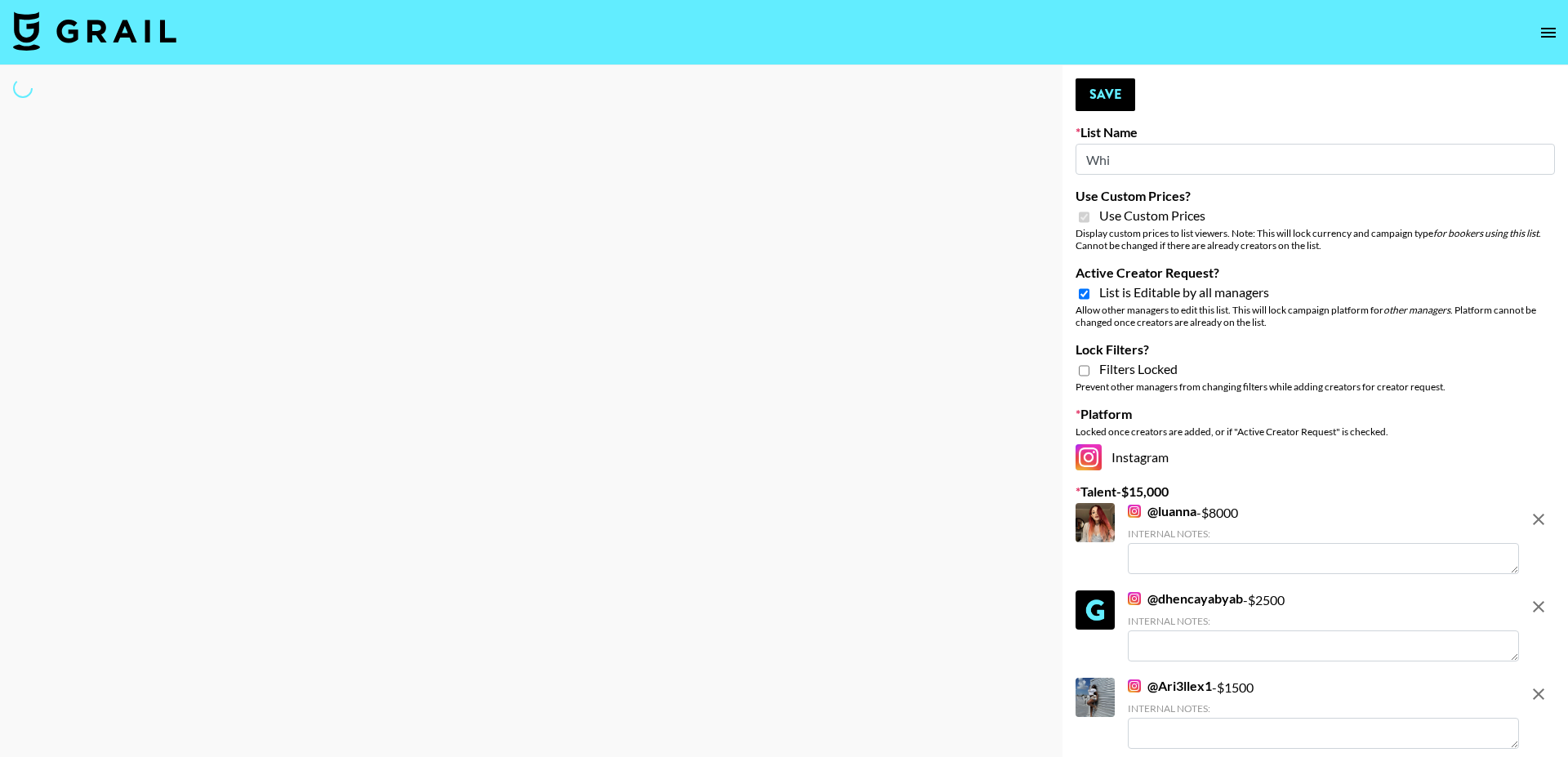
type input "Whip"
select select "Brand"
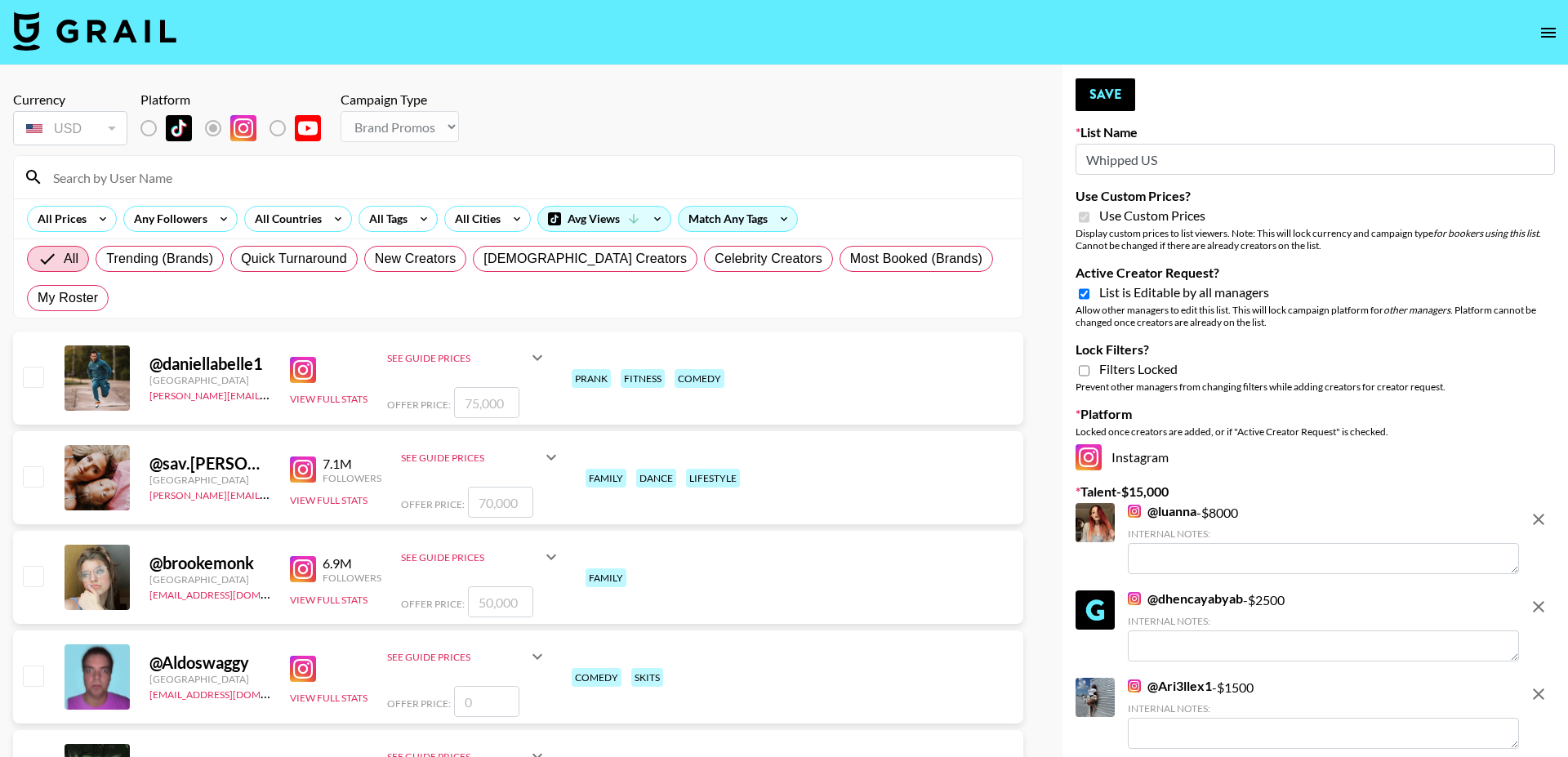
click at [1538, 517] on icon "remove" at bounding box center [1538, 519] width 20 height 20
click at [1538, 597] on icon "remove" at bounding box center [1538, 607] width 20 height 20
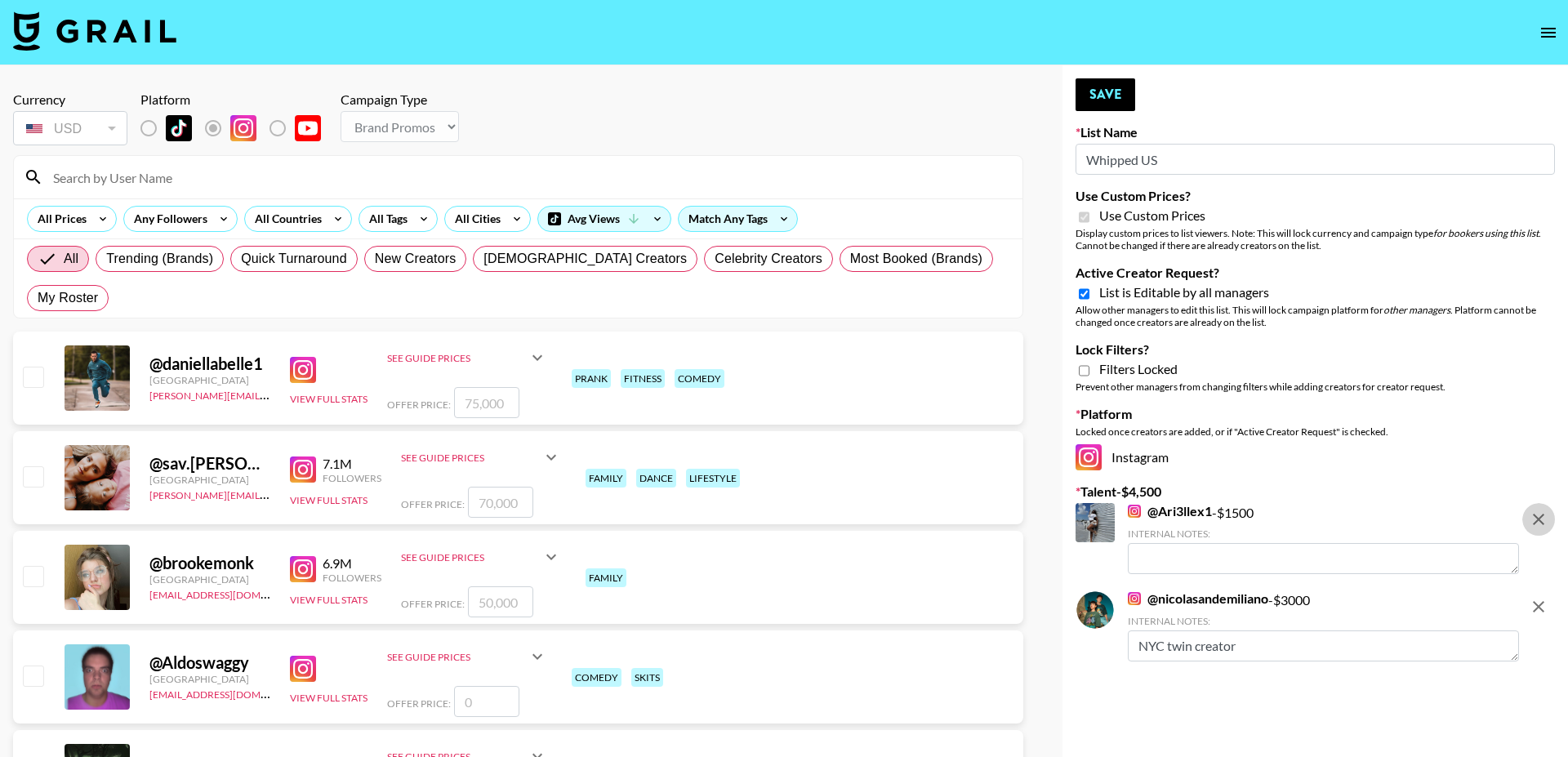
click at [1538, 517] on icon "remove" at bounding box center [1538, 519] width 20 height 20
click at [1538, 597] on icon "remove" at bounding box center [1538, 607] width 20 height 20
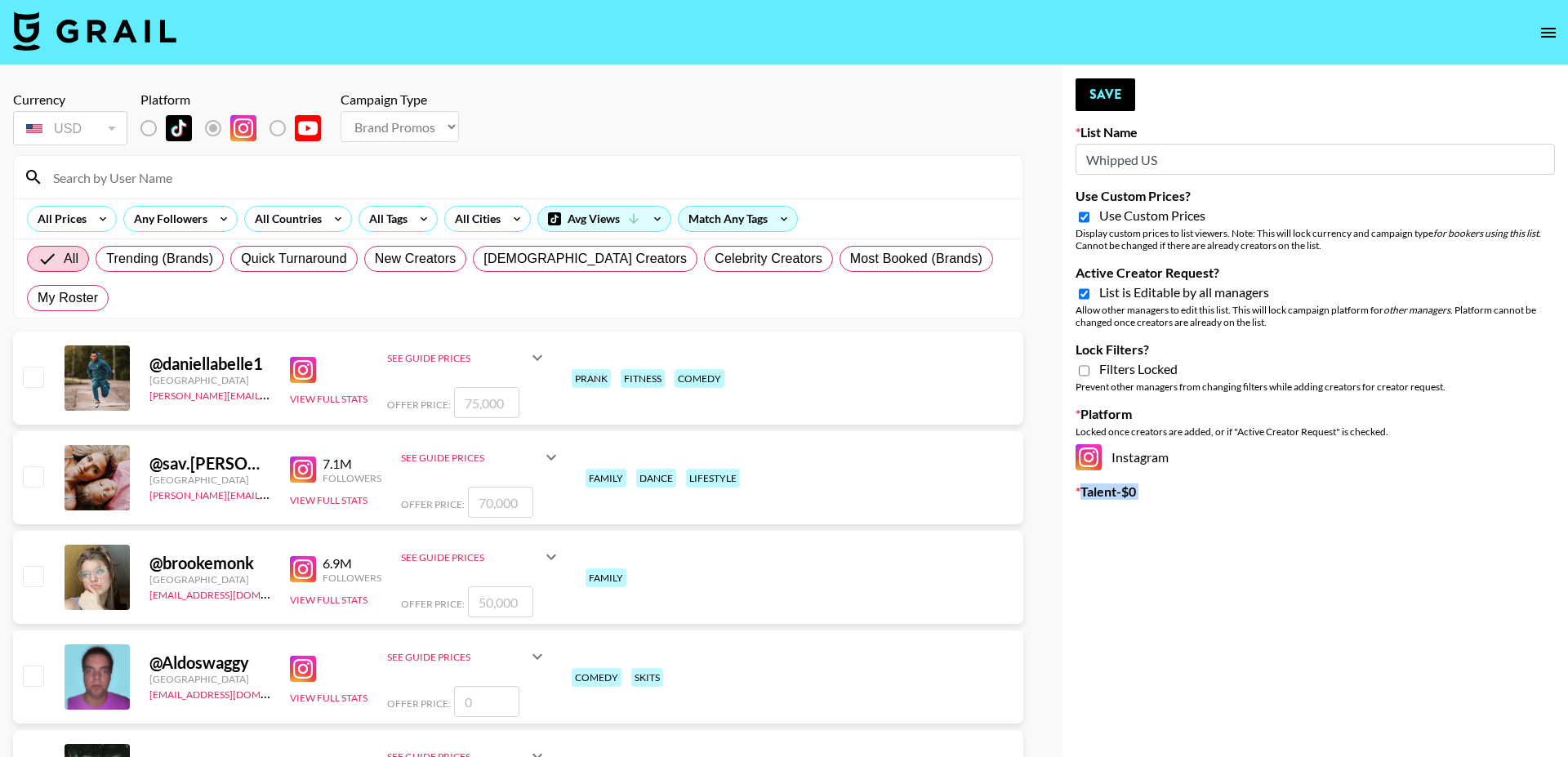
click at [1098, 94] on button "Save" at bounding box center [1105, 95] width 60 height 33
type input "Whipped US"
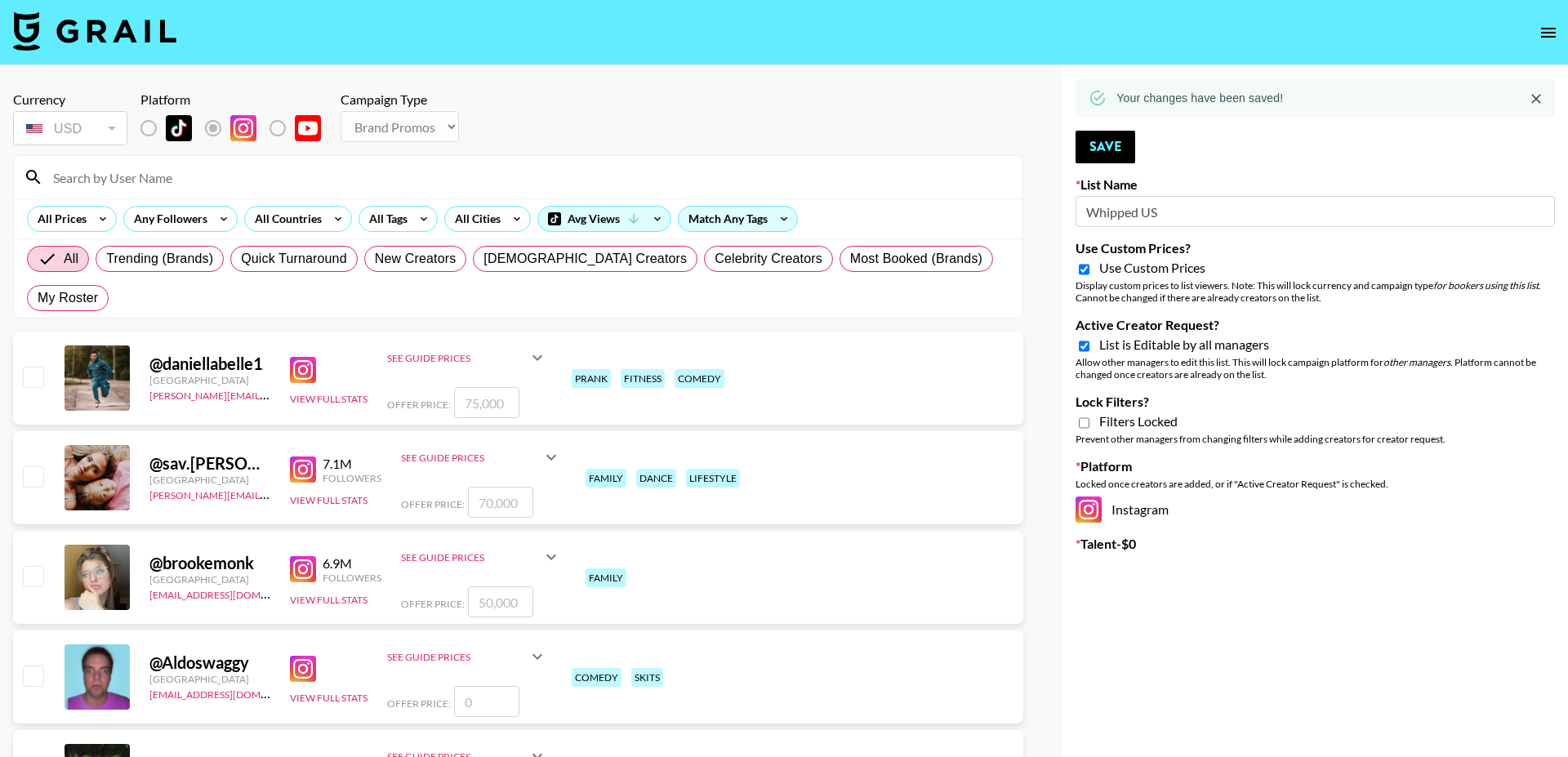
click at [869, 117] on div "Currency USD USD ​ Platform Campaign Type Choose Type... Song Promos Brand Prom…" at bounding box center [518, 120] width 1010 height 57
